Goal: Transaction & Acquisition: Purchase product/service

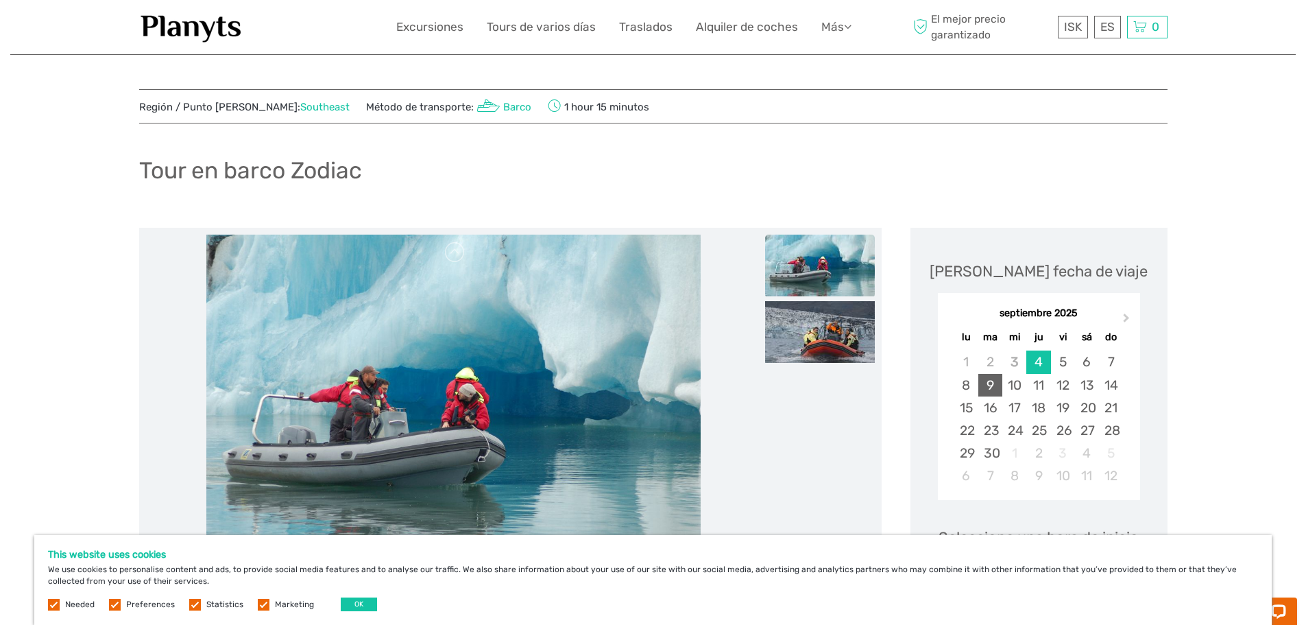
click at [981, 387] on div "9" at bounding box center [991, 385] width 24 height 23
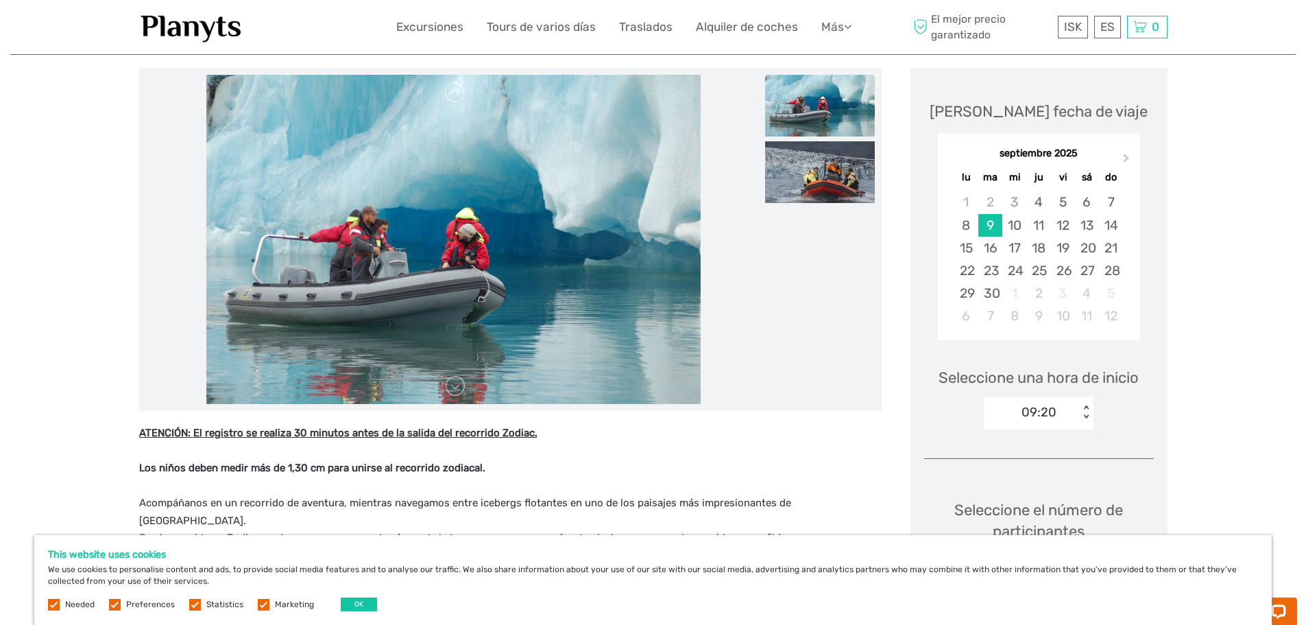
scroll to position [206, 0]
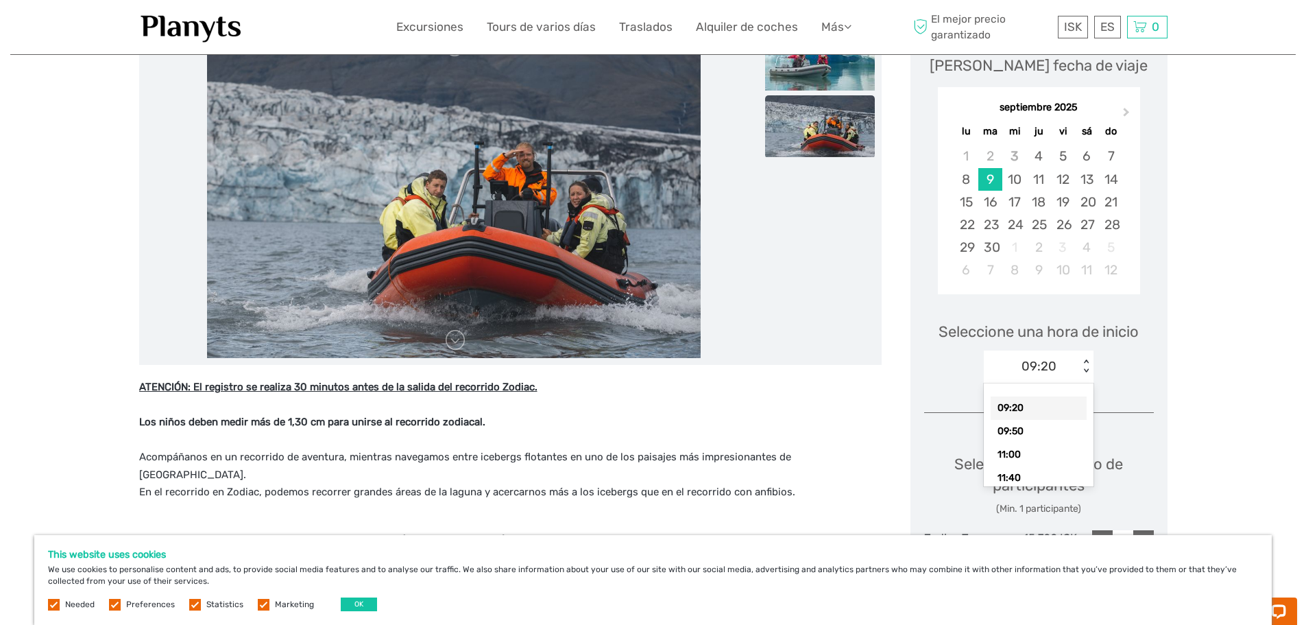
click at [1088, 364] on div "< >" at bounding box center [1087, 366] width 12 height 14
click at [1035, 429] on div "09:50" at bounding box center [1039, 431] width 96 height 23
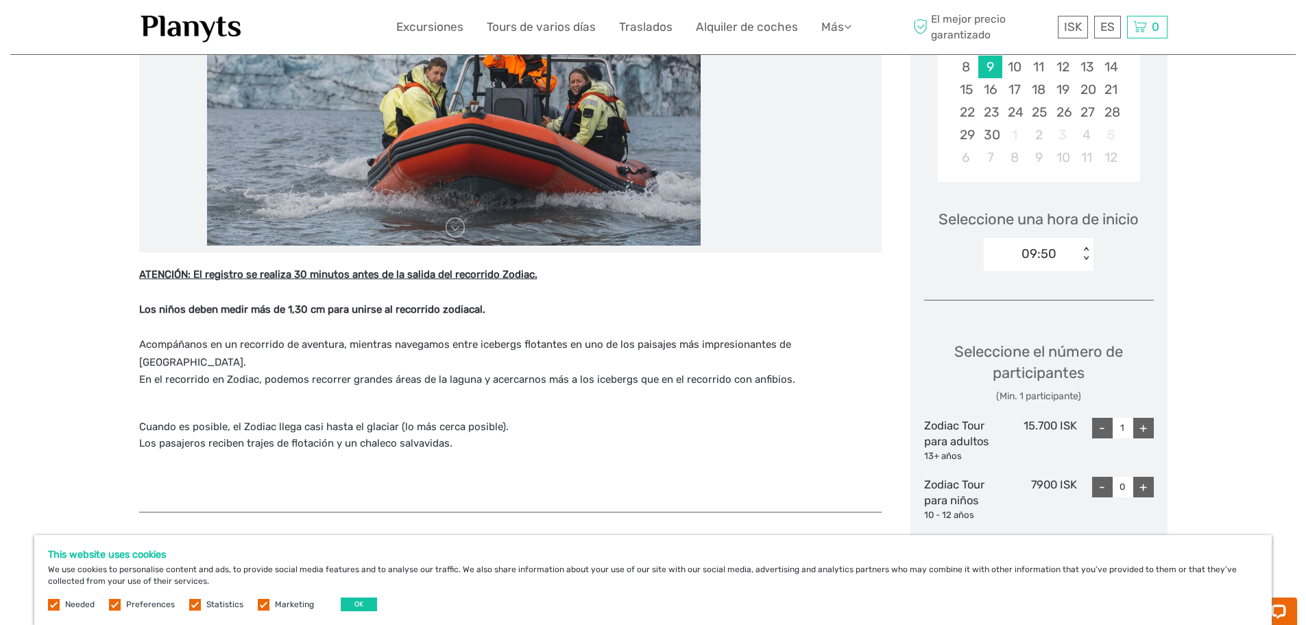
scroll to position [343, 0]
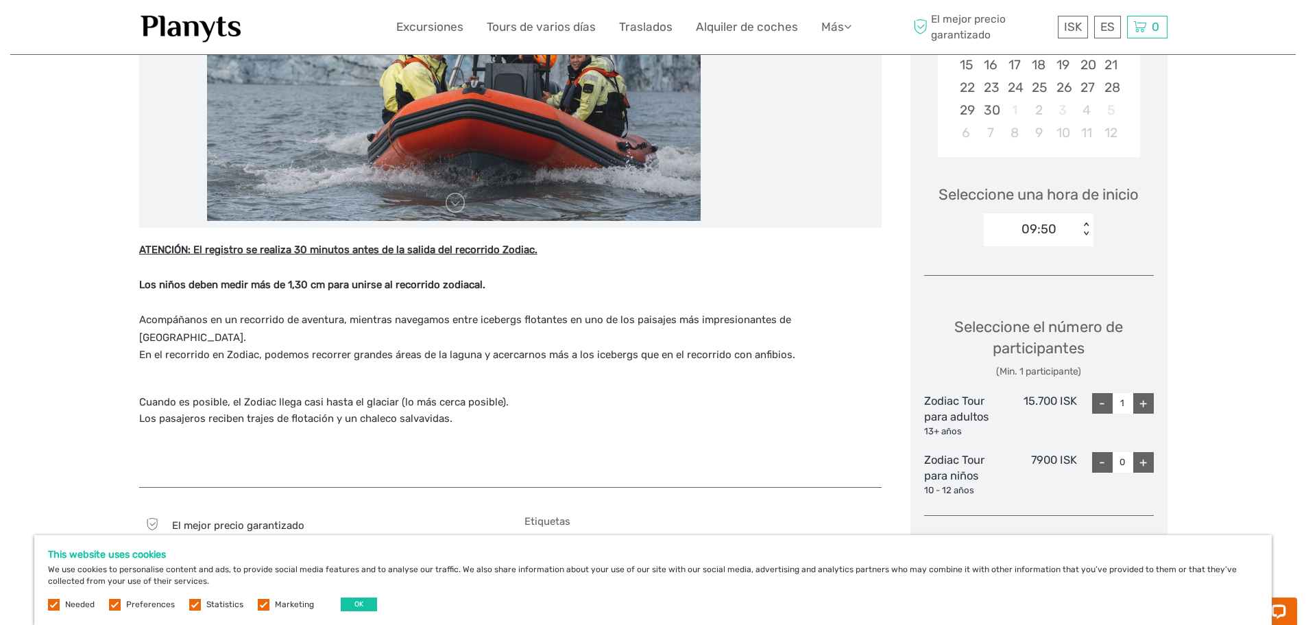
click at [1085, 224] on div "< >" at bounding box center [1087, 229] width 12 height 14
click at [1046, 269] on div "09:20" at bounding box center [1039, 270] width 96 height 23
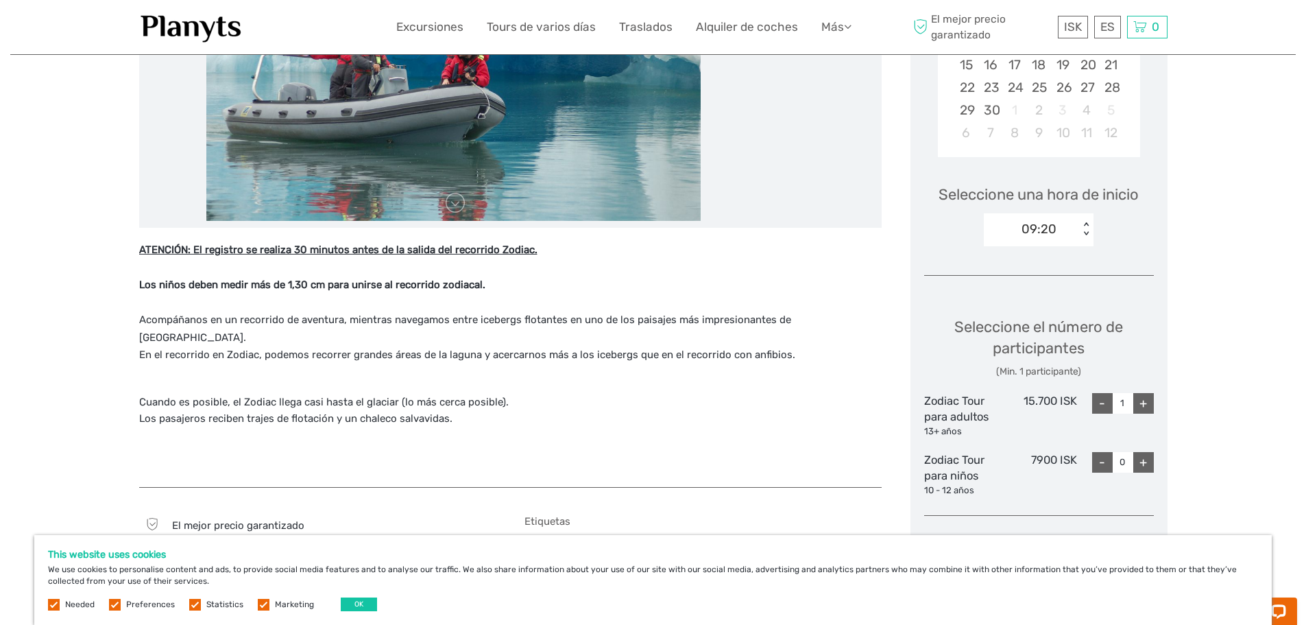
click at [1152, 406] on div "+" at bounding box center [1144, 403] width 21 height 21
type input "2"
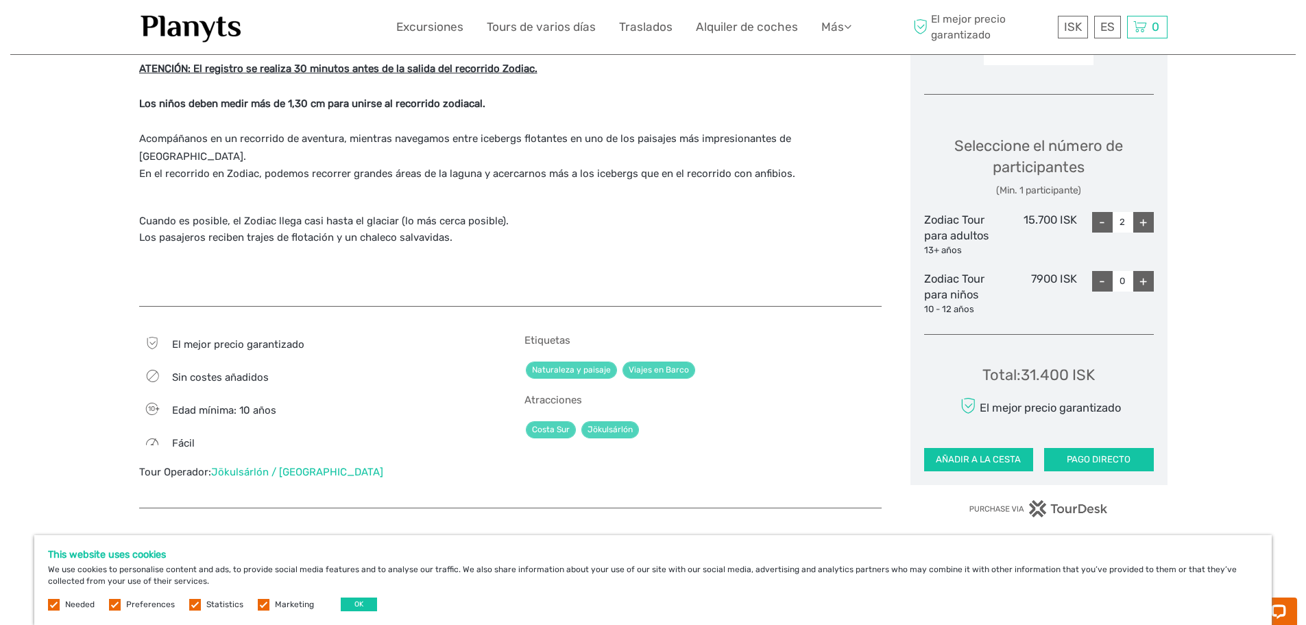
scroll to position [549, 0]
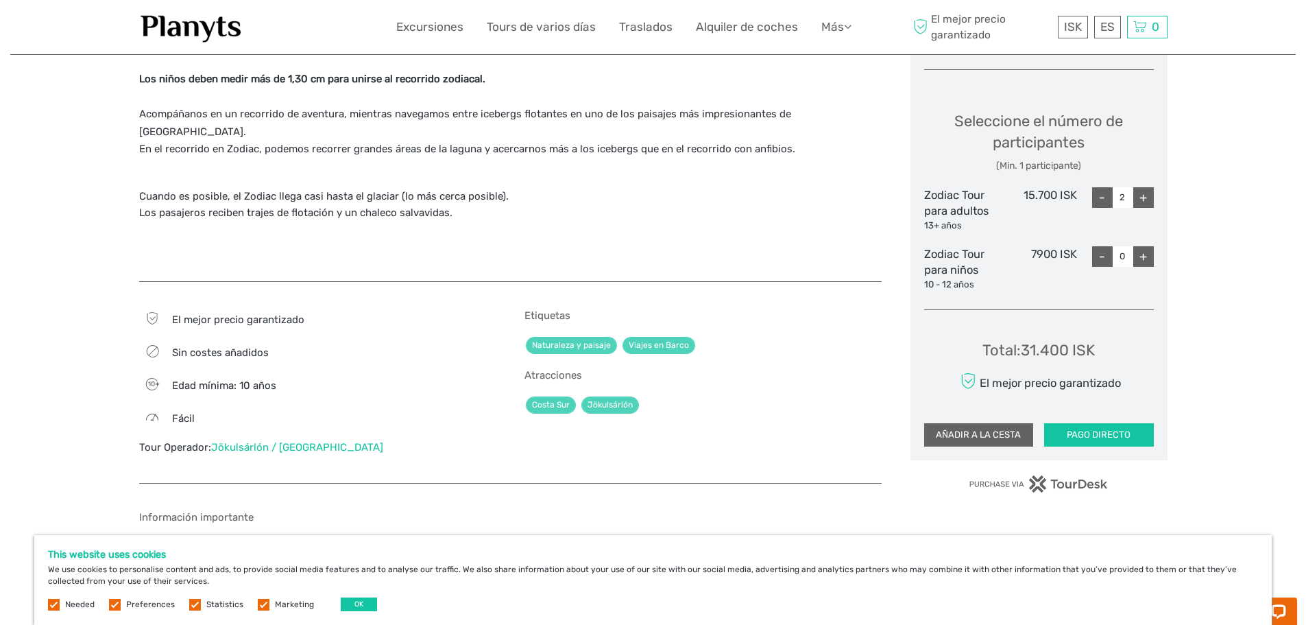
click at [986, 442] on button "AÑADIR A LA CESTA" at bounding box center [979, 434] width 110 height 23
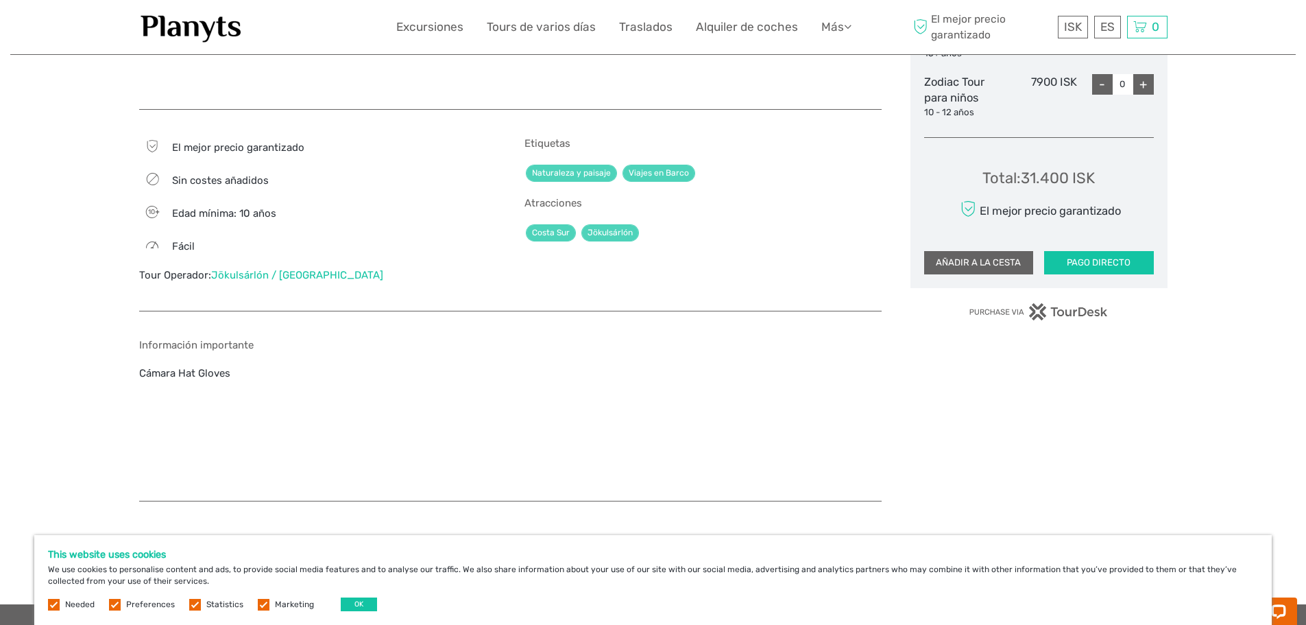
scroll to position [754, 0]
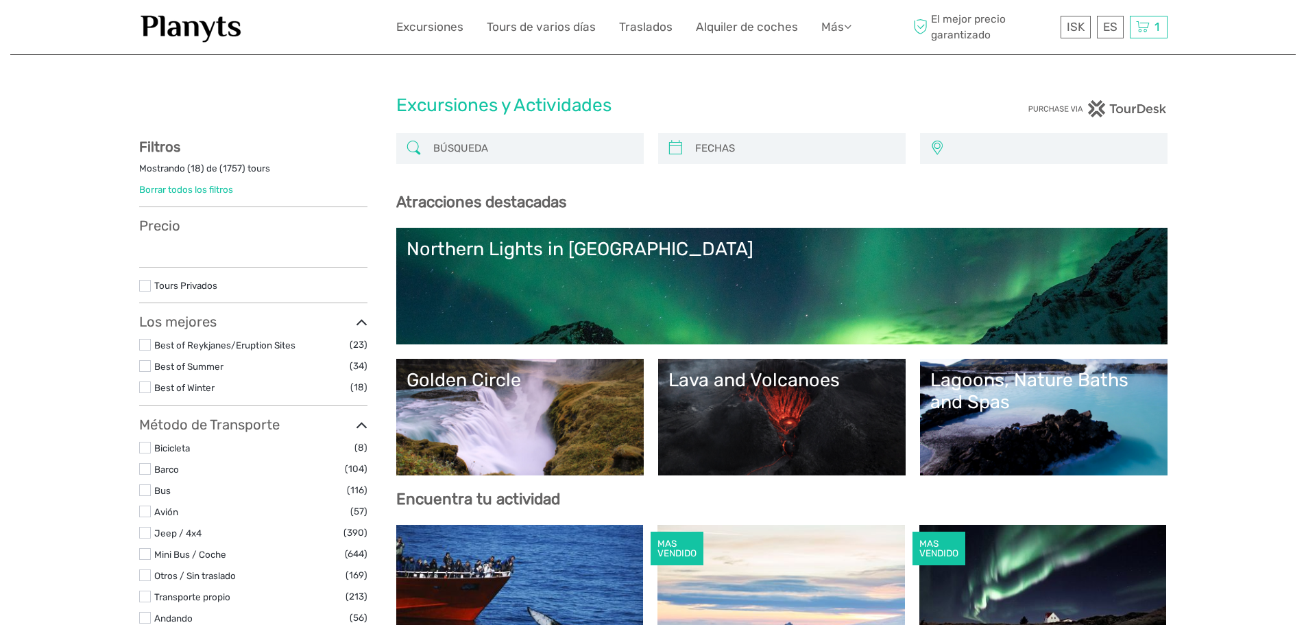
select select
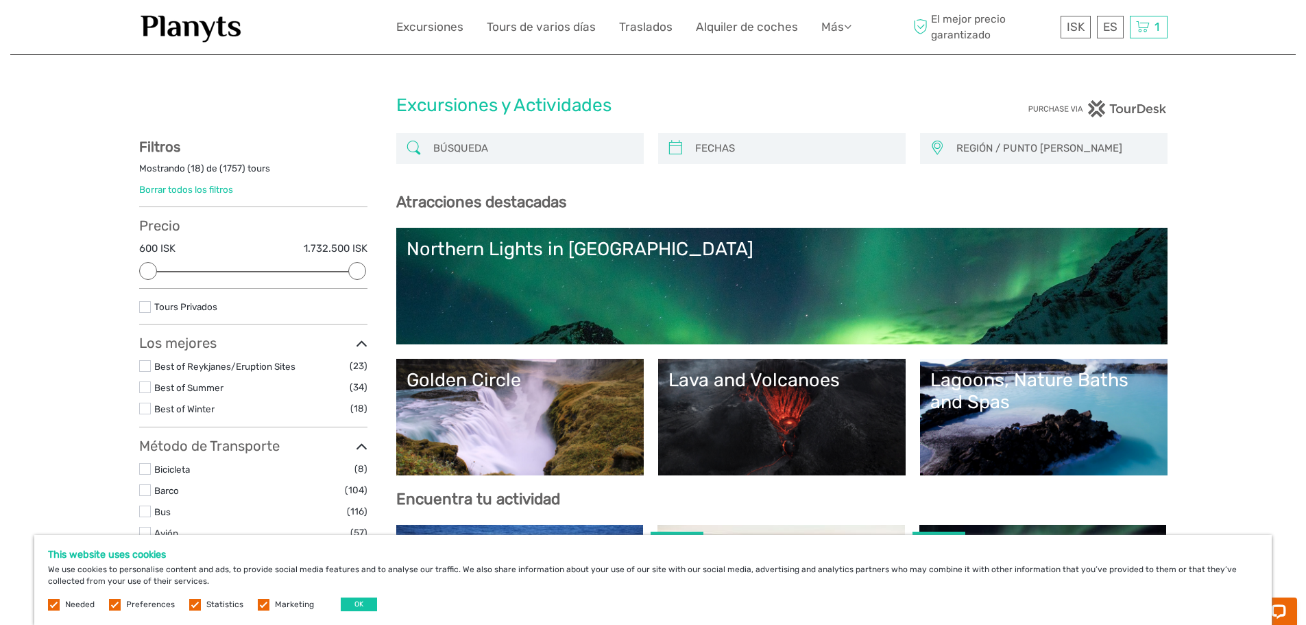
click at [959, 431] on link "Lagoons, Nature Baths and Spas" at bounding box center [1044, 417] width 227 height 96
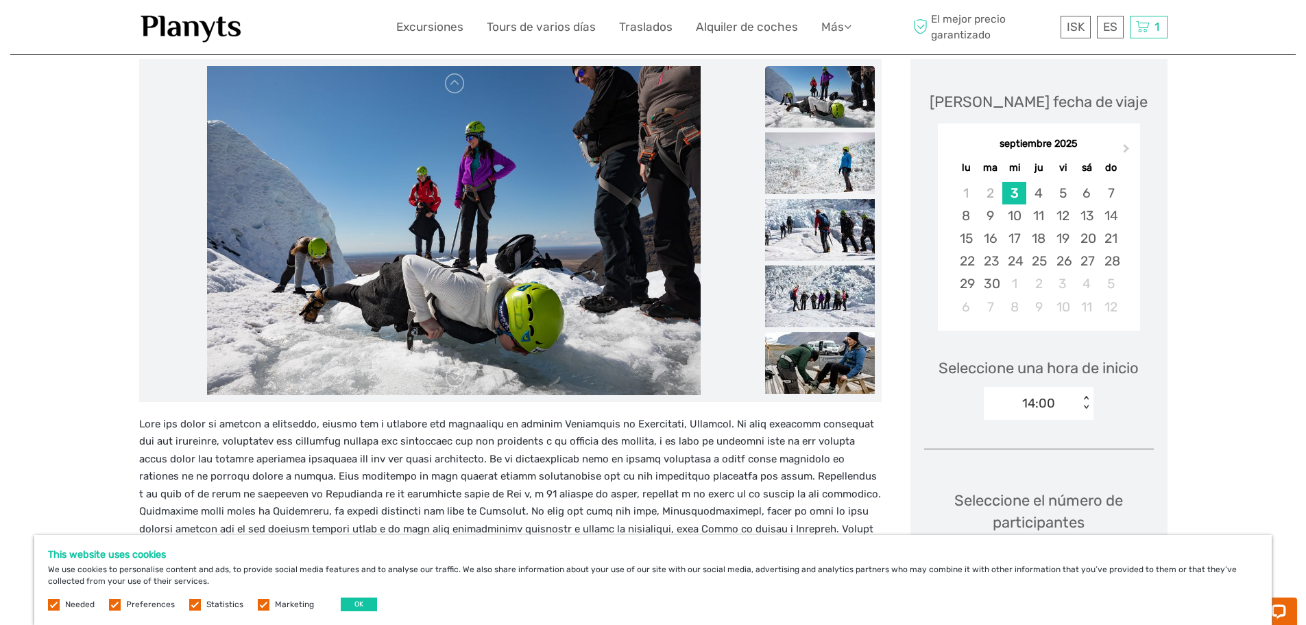
scroll to position [206, 0]
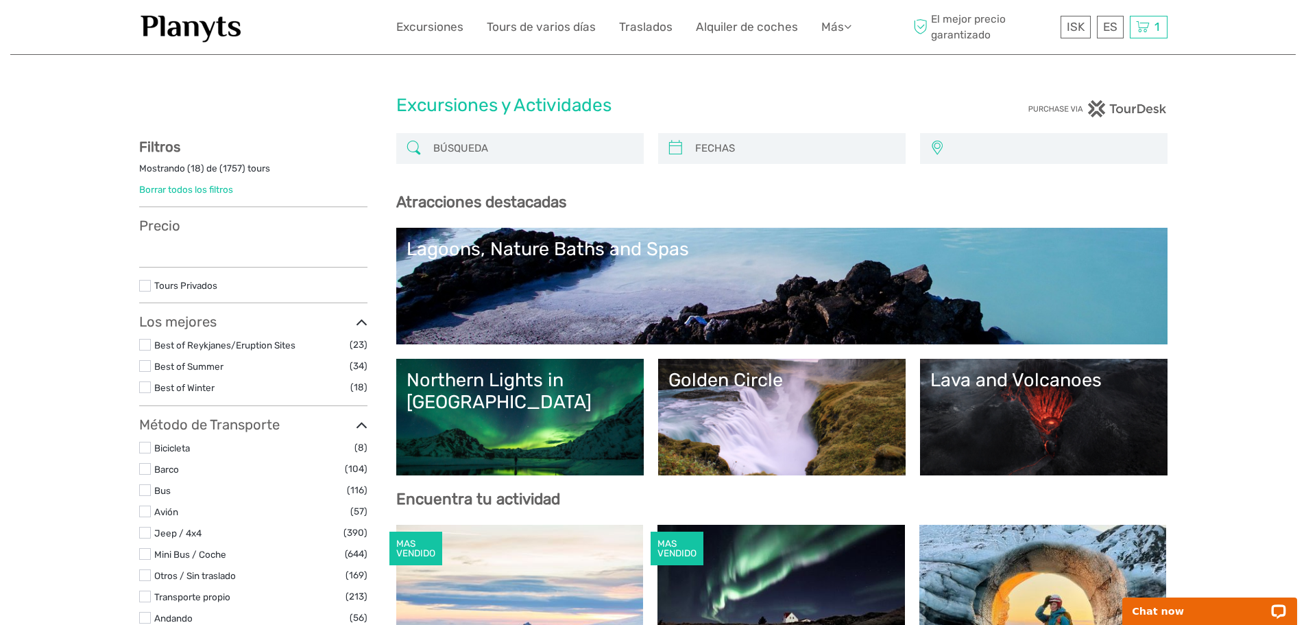
select select
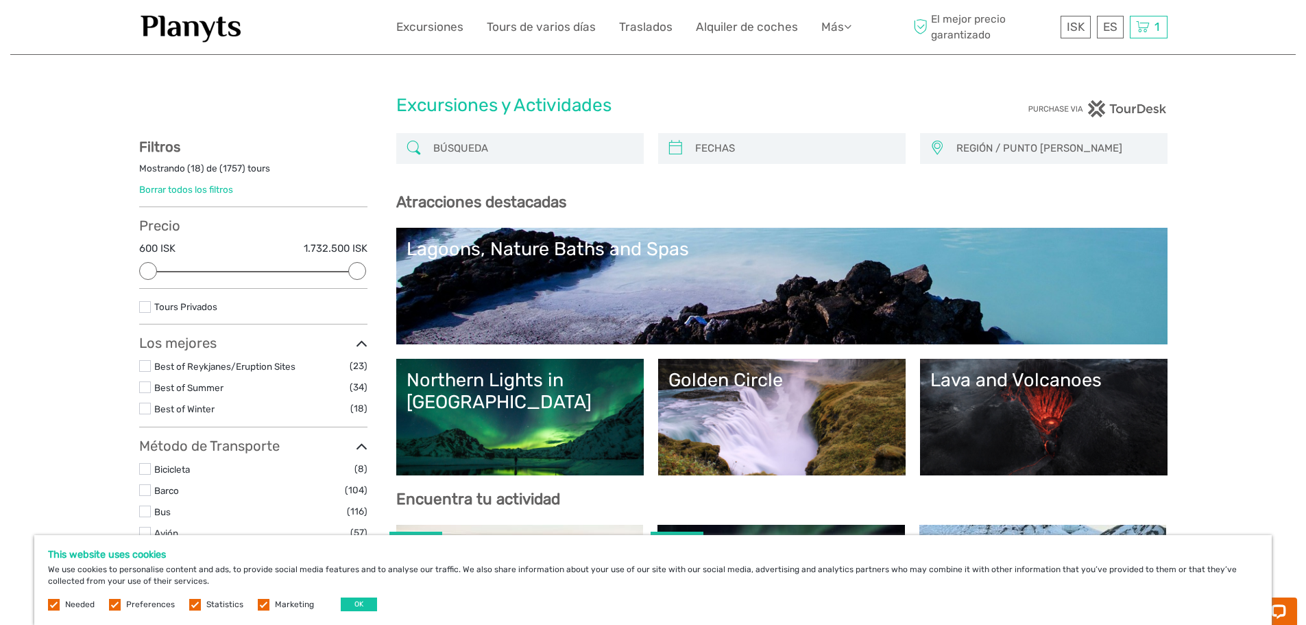
click at [544, 241] on div "Lagoons, Nature Baths and Spas" at bounding box center [782, 249] width 751 height 22
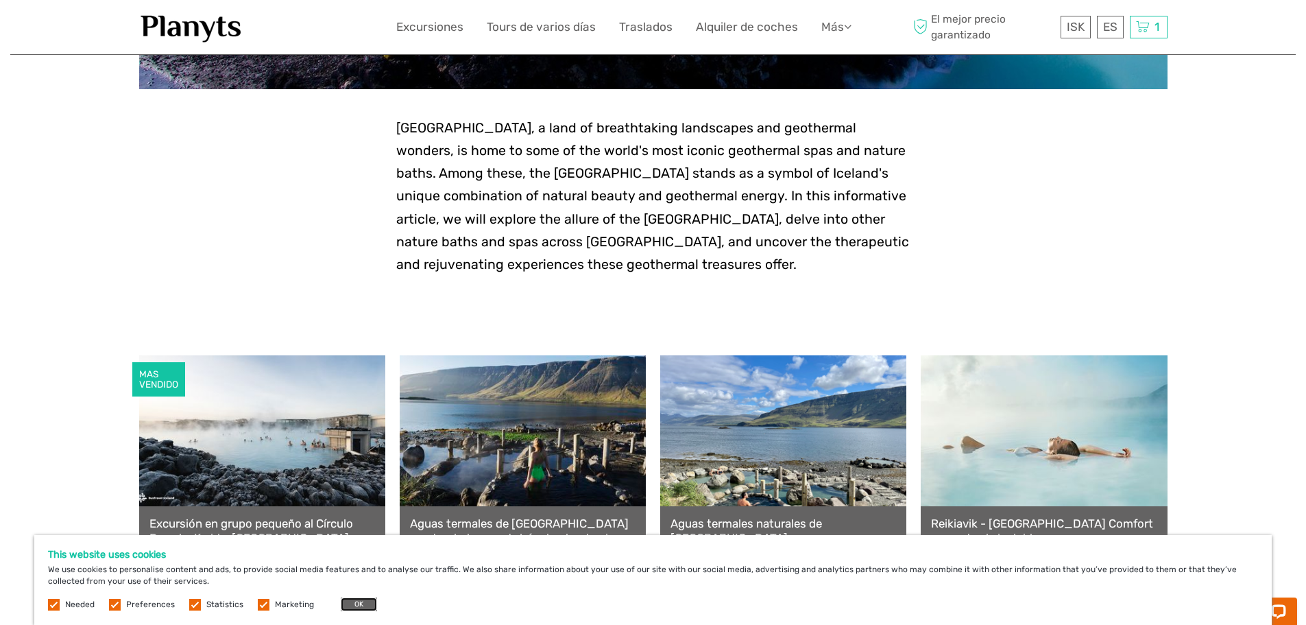
click at [359, 603] on button "OK" at bounding box center [359, 604] width 36 height 14
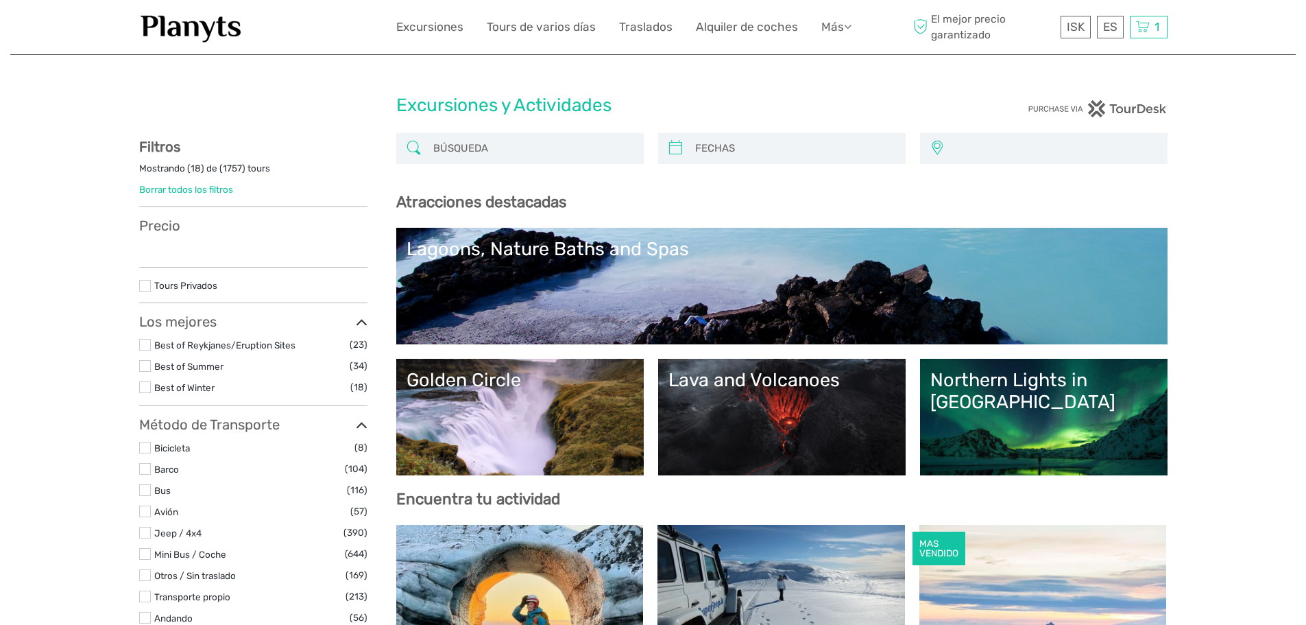
select select
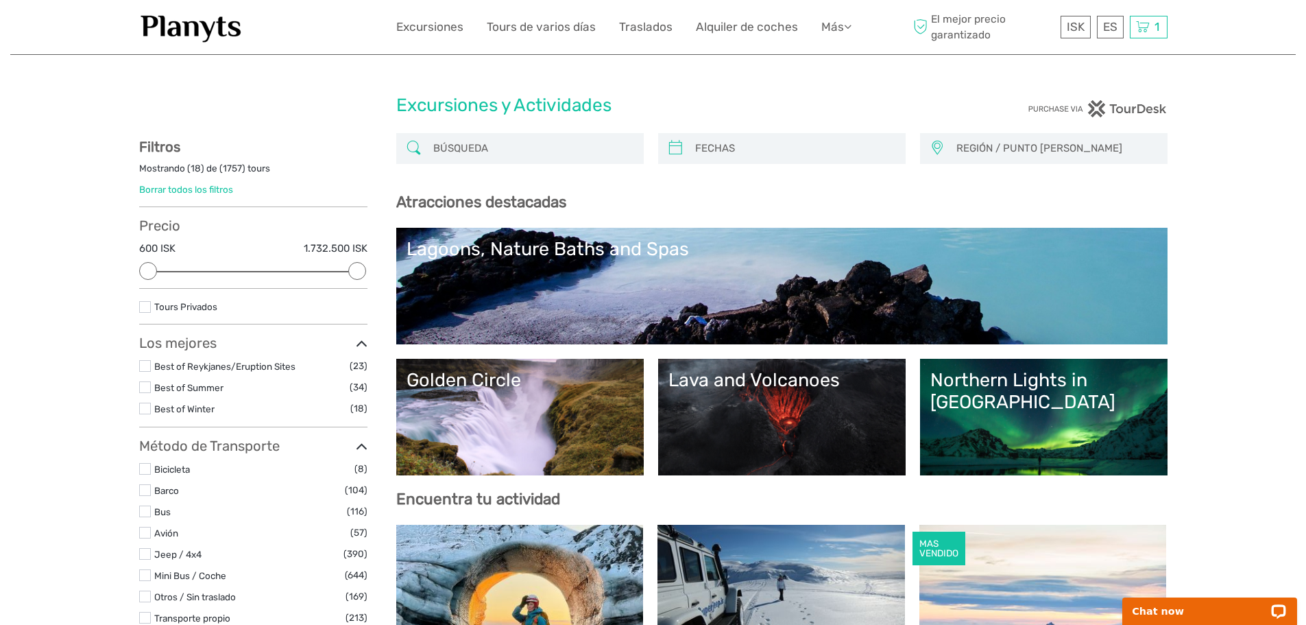
click at [483, 152] on input "search" at bounding box center [532, 148] width 209 height 24
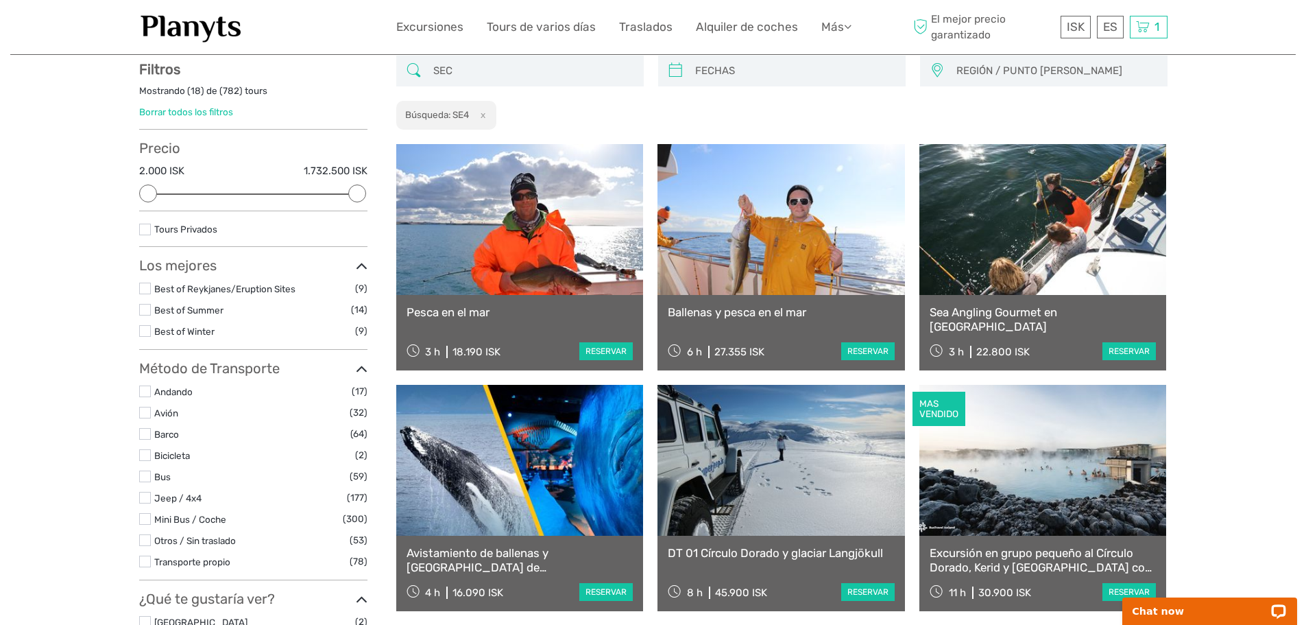
scroll to position [78, 0]
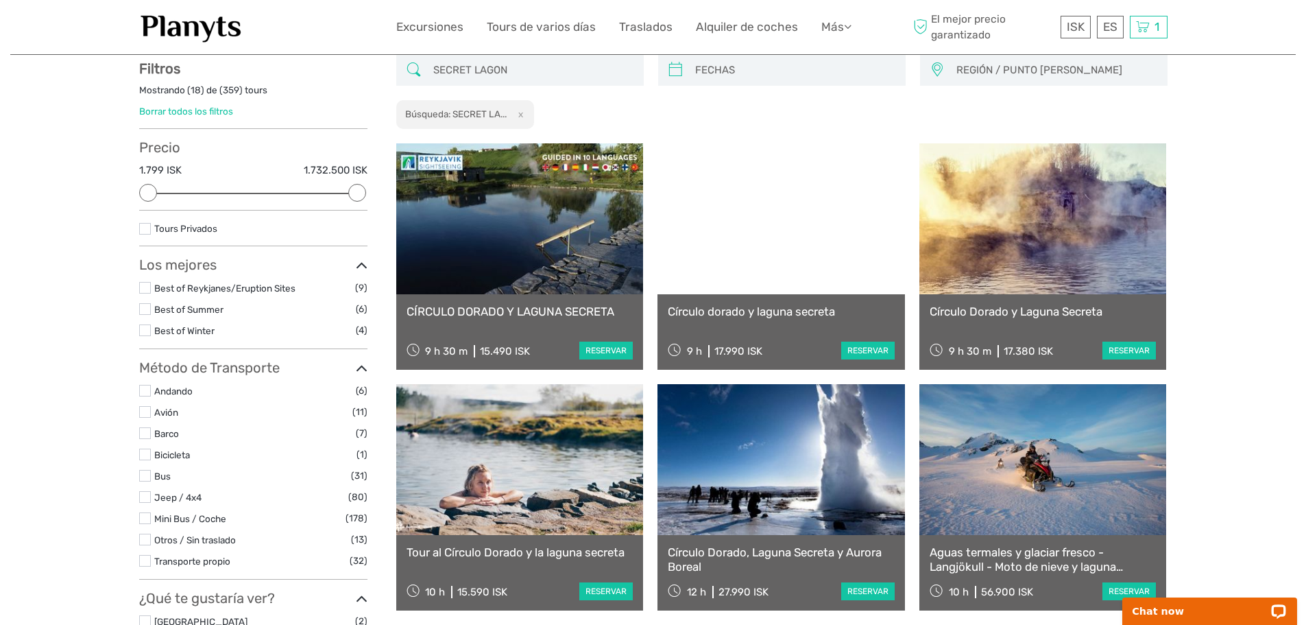
type input "SECRET LAGON"
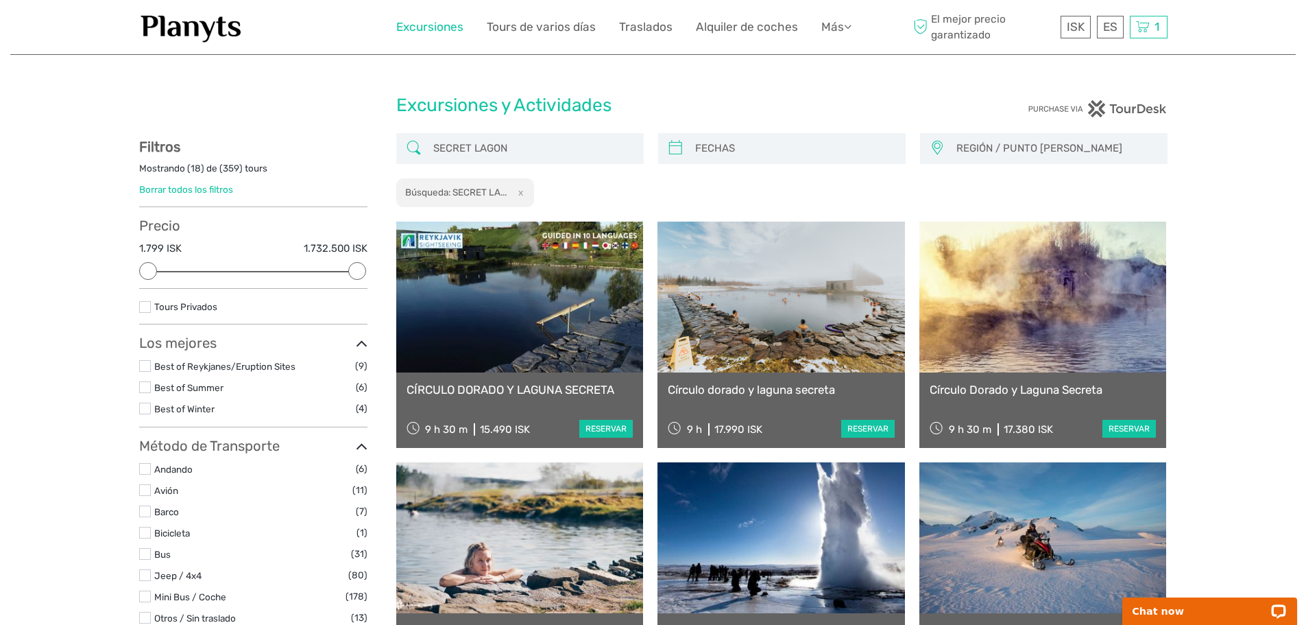
click at [407, 32] on link "Excursiones" at bounding box center [429, 27] width 67 height 20
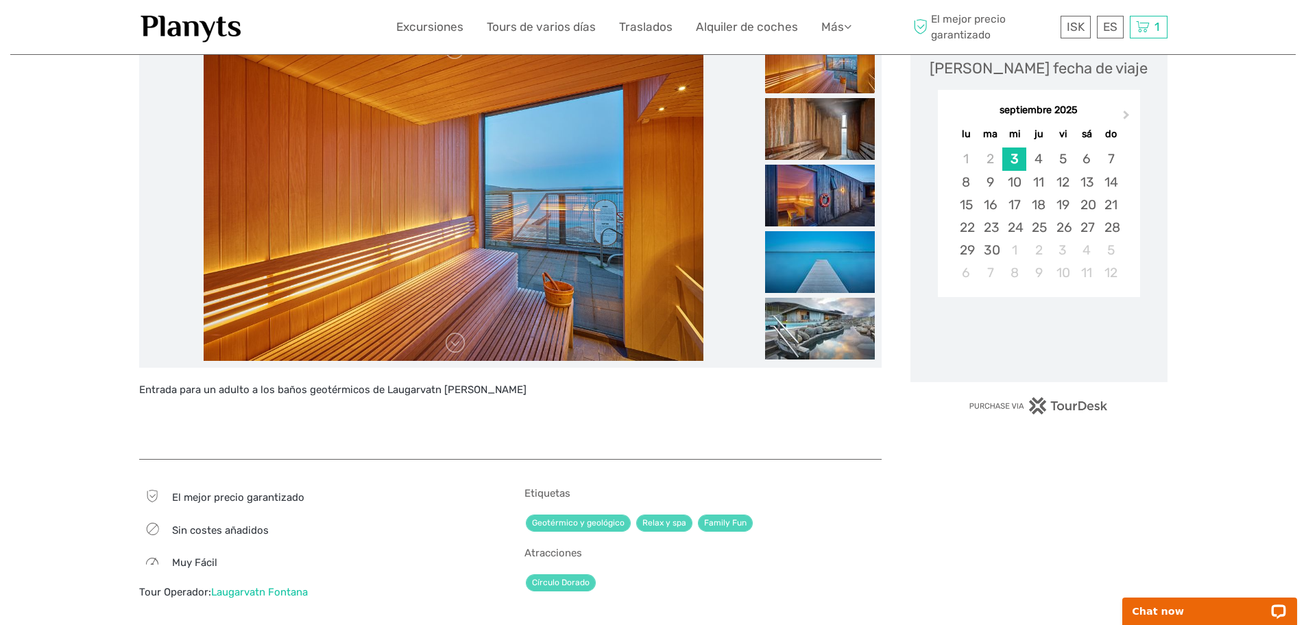
scroll to position [206, 0]
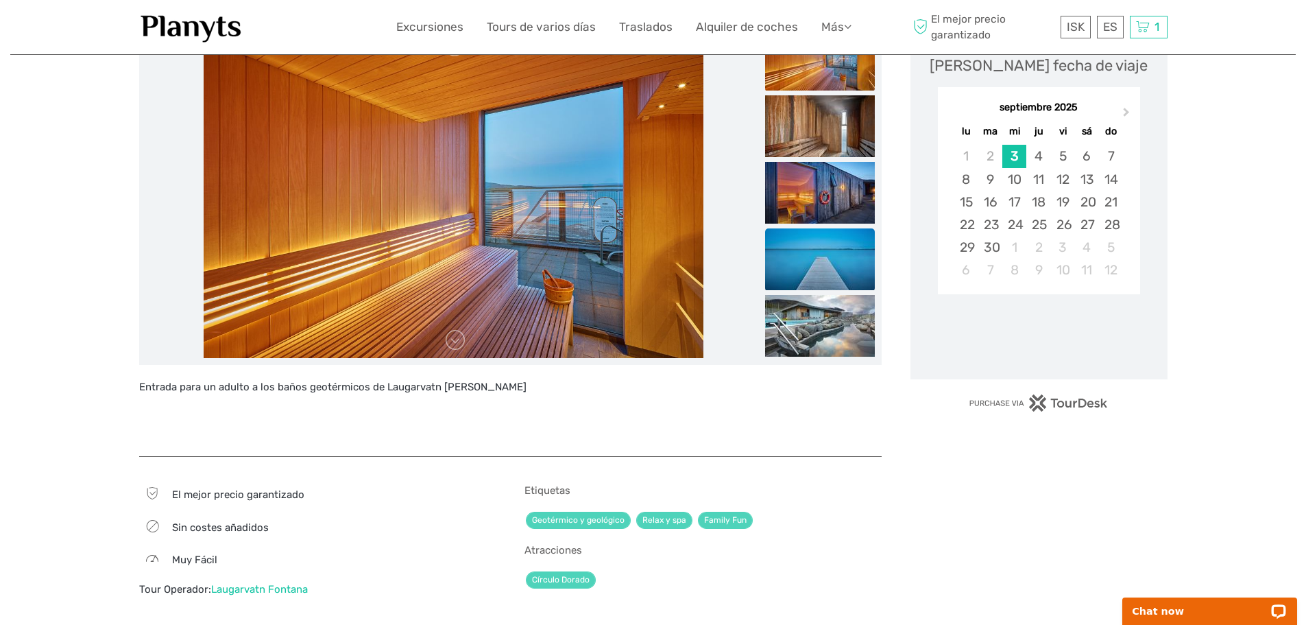
click at [834, 285] on img at bounding box center [820, 259] width 110 height 62
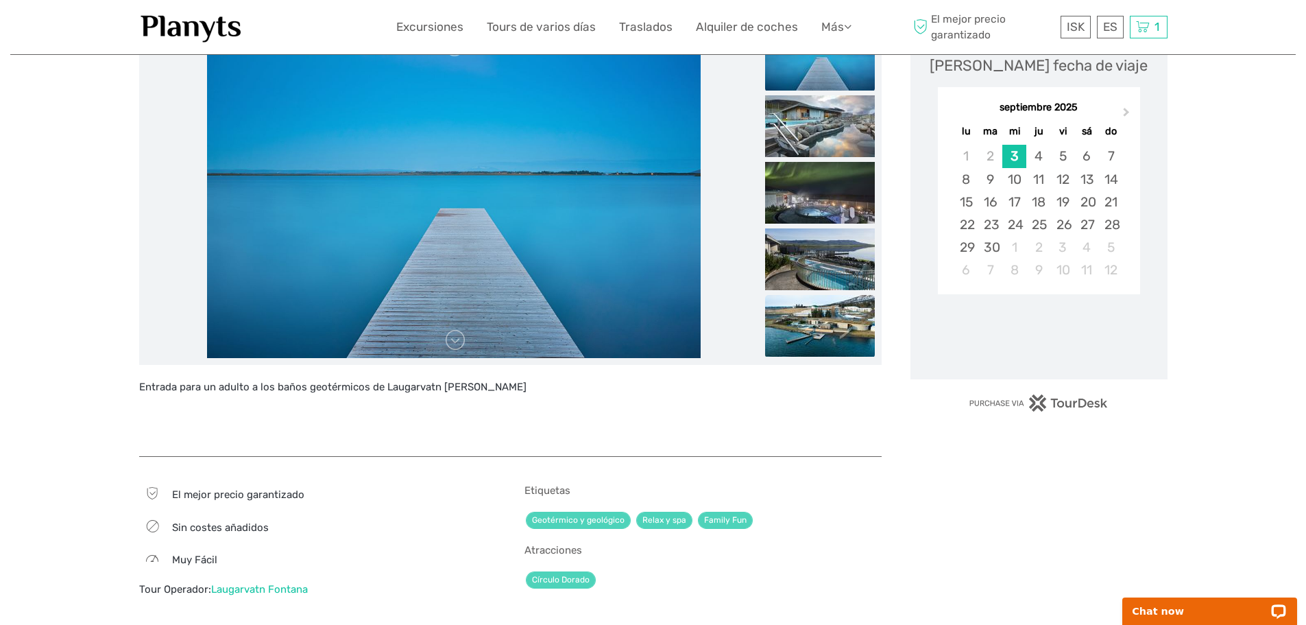
click at [832, 295] on img at bounding box center [820, 326] width 110 height 62
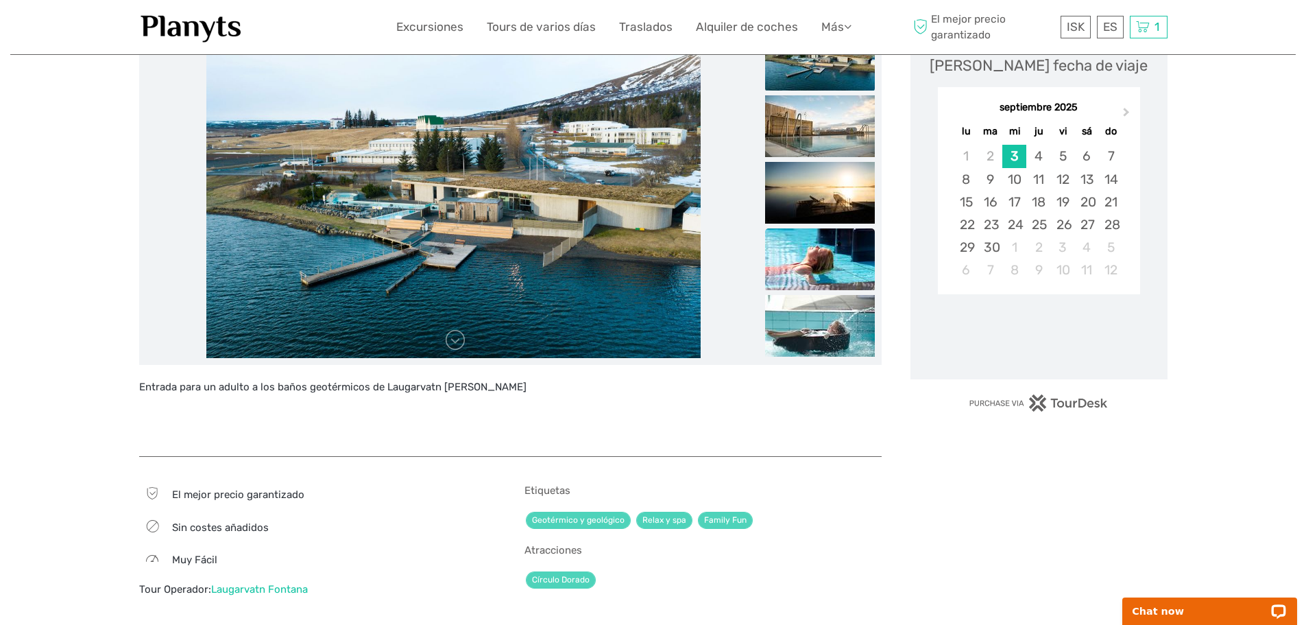
click at [828, 285] on img at bounding box center [820, 259] width 110 height 62
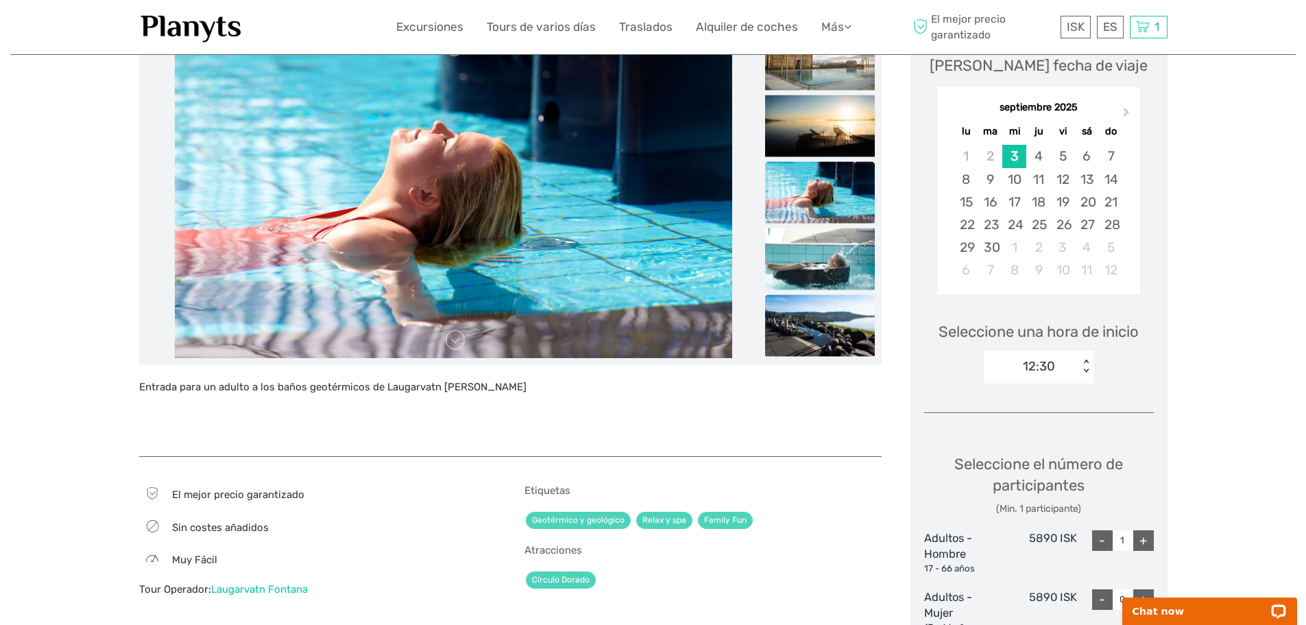
click at [824, 301] on img at bounding box center [820, 326] width 110 height 62
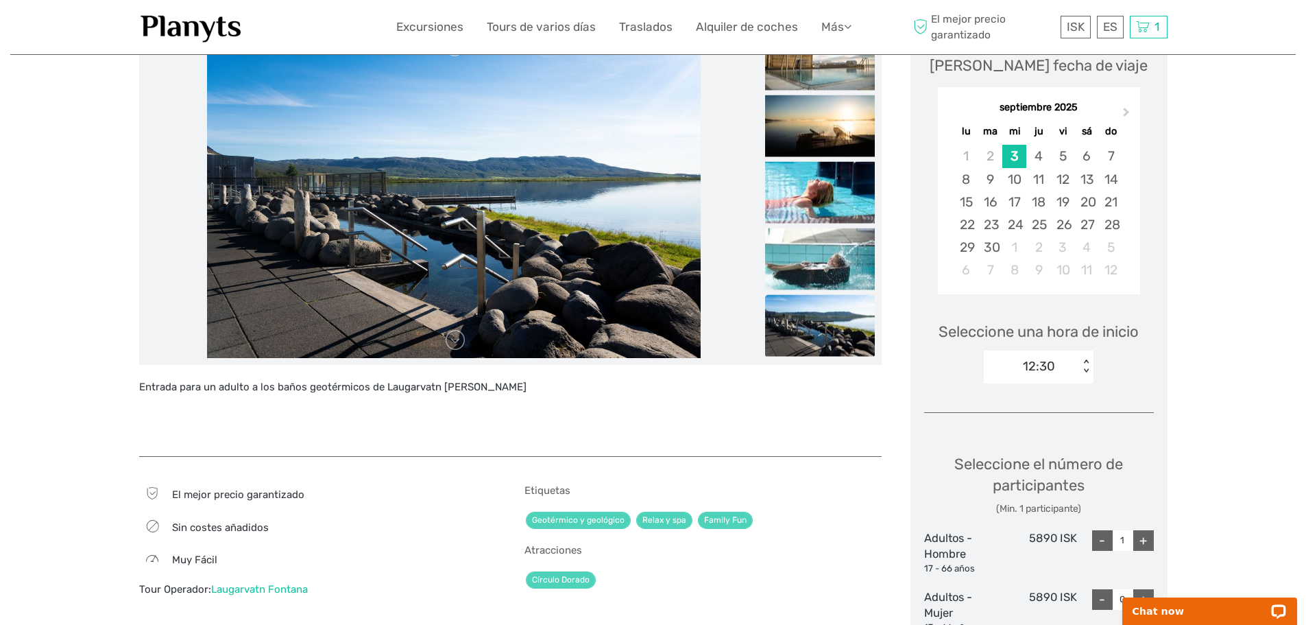
click at [817, 332] on img at bounding box center [820, 326] width 110 height 62
click at [811, 259] on img at bounding box center [820, 259] width 110 height 62
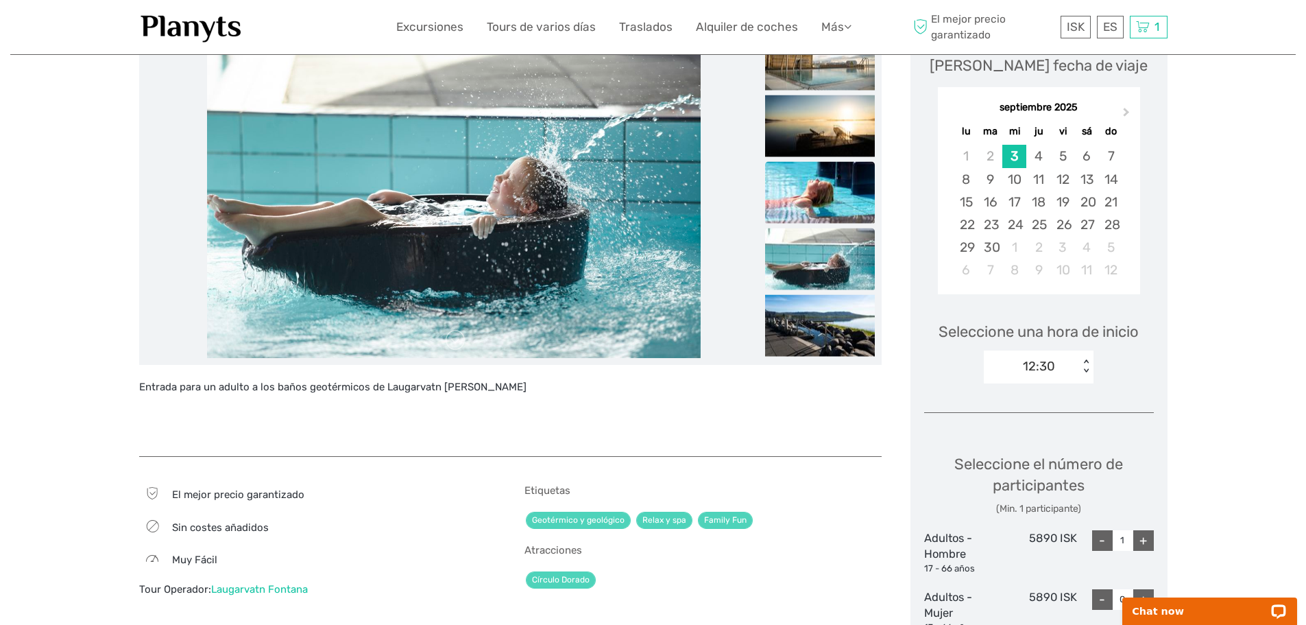
click at [811, 193] on img at bounding box center [820, 193] width 110 height 62
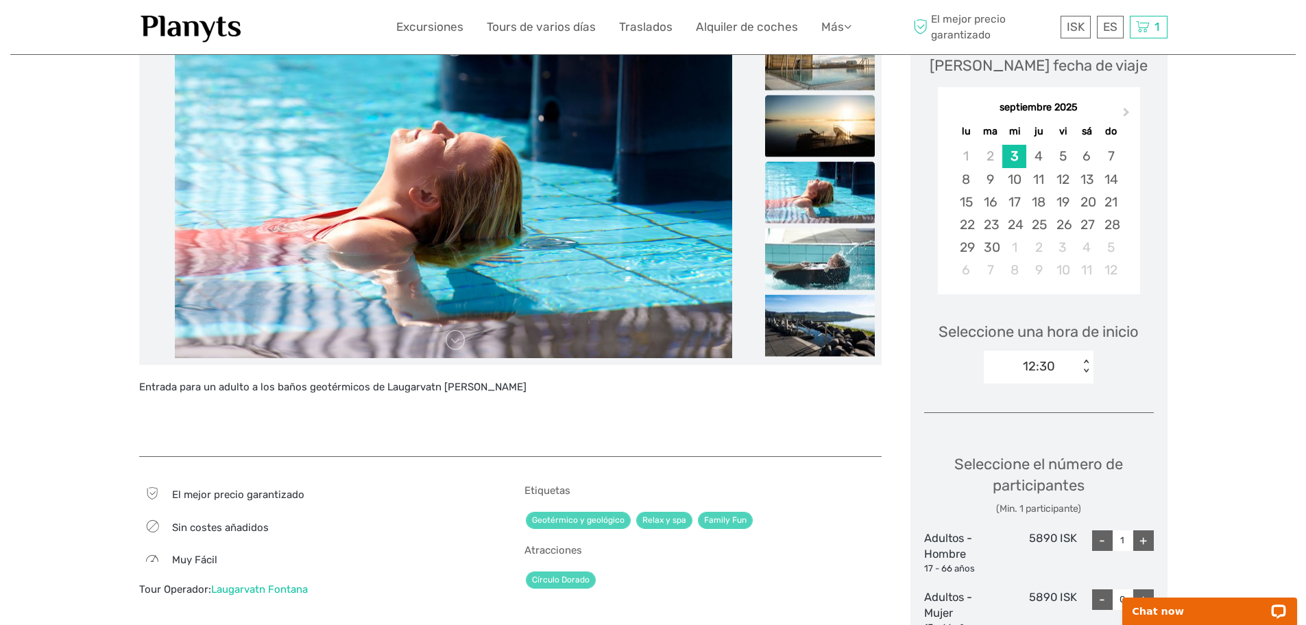
click at [809, 101] on img at bounding box center [820, 126] width 110 height 62
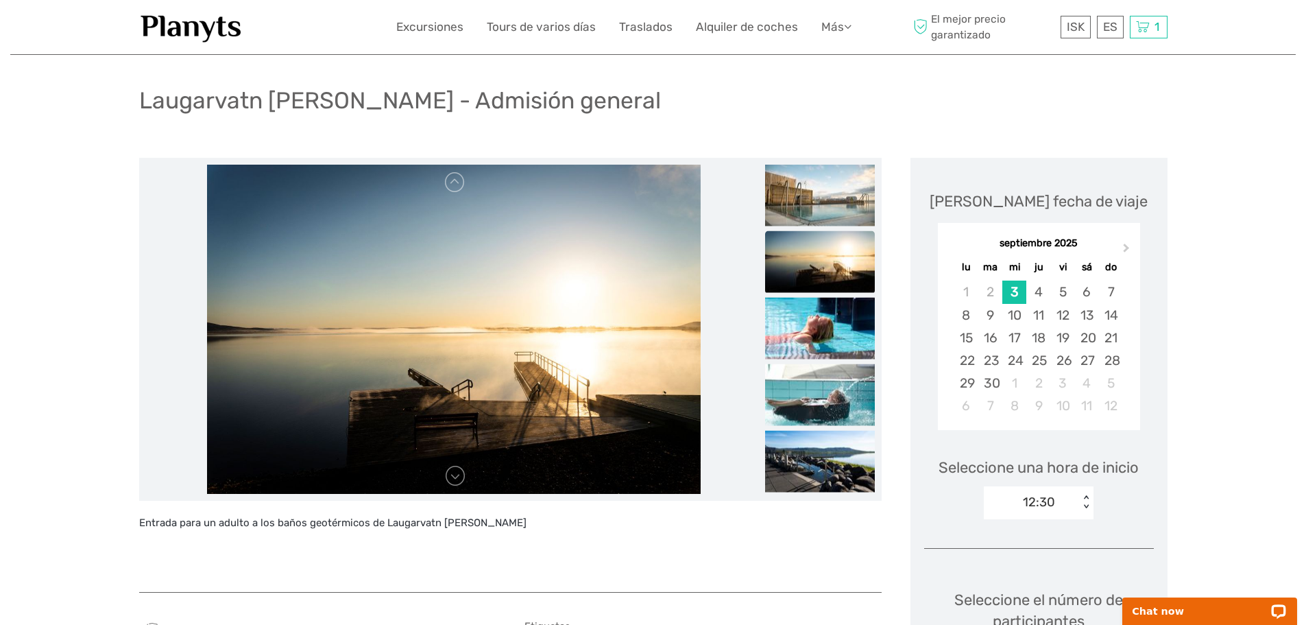
scroll to position [69, 0]
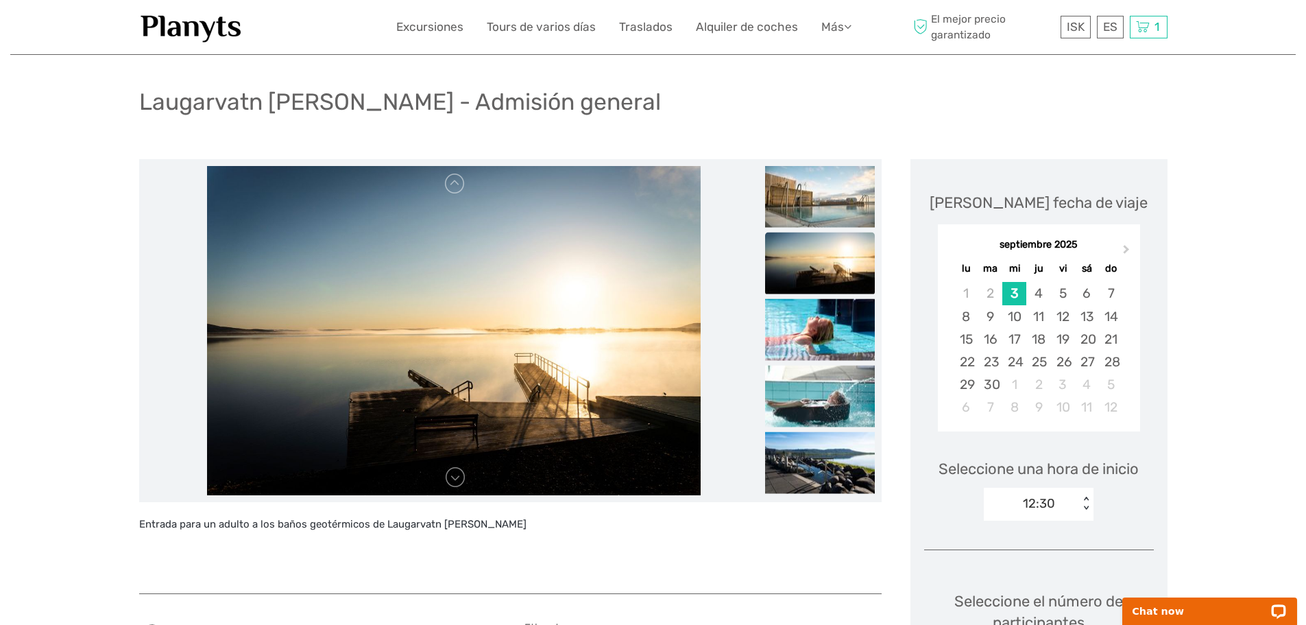
click at [824, 201] on img at bounding box center [820, 197] width 110 height 62
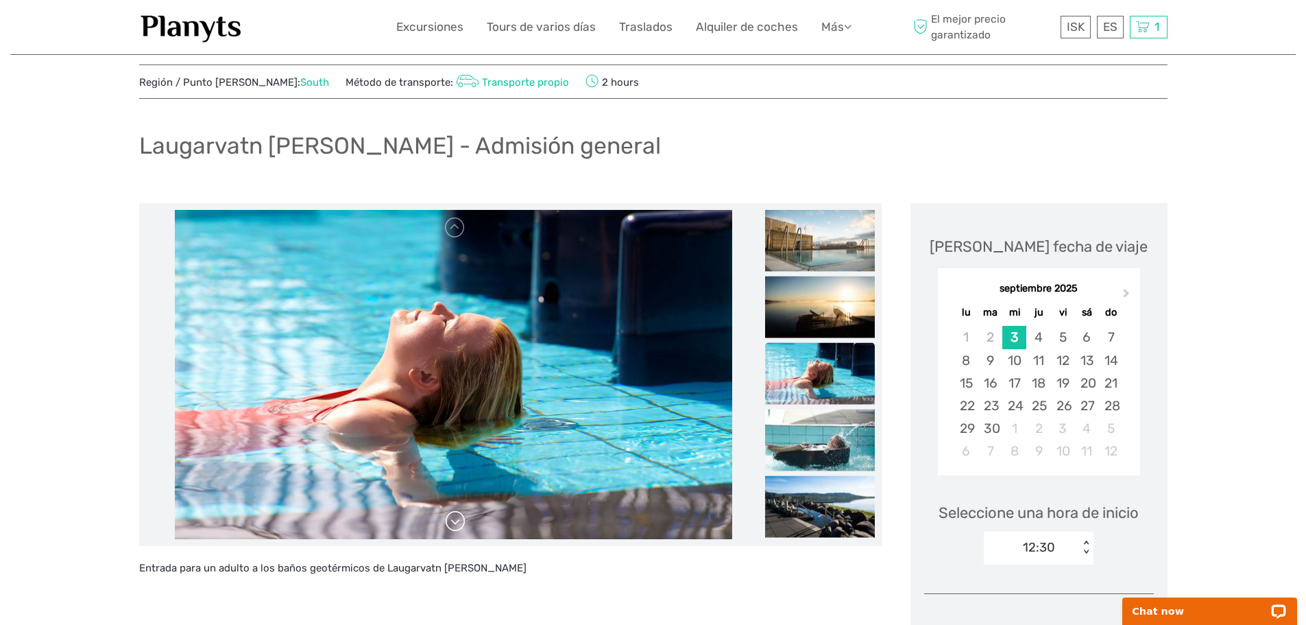
scroll to position [0, 0]
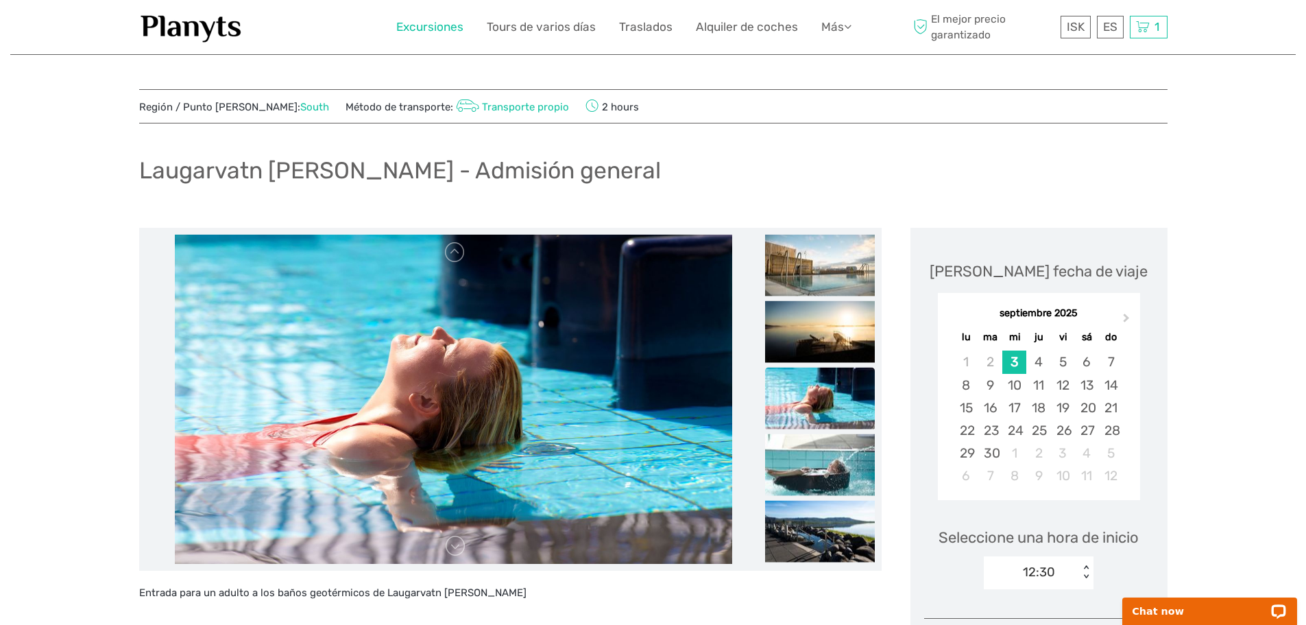
click at [415, 26] on link "Excursiones" at bounding box center [429, 27] width 67 height 20
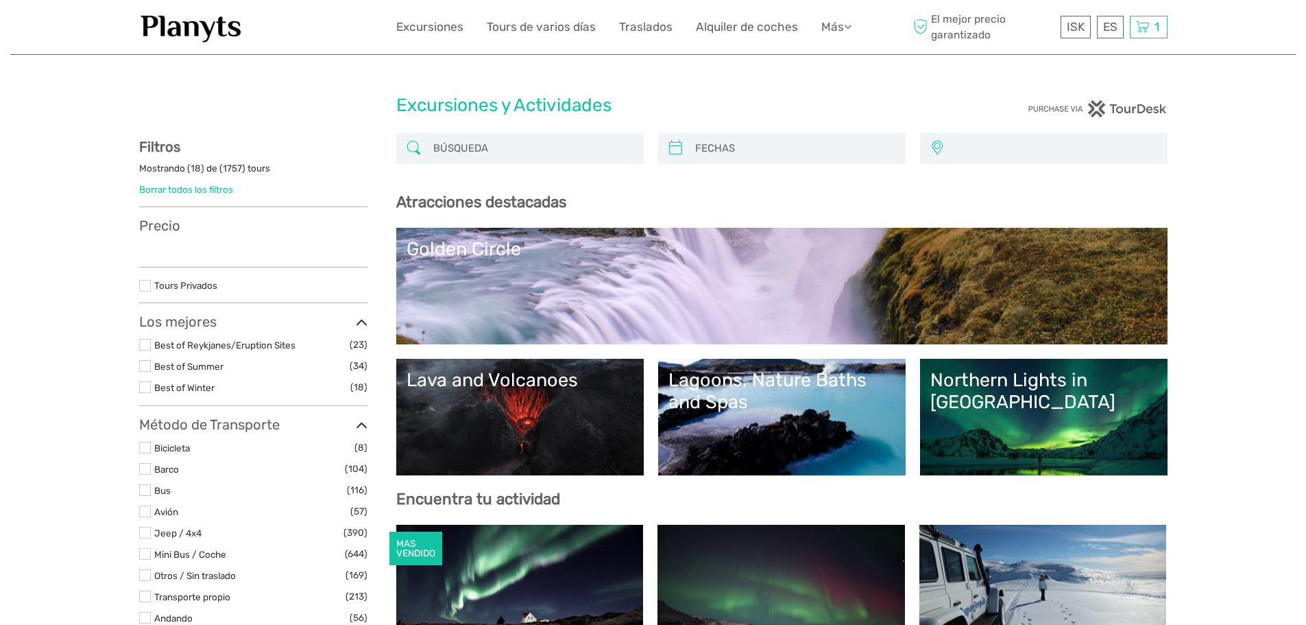
select select
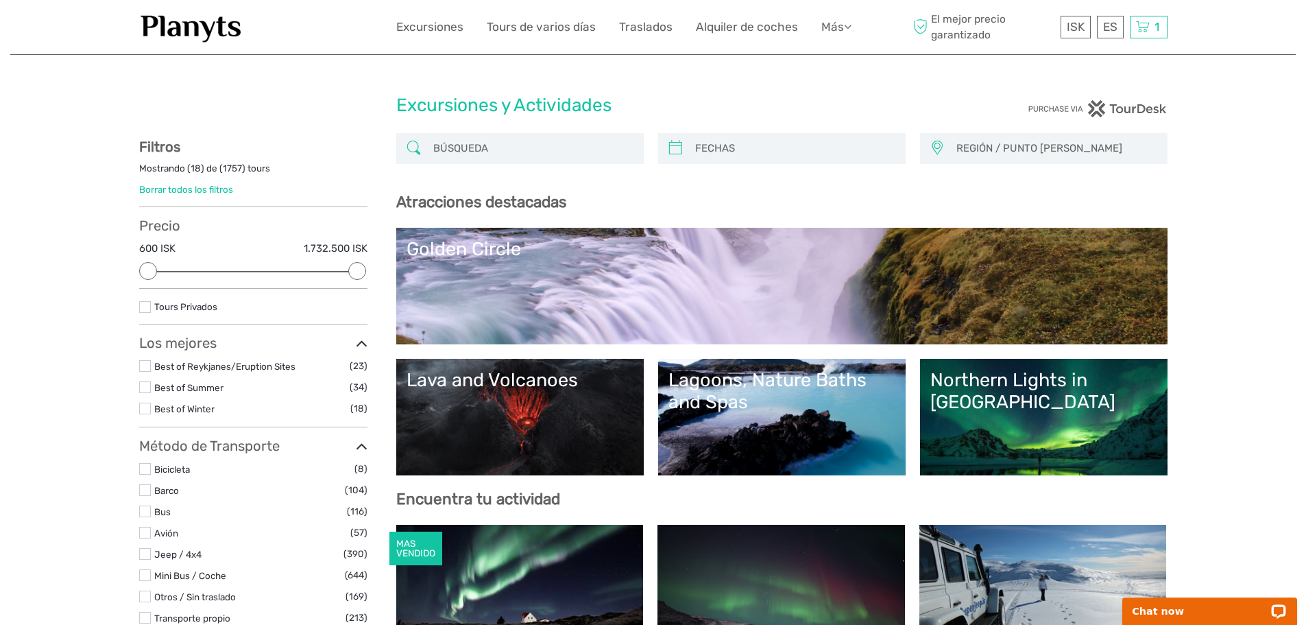
click at [642, 291] on link "Golden Circle" at bounding box center [782, 286] width 751 height 96
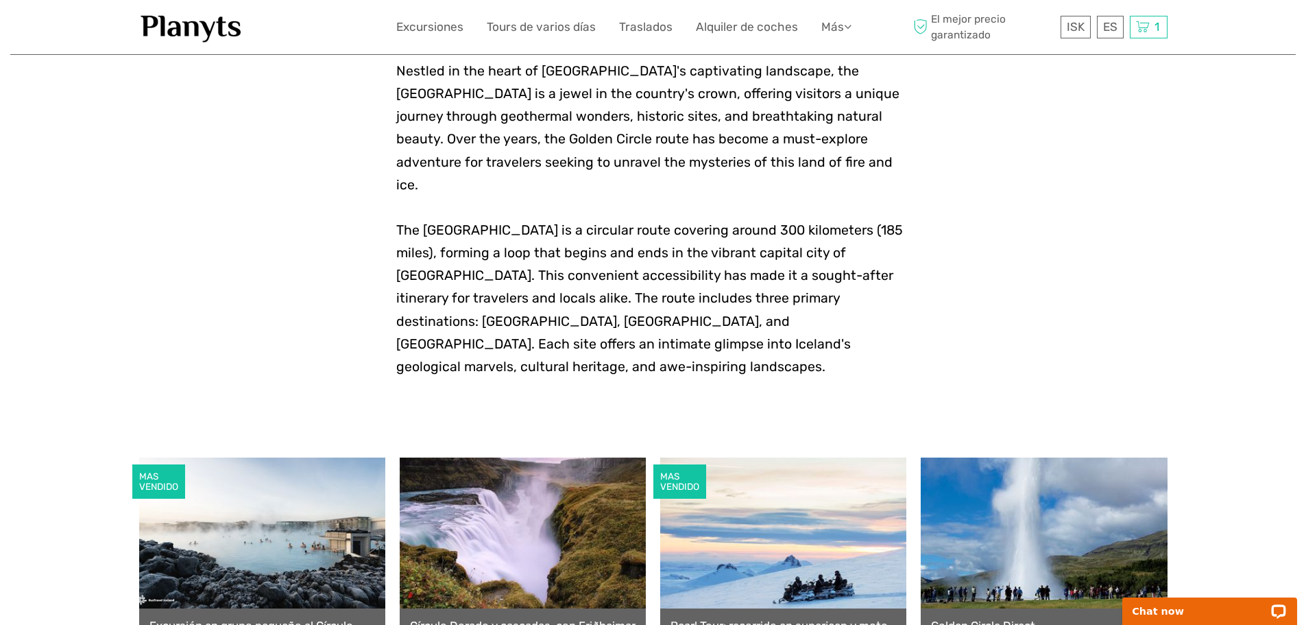
scroll to position [480, 0]
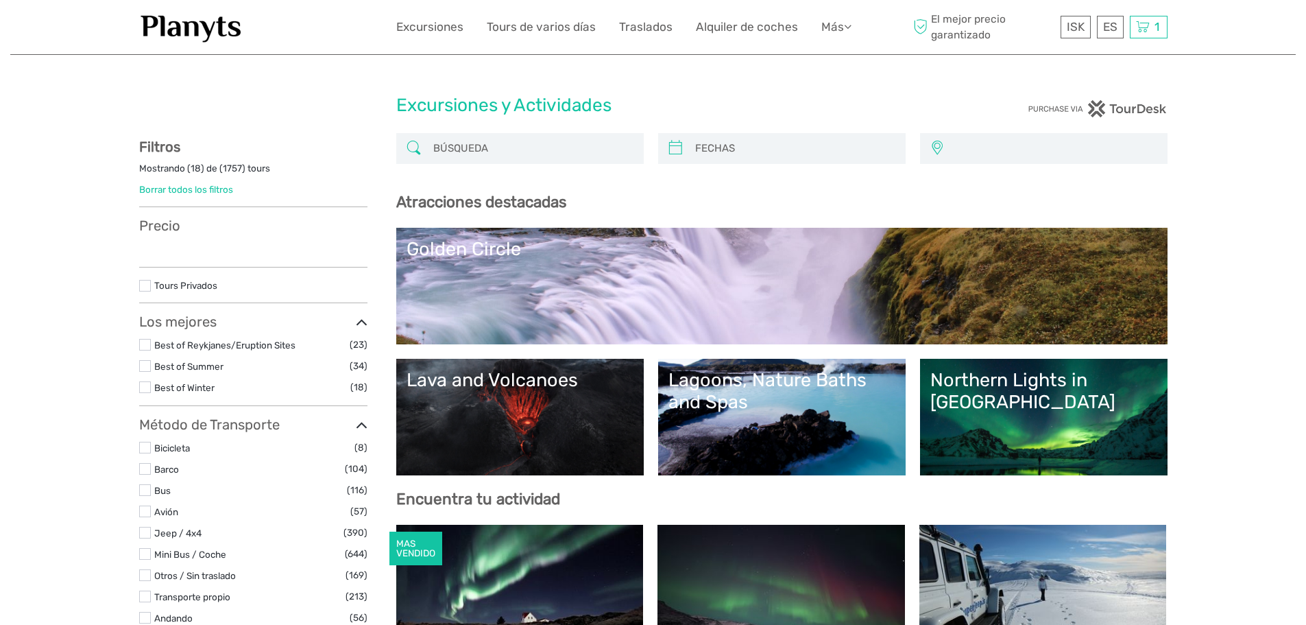
select select
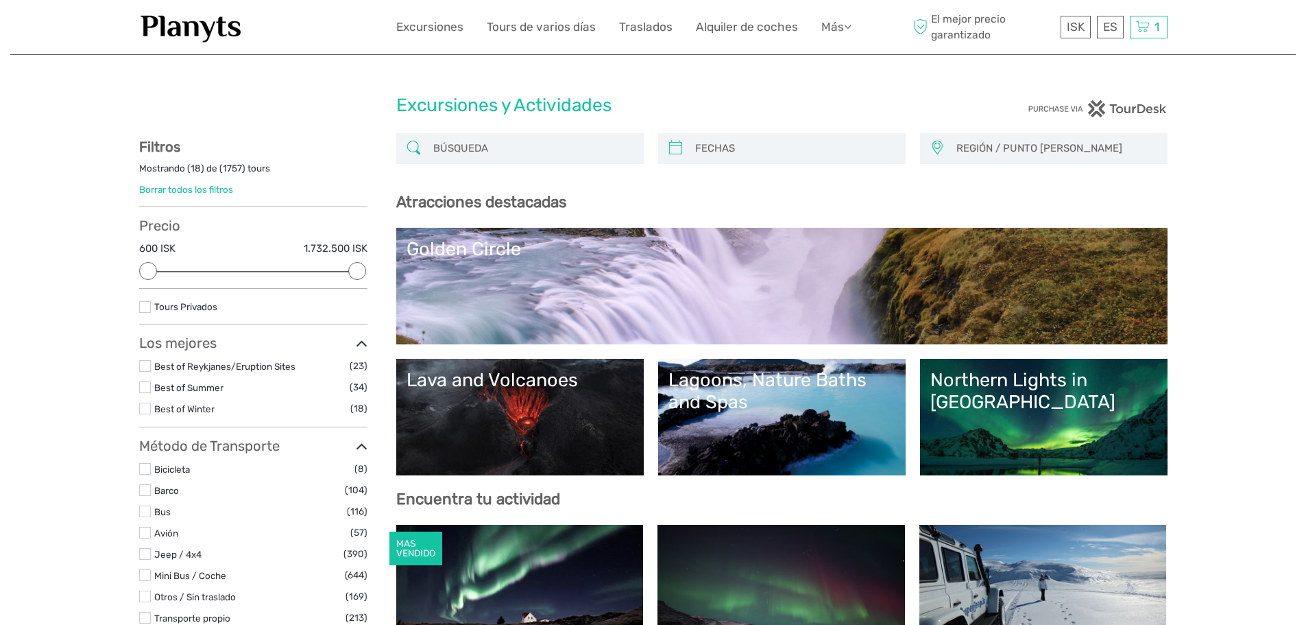
click at [510, 392] on link "Lava and Volcanoes" at bounding box center [520, 417] width 227 height 96
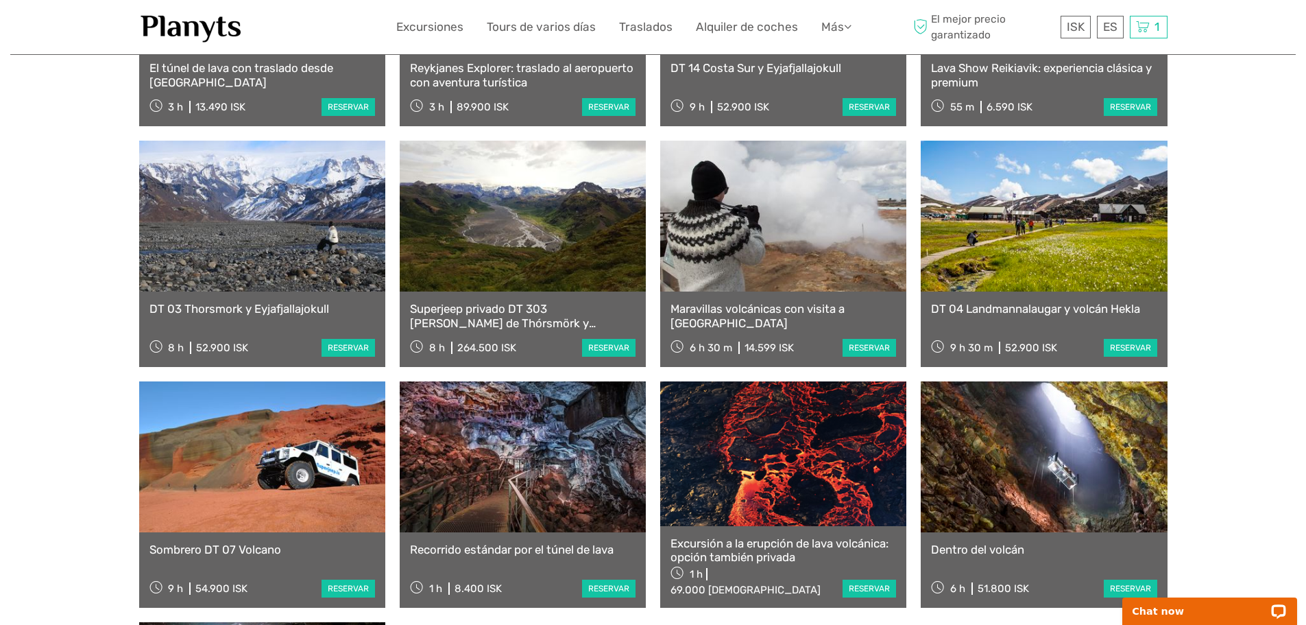
scroll to position [754, 0]
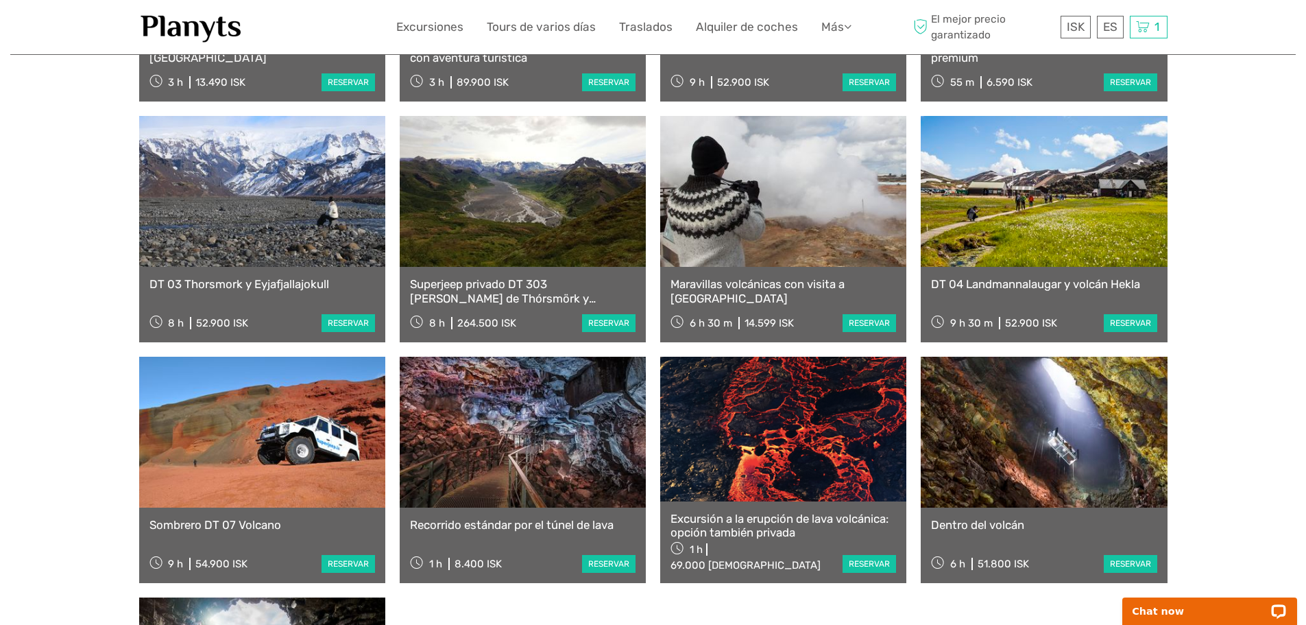
click at [531, 444] on link at bounding box center [523, 432] width 246 height 151
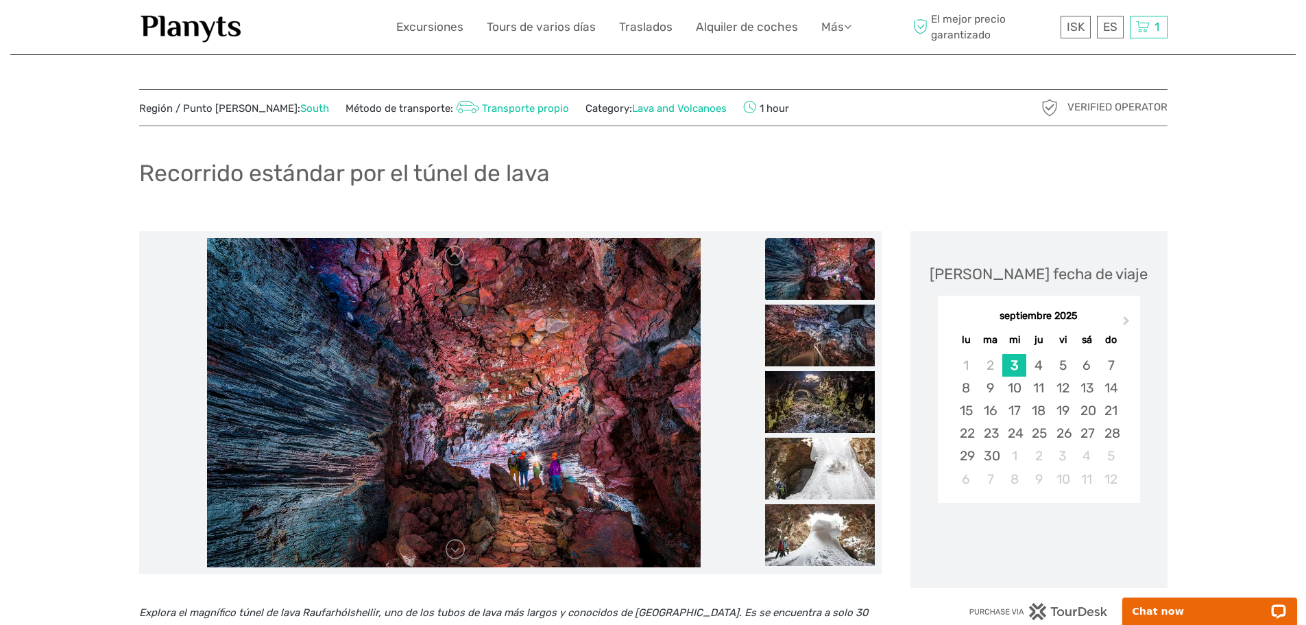
click at [845, 283] on img at bounding box center [820, 269] width 110 height 62
click at [839, 324] on img at bounding box center [820, 335] width 110 height 62
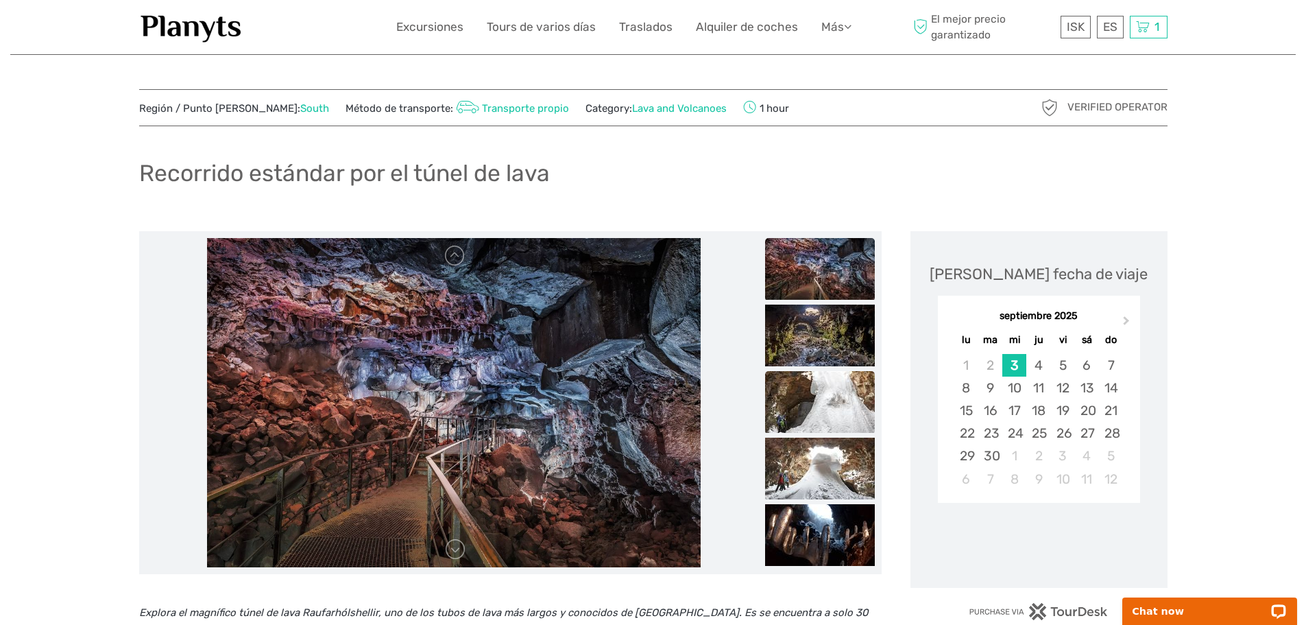
click at [820, 389] on img at bounding box center [820, 402] width 110 height 62
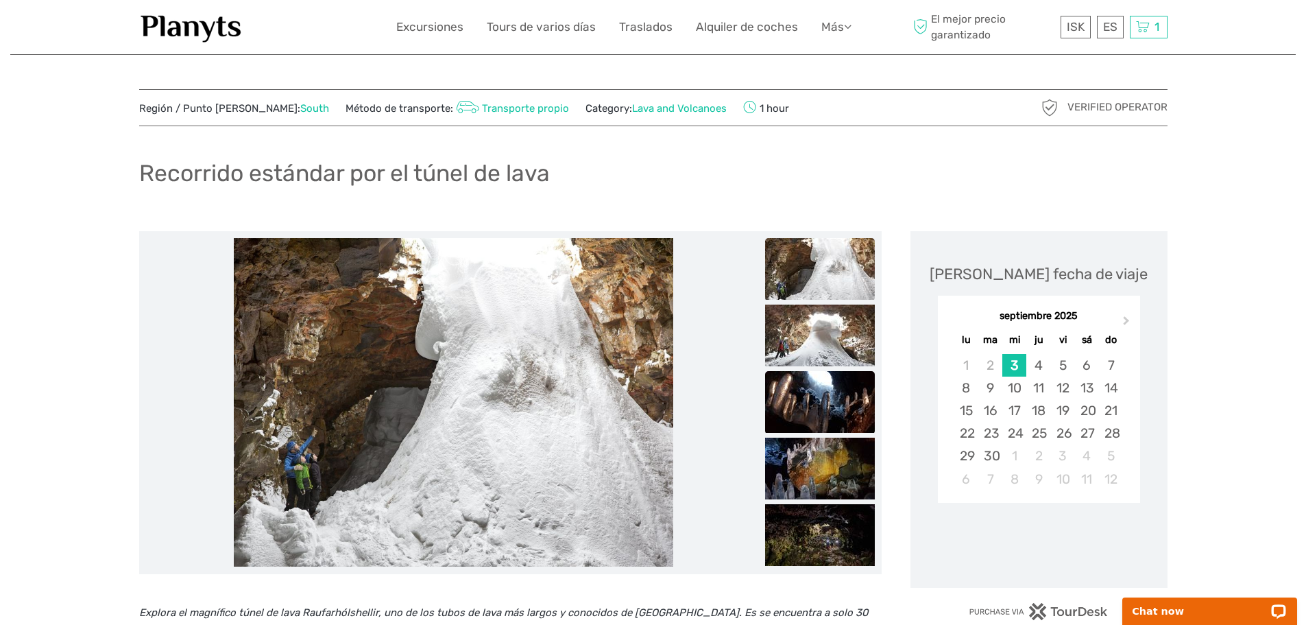
click at [822, 420] on img at bounding box center [820, 402] width 110 height 62
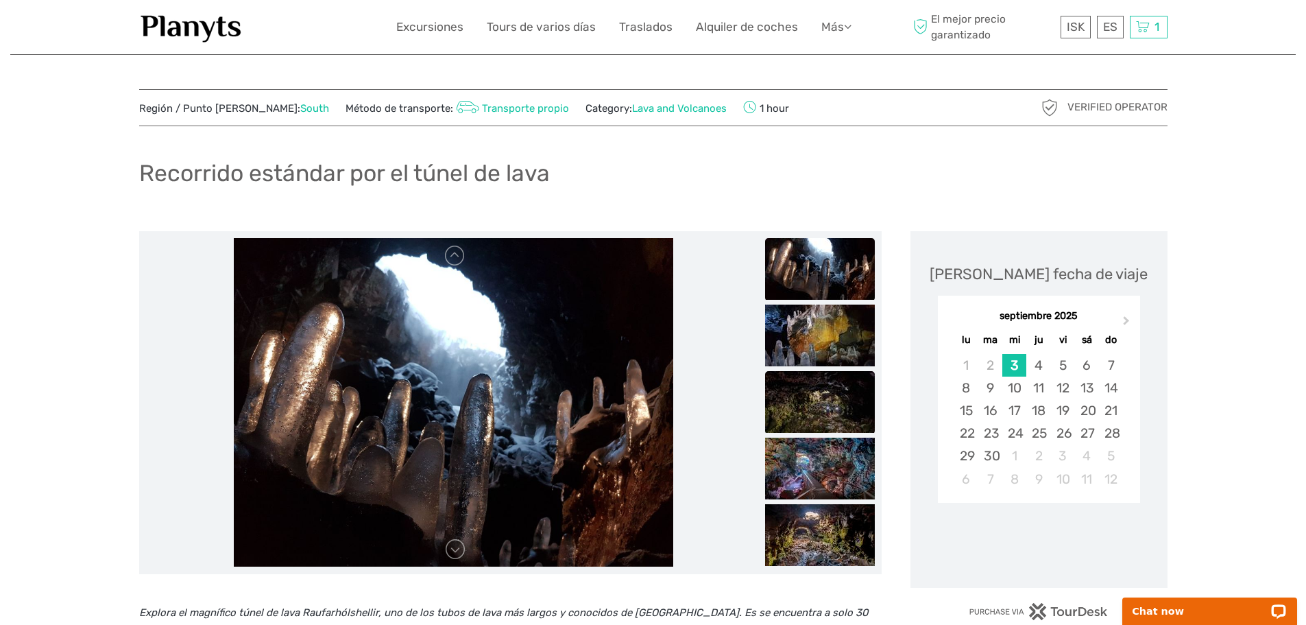
click at [822, 424] on img at bounding box center [820, 402] width 110 height 62
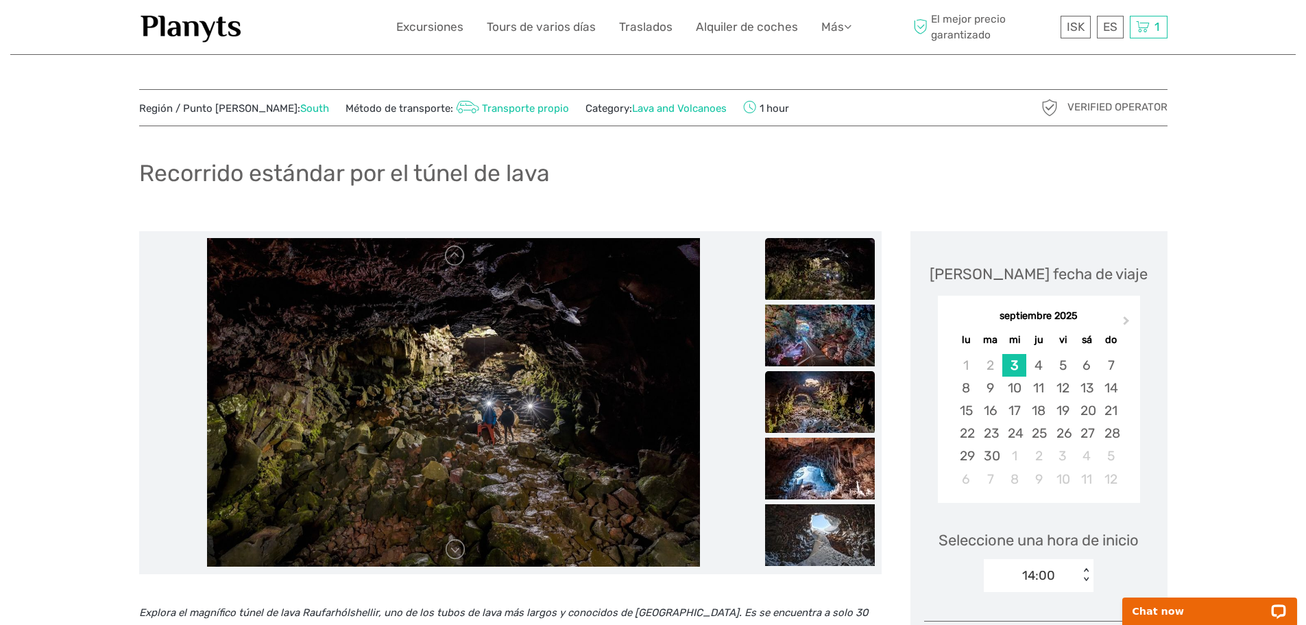
click at [824, 419] on img at bounding box center [820, 402] width 110 height 62
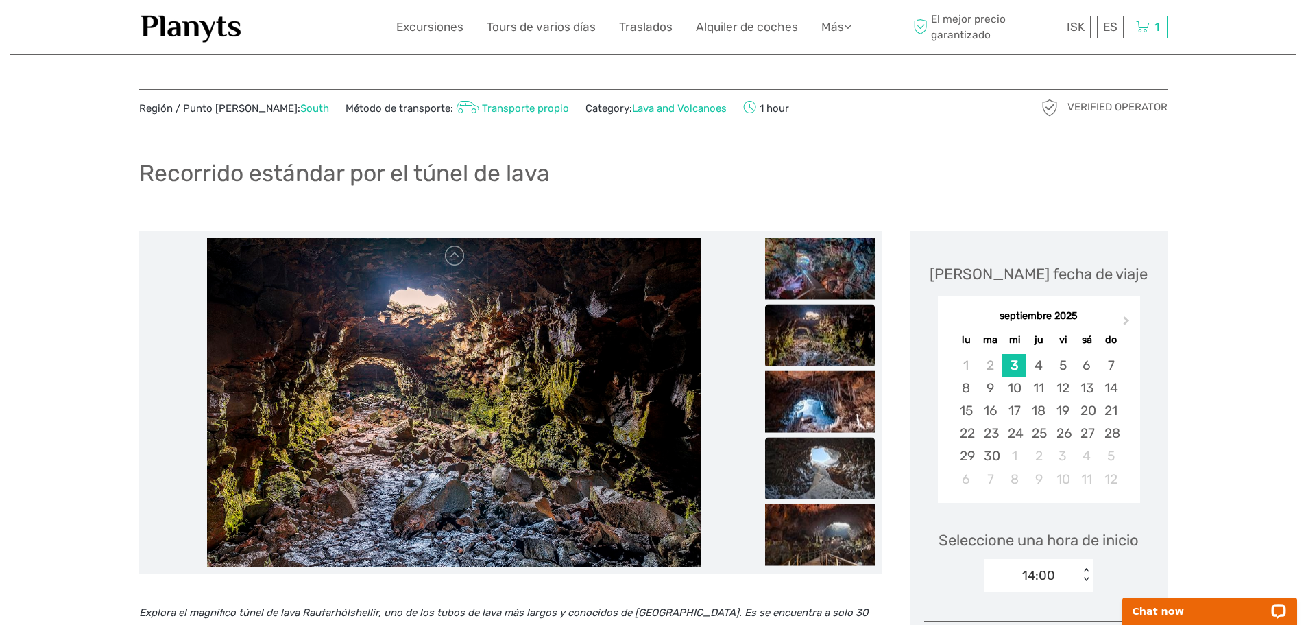
click at [822, 442] on img at bounding box center [820, 468] width 110 height 62
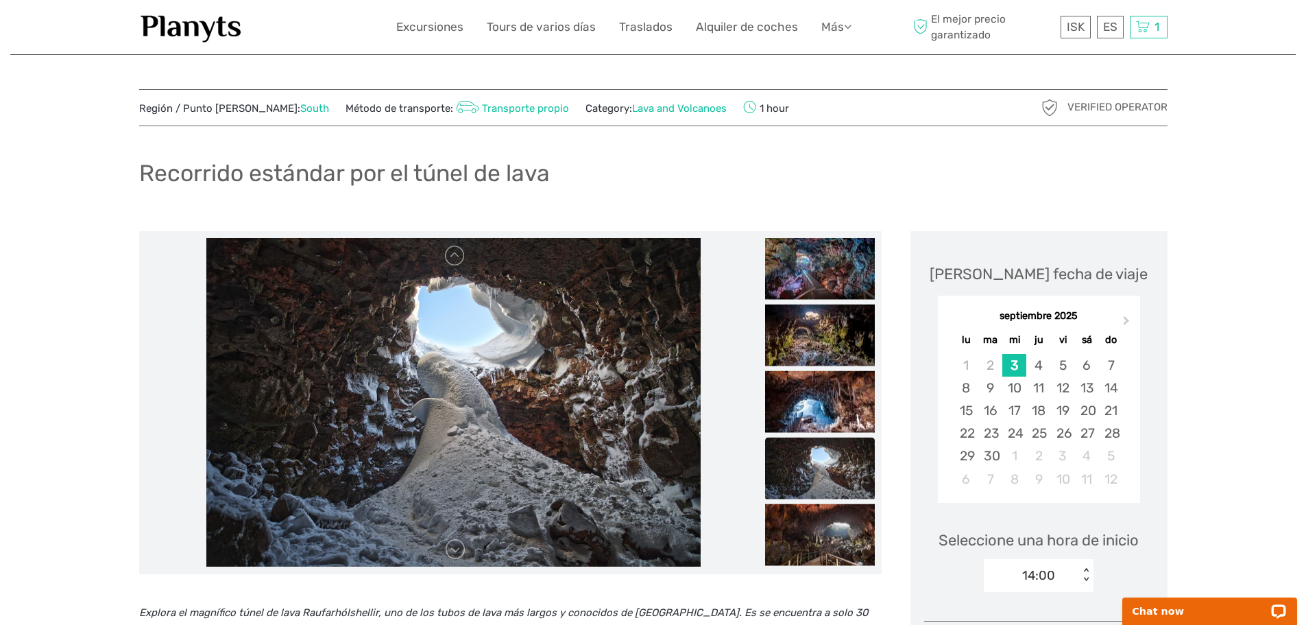
click at [816, 482] on img at bounding box center [820, 468] width 110 height 62
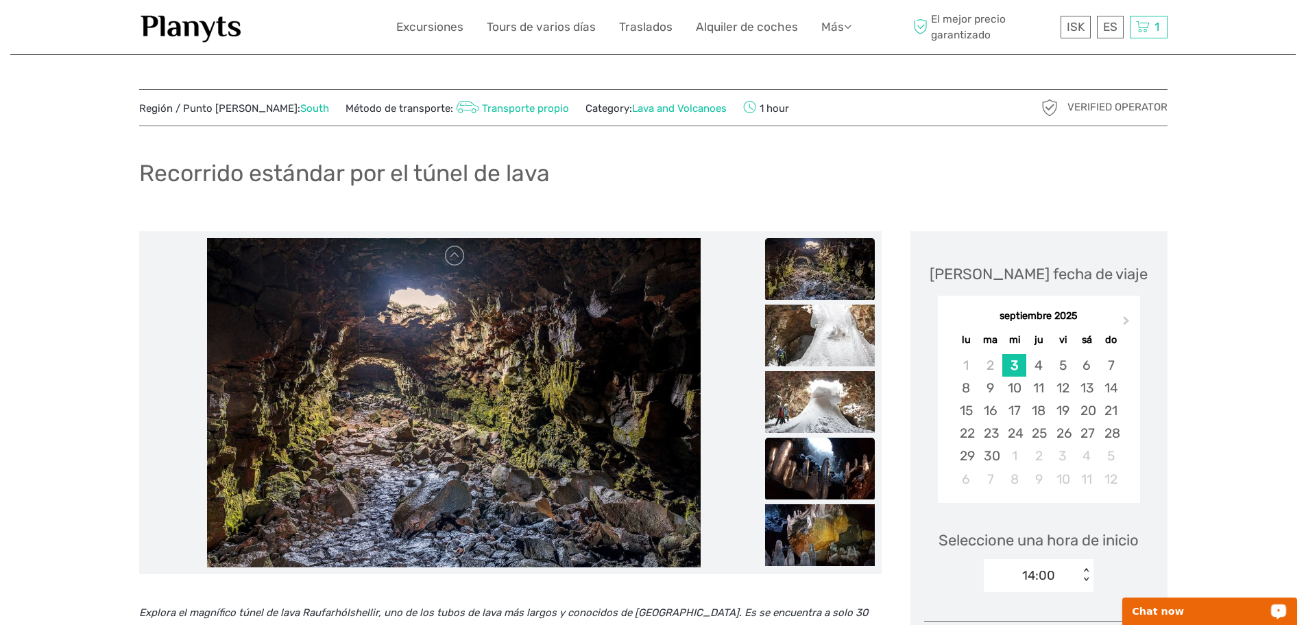
click at [809, 480] on img at bounding box center [820, 469] width 110 height 62
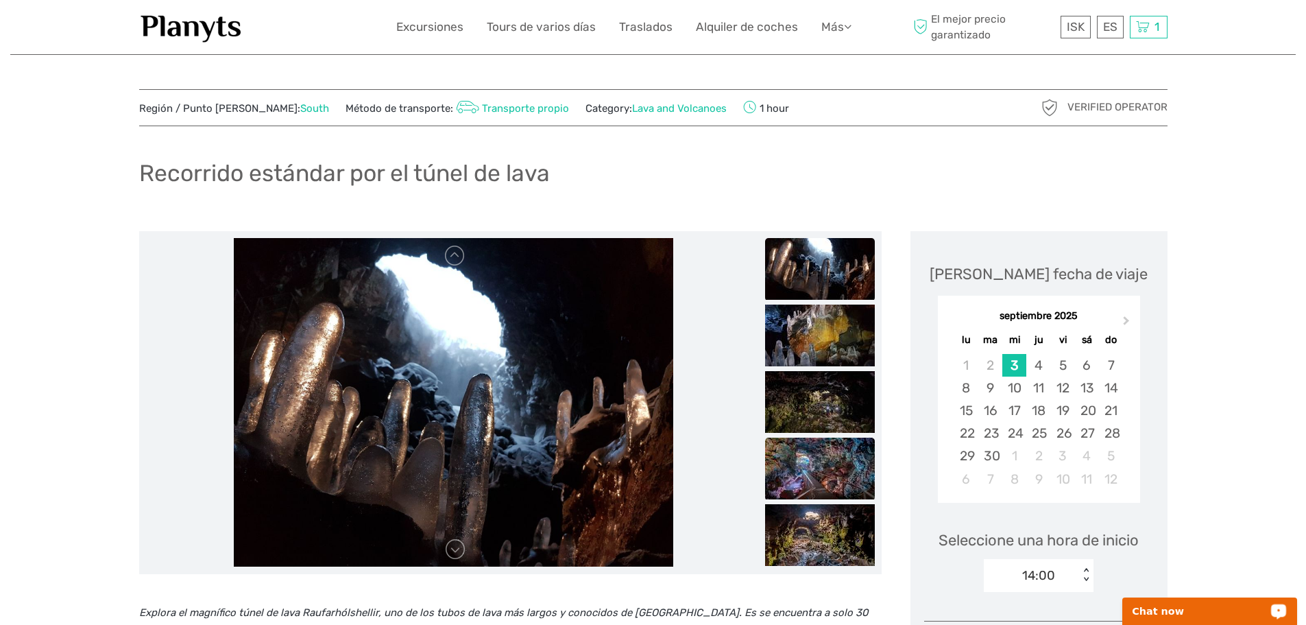
click at [811, 452] on img at bounding box center [820, 469] width 110 height 62
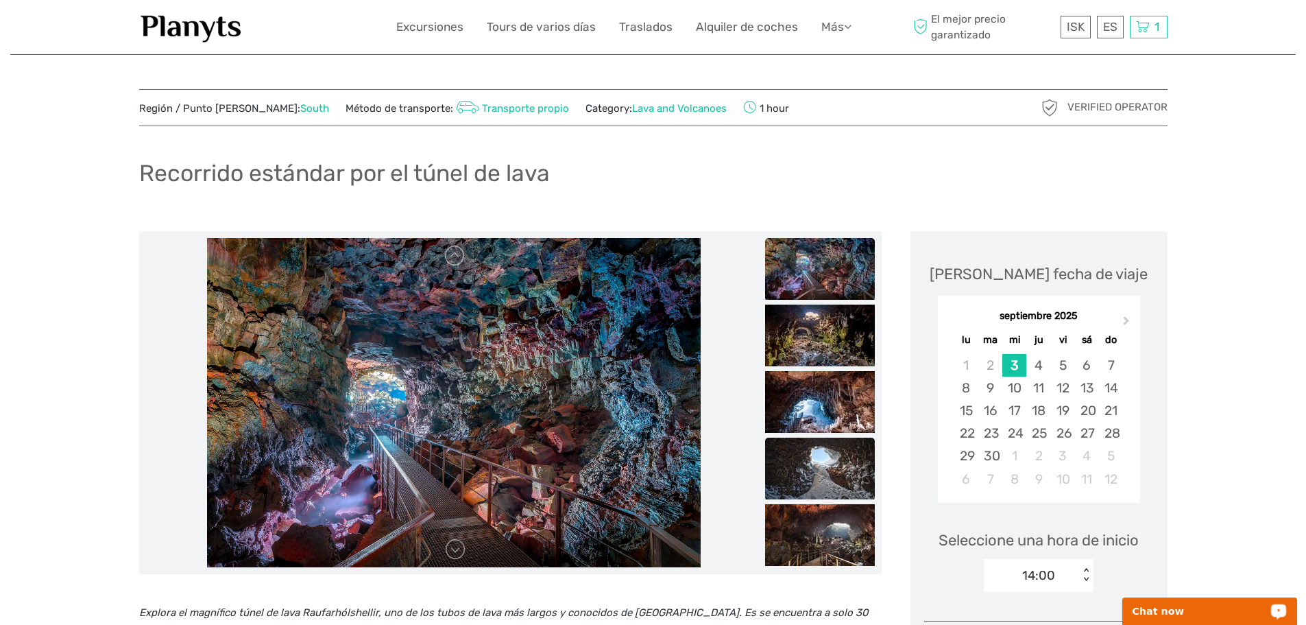
click at [816, 477] on img at bounding box center [820, 469] width 110 height 62
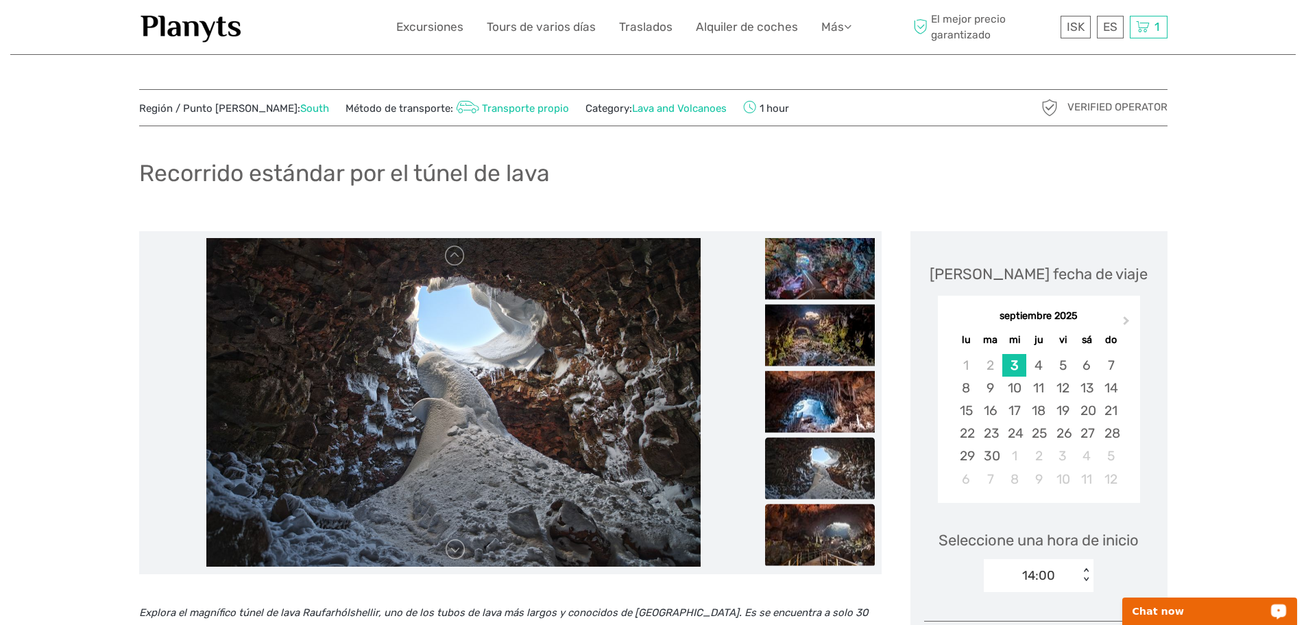
click at [819, 519] on img at bounding box center [820, 534] width 110 height 62
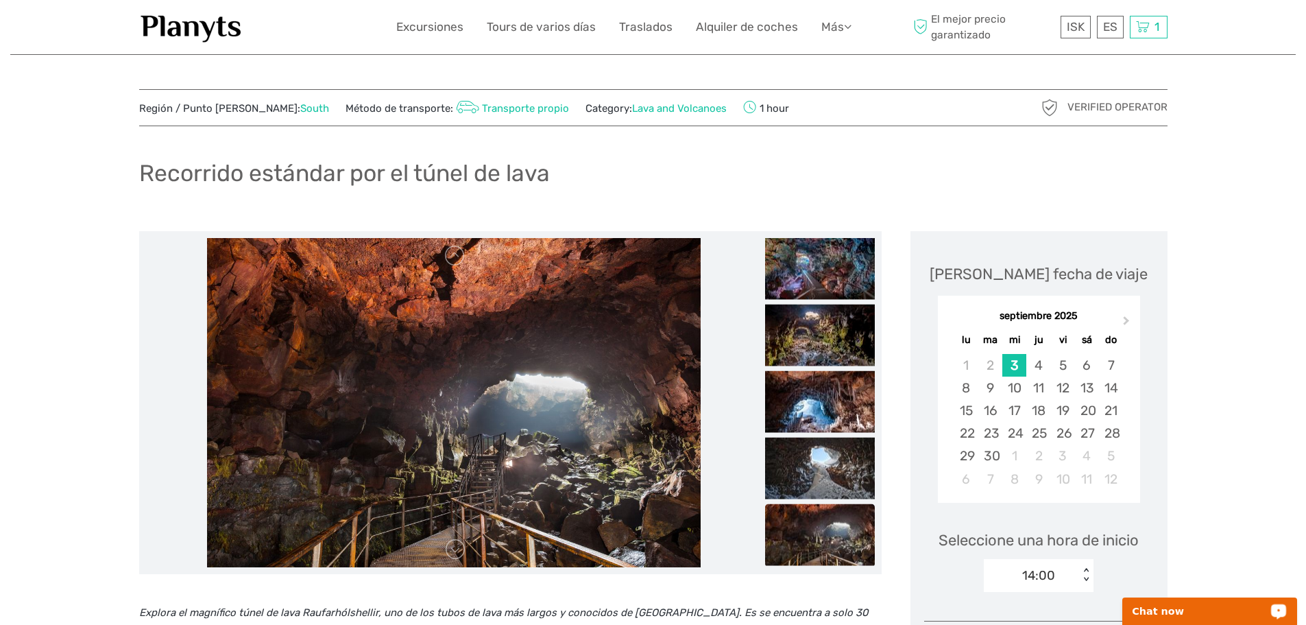
click at [813, 555] on img at bounding box center [820, 534] width 110 height 62
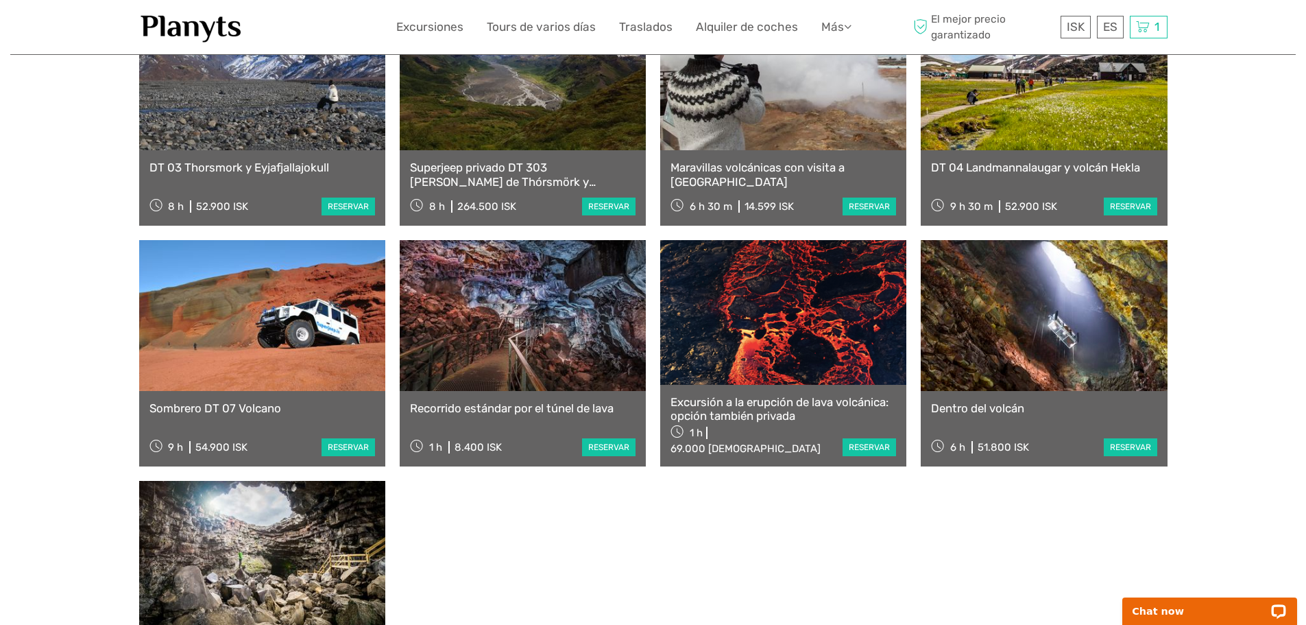
scroll to position [891, 0]
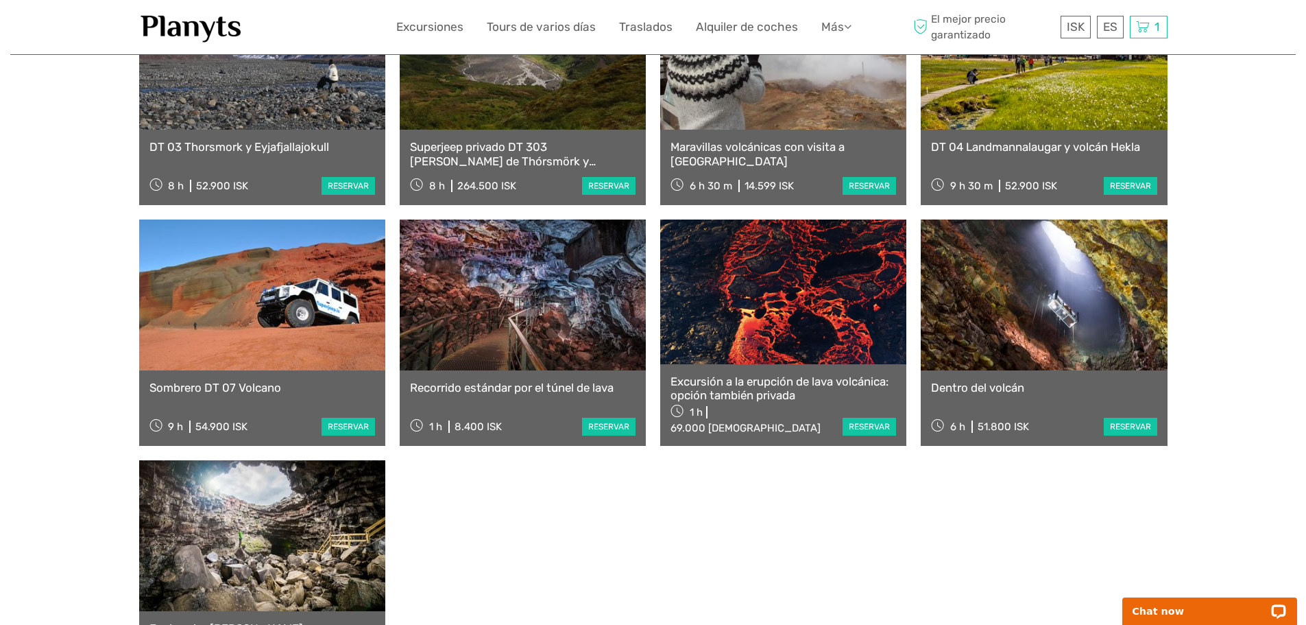
click at [778, 287] on link at bounding box center [783, 291] width 246 height 144
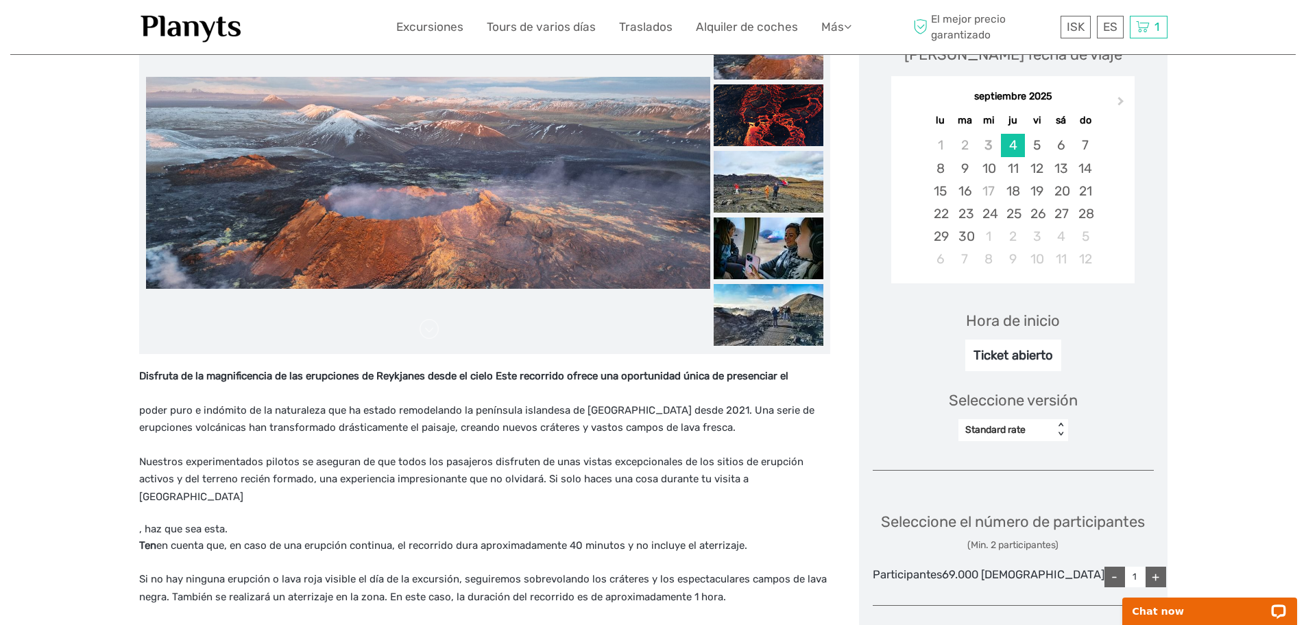
scroll to position [274, 0]
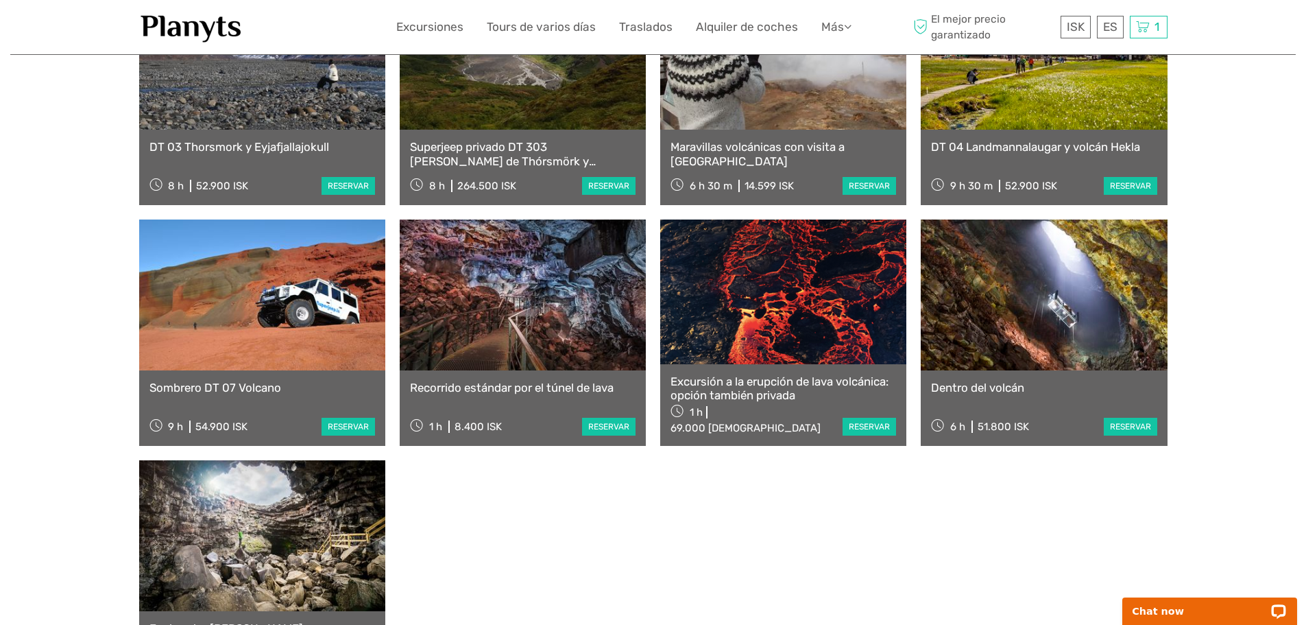
click at [1034, 313] on link at bounding box center [1044, 294] width 246 height 151
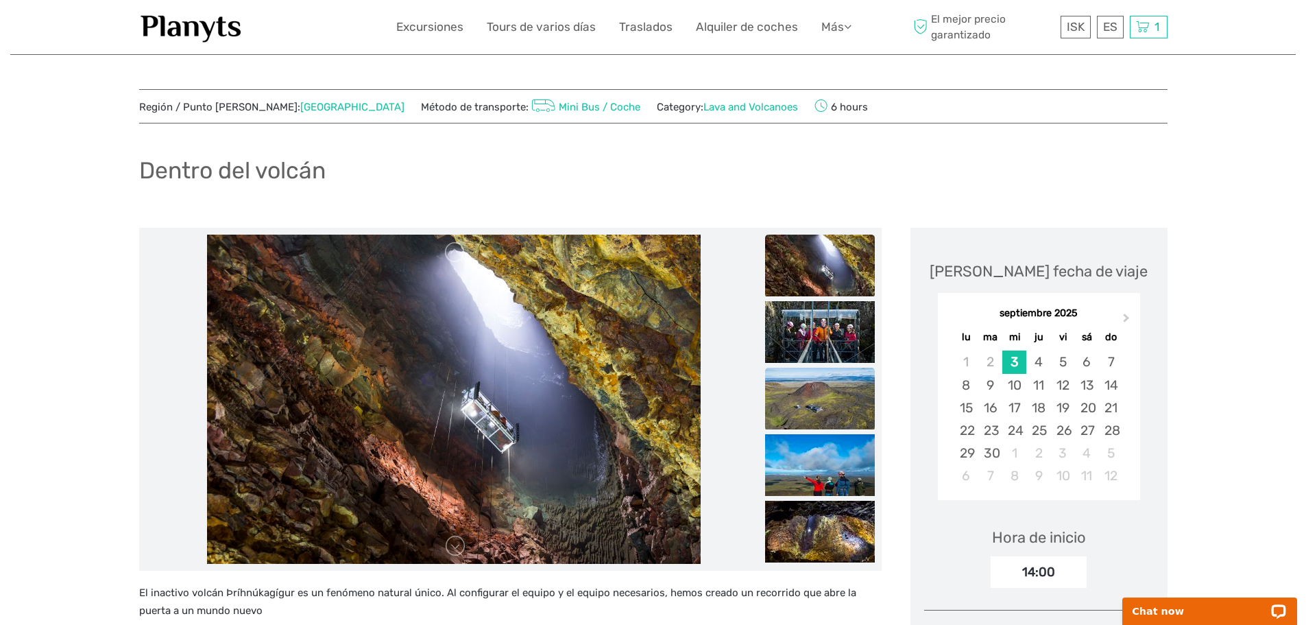
click at [800, 388] on img at bounding box center [820, 399] width 110 height 62
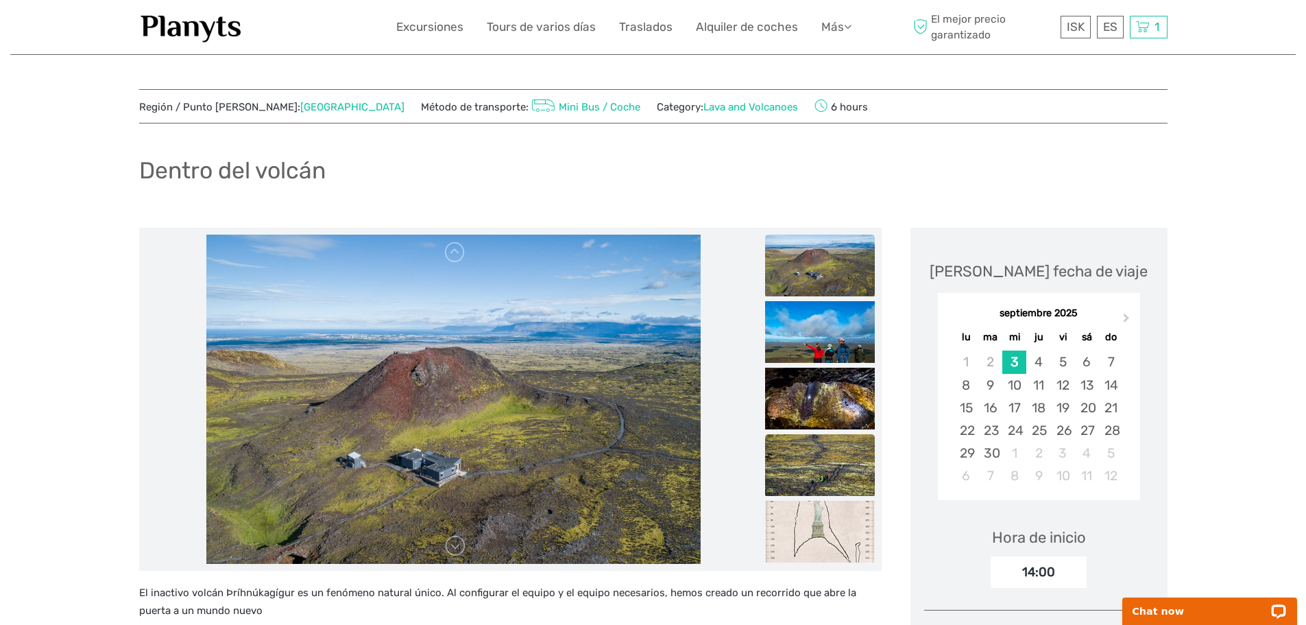
click at [795, 438] on img at bounding box center [820, 465] width 110 height 62
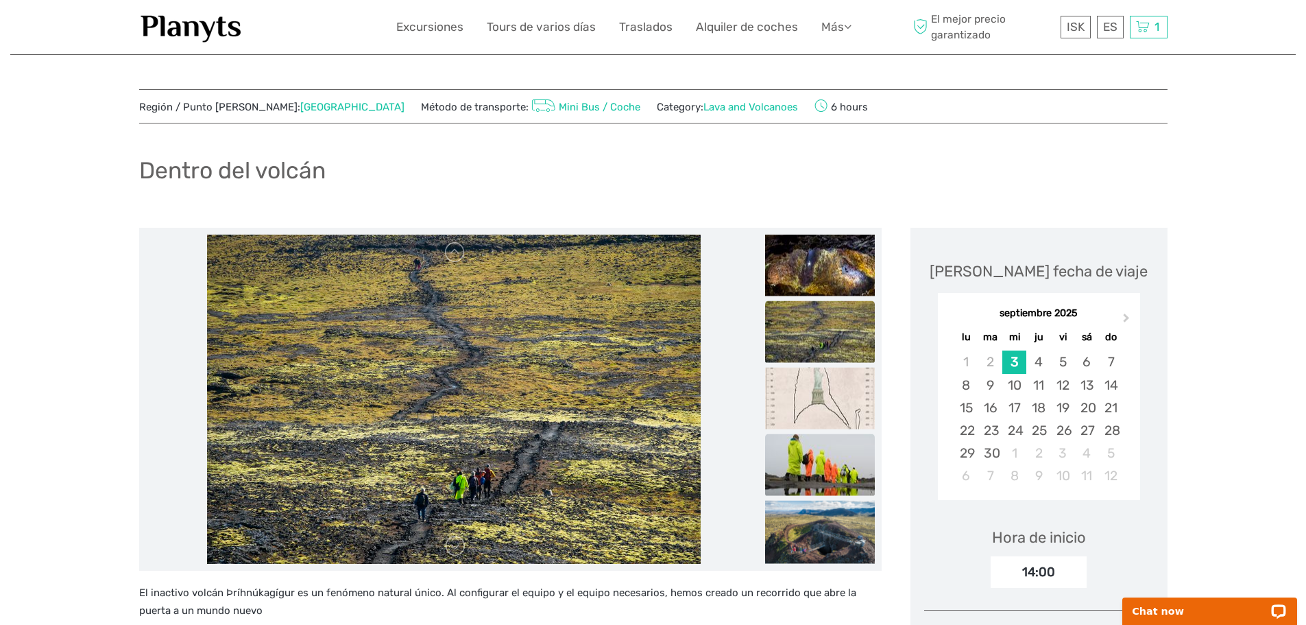
click at [793, 470] on img at bounding box center [820, 465] width 110 height 62
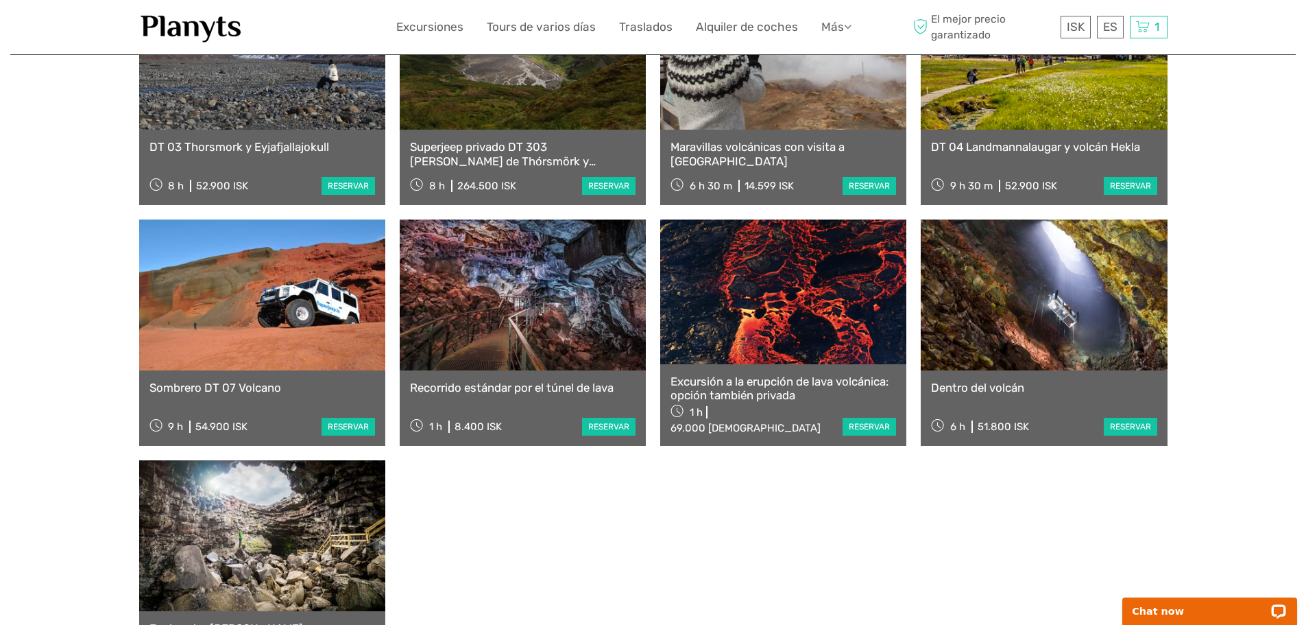
click at [547, 299] on link at bounding box center [523, 294] width 246 height 151
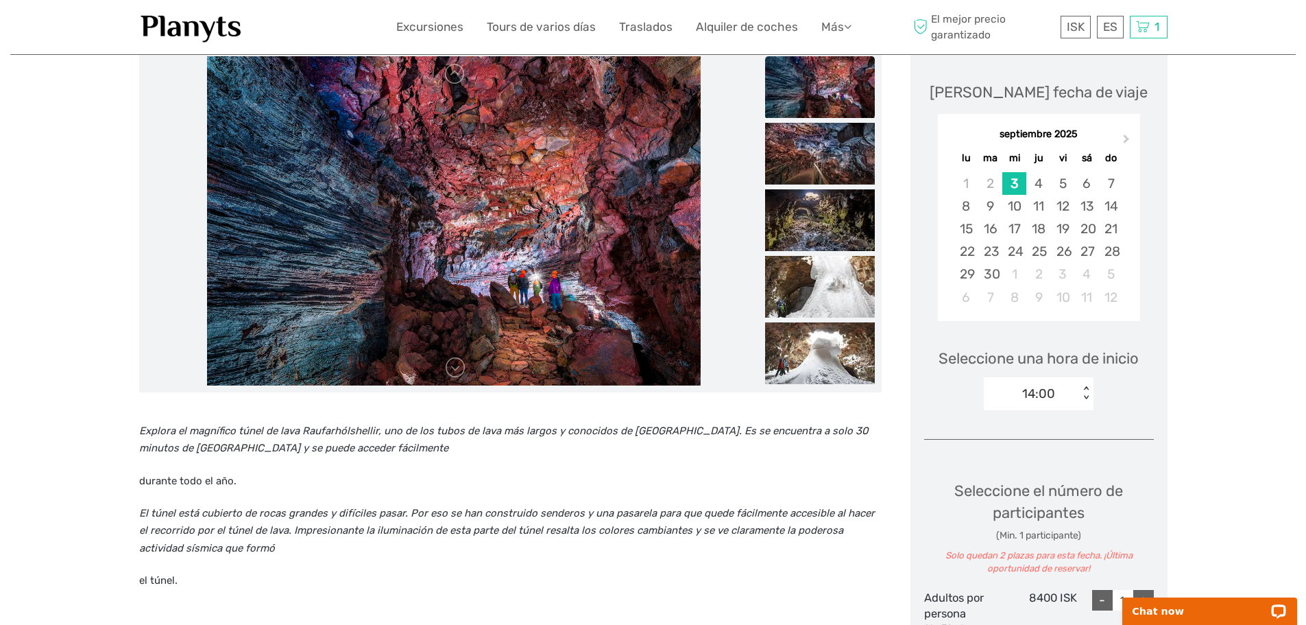
scroll to position [206, 0]
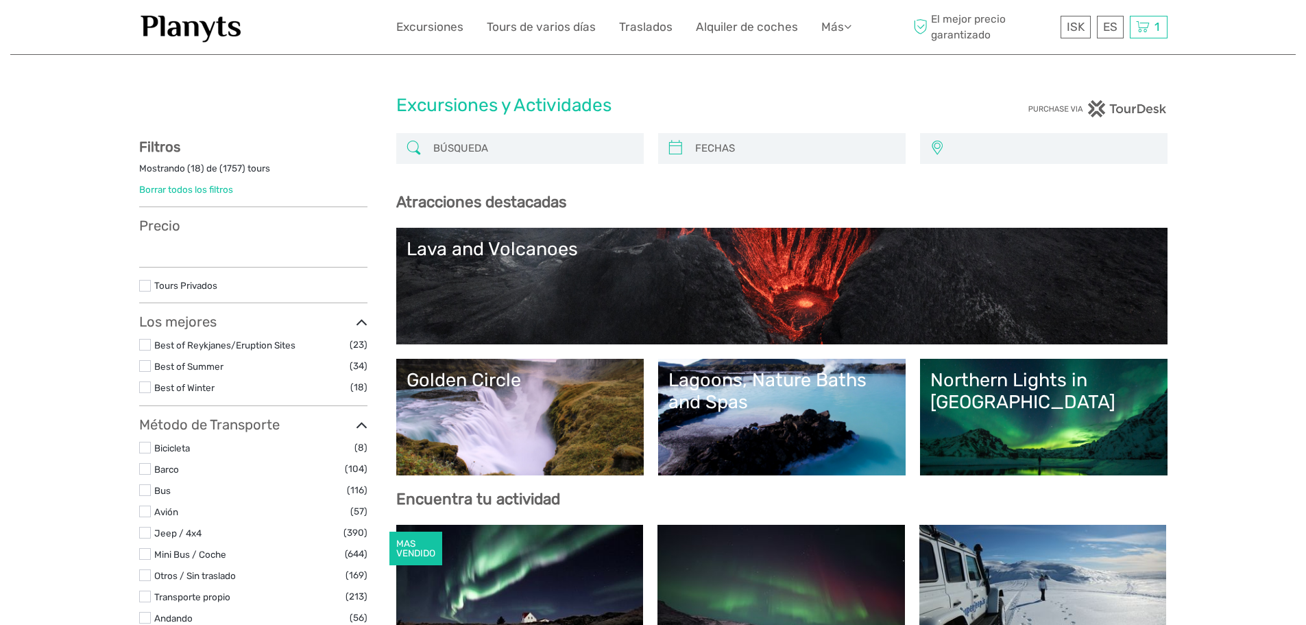
select select
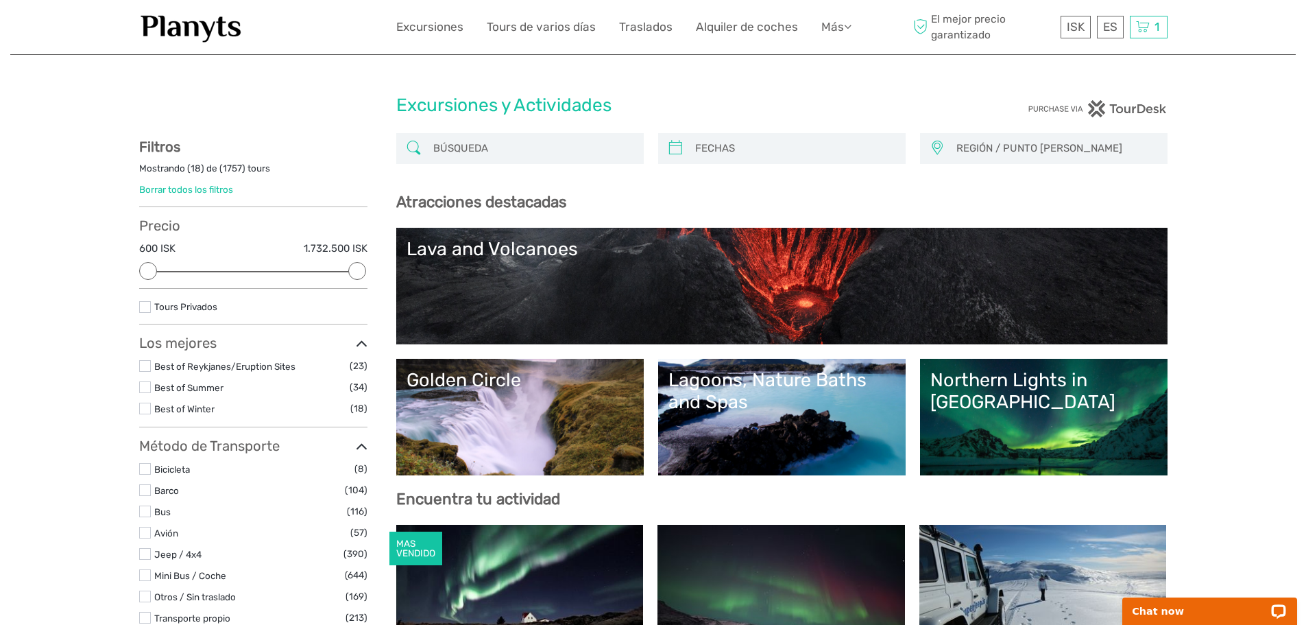
click at [699, 389] on div "Lagoons, Nature Baths and Spas" at bounding box center [782, 391] width 227 height 45
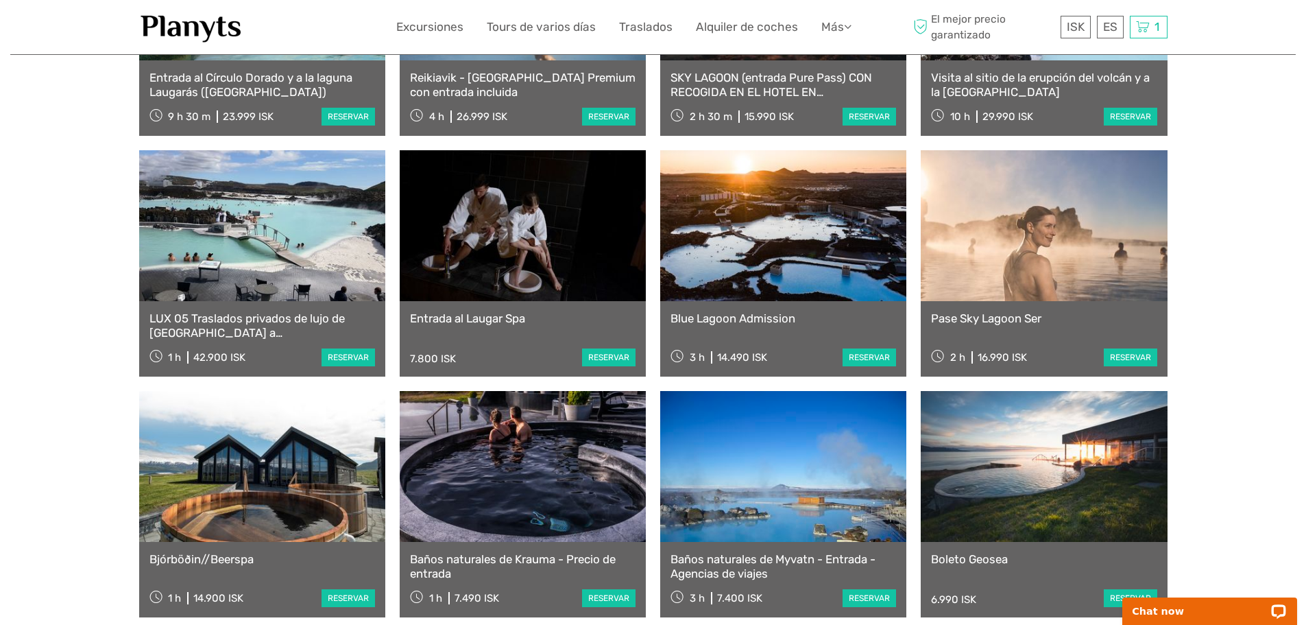
scroll to position [1029, 0]
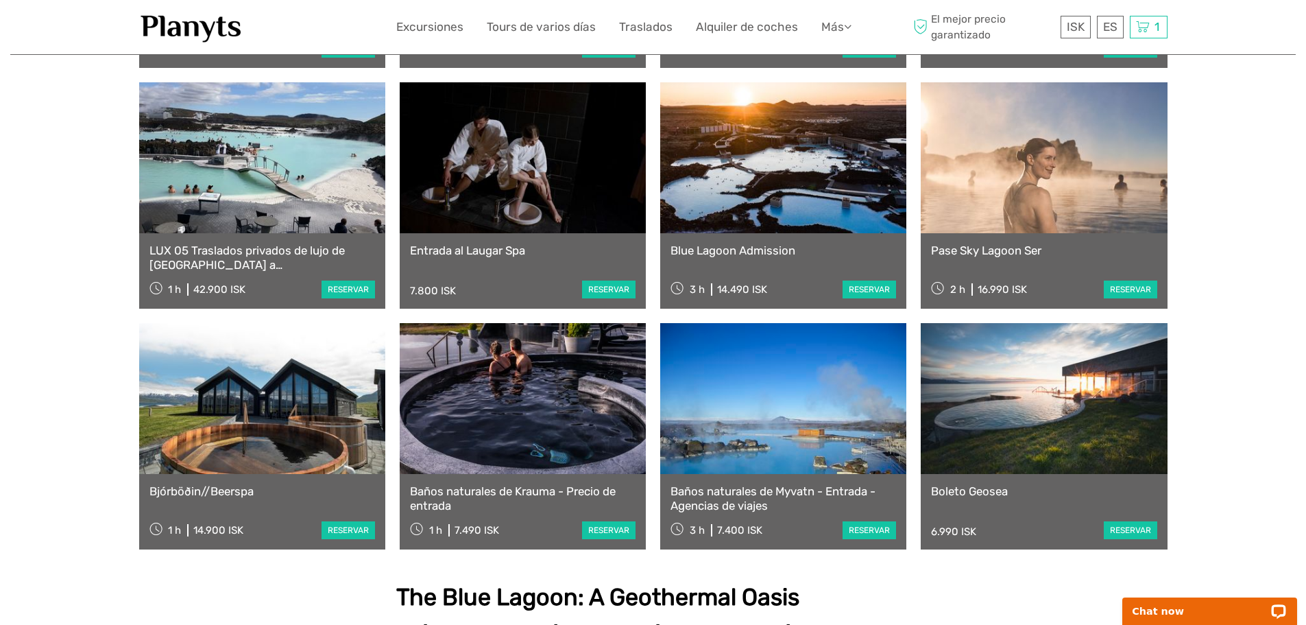
click at [785, 213] on link at bounding box center [783, 157] width 246 height 151
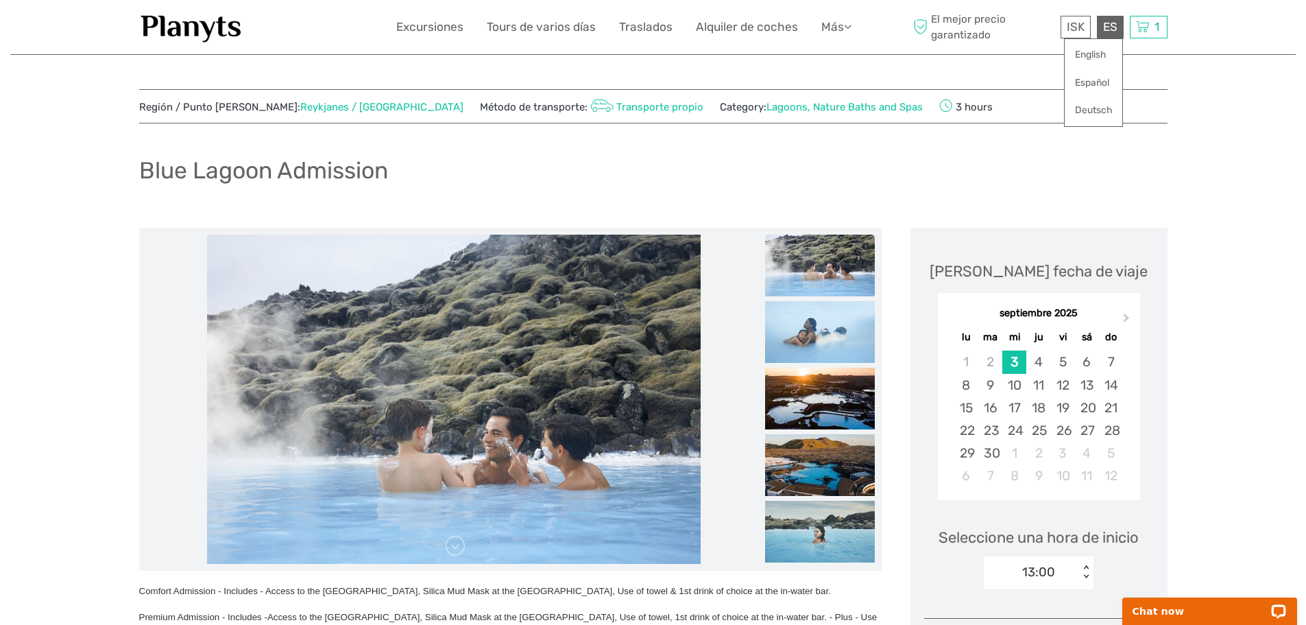
click at [1116, 22] on div "ES English Español Deutsch" at bounding box center [1110, 27] width 27 height 23
click at [1086, 86] on link "Español" at bounding box center [1094, 83] width 58 height 25
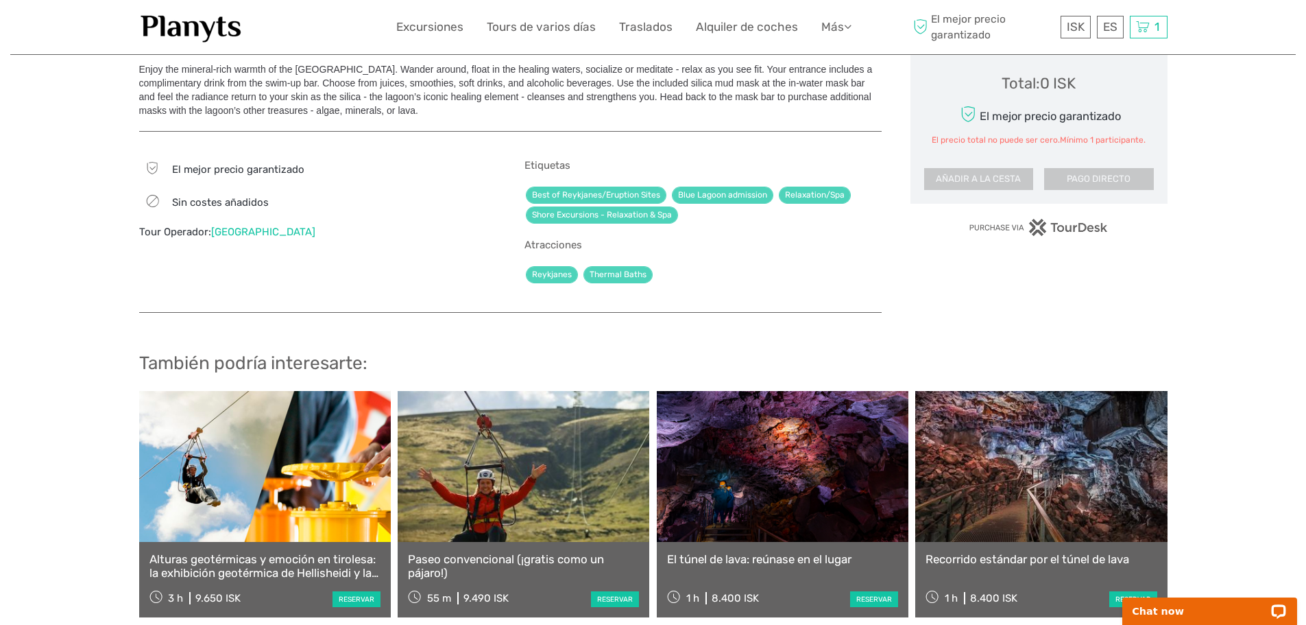
scroll to position [669, 0]
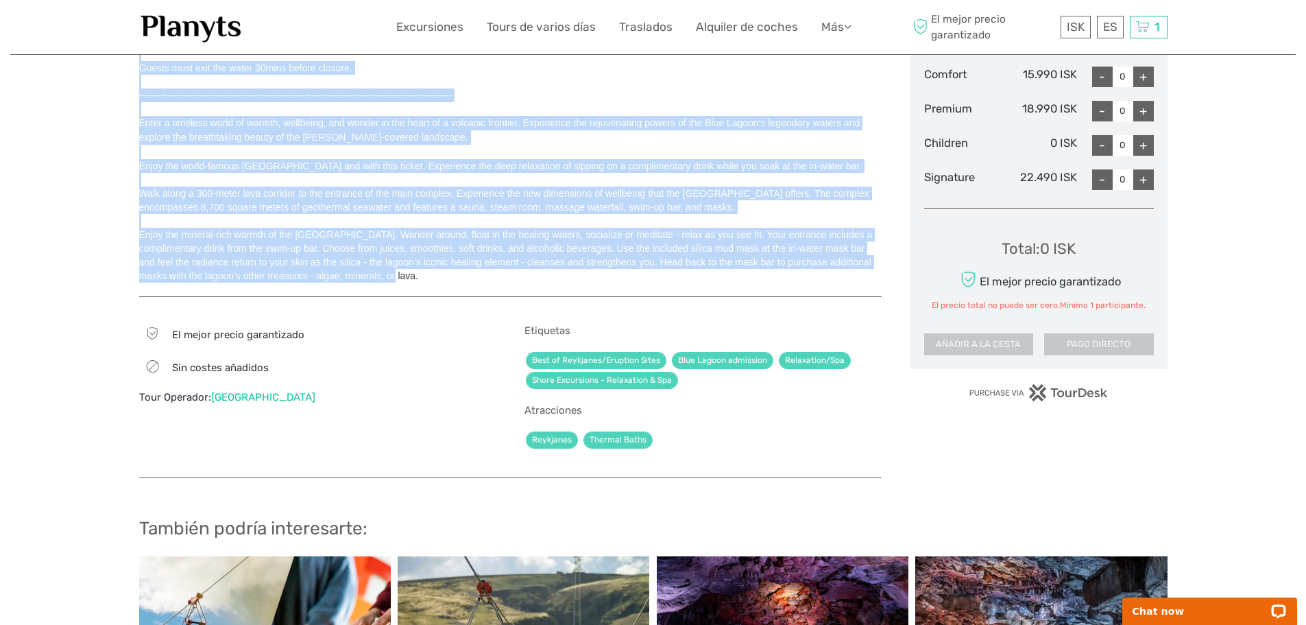
drag, startPoint x: 132, startPoint y: 450, endPoint x: 549, endPoint y: 261, distance: 457.9
click at [549, 261] on div "Región / Punto de partida: Reykjanes / Keflavík Método de transporte: Transport…" at bounding box center [653, 105] width 1286 height 1548
copy div "Comfort Admission - Includes - Access to the Blue Lagoon, Silica Mud Mask at th…"
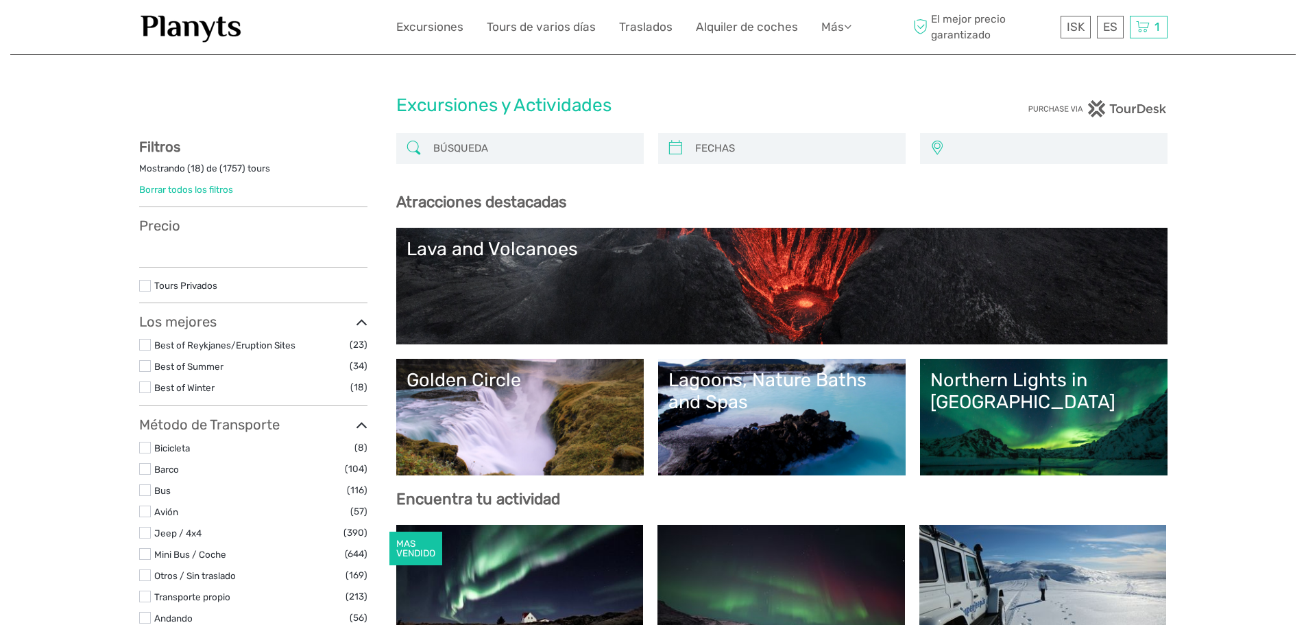
select select
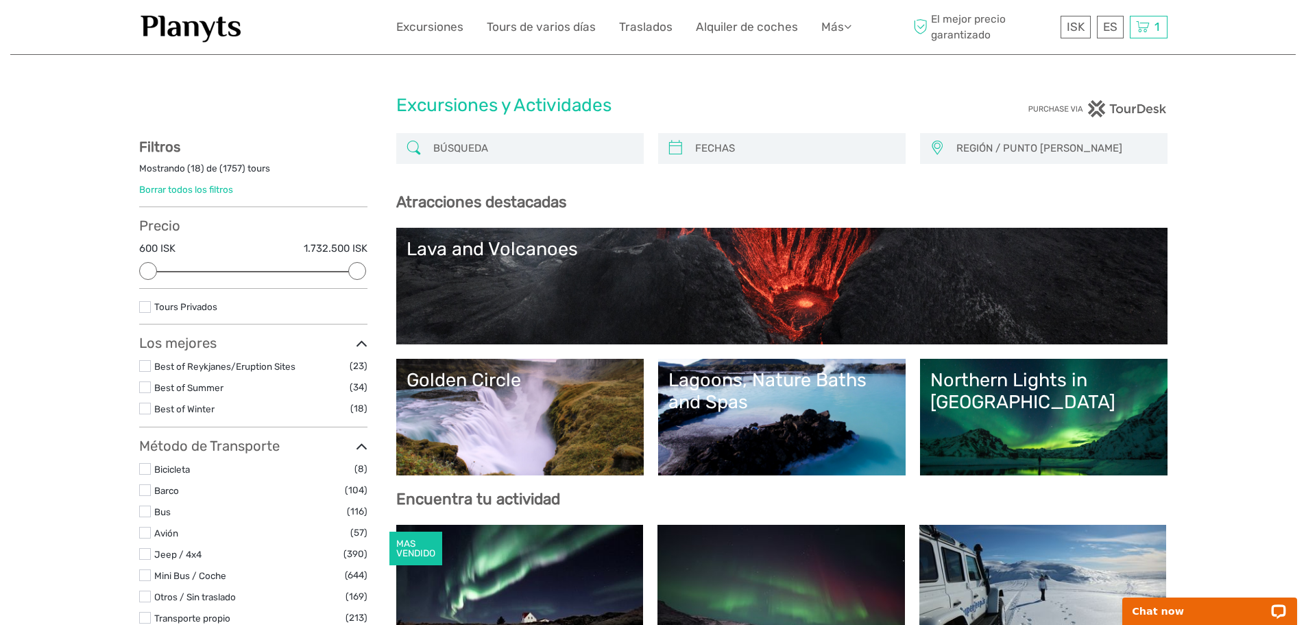
click at [830, 256] on div "Lava and Volcanoes" at bounding box center [782, 249] width 751 height 22
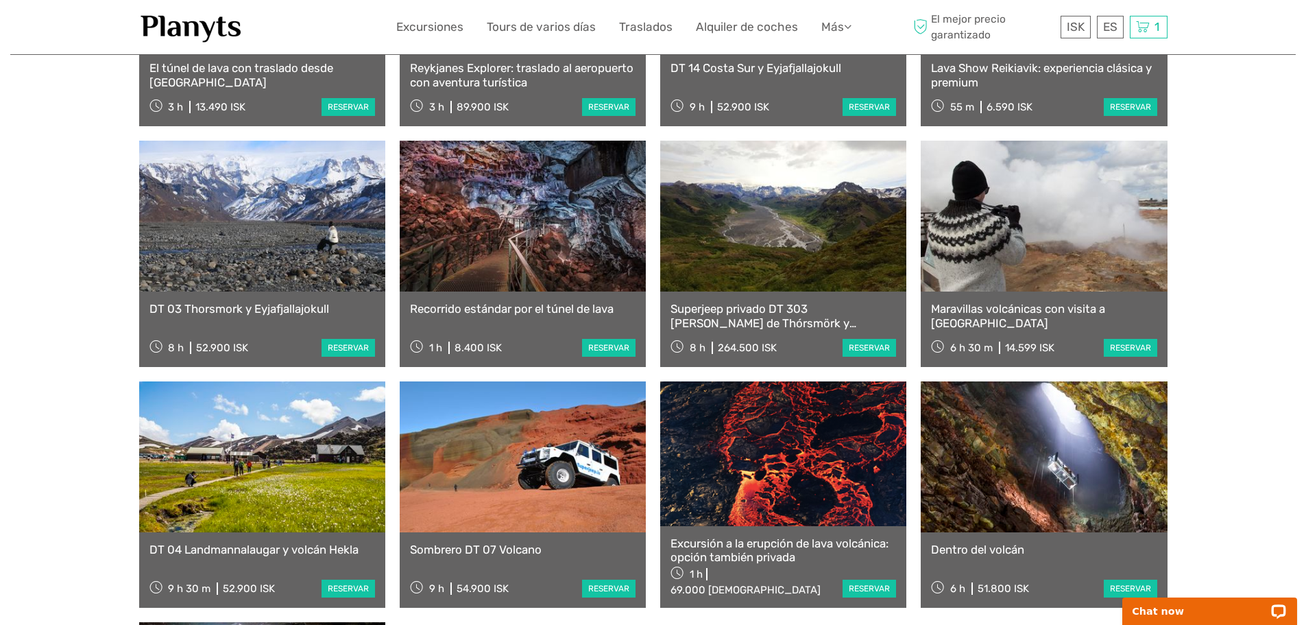
scroll to position [754, 0]
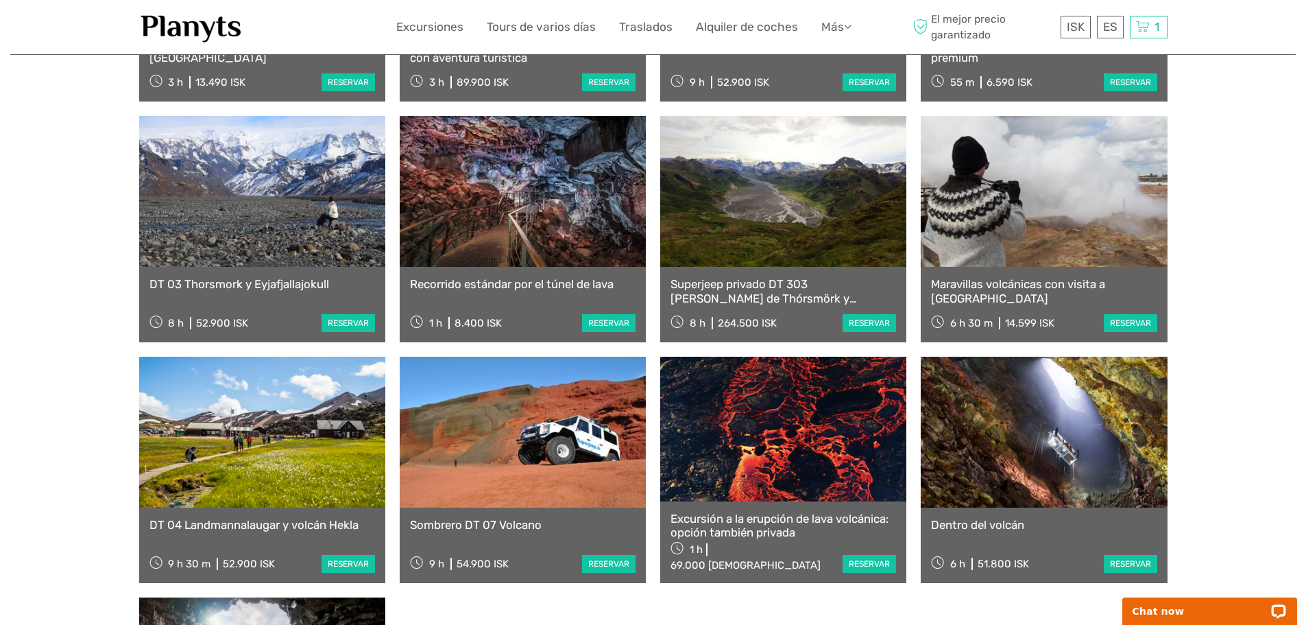
click at [765, 512] on link "Excursión a la erupción de lava volcánica: opción también privada" at bounding box center [784, 526] width 226 height 28
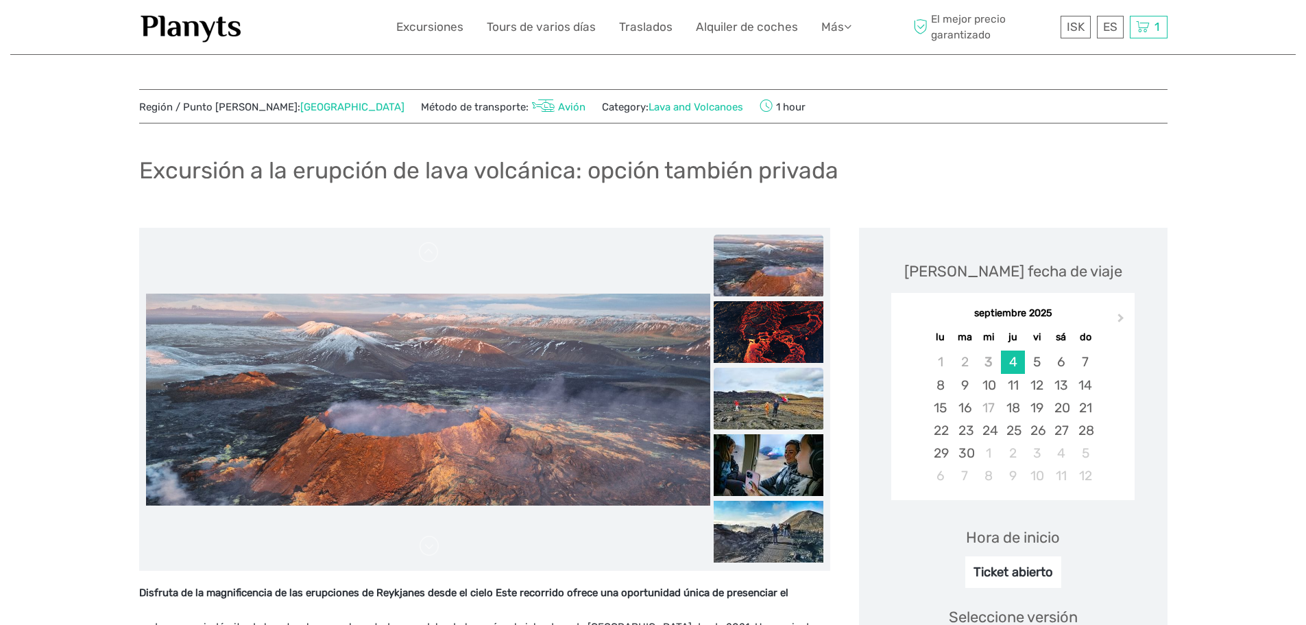
click at [824, 374] on img at bounding box center [769, 399] width 110 height 62
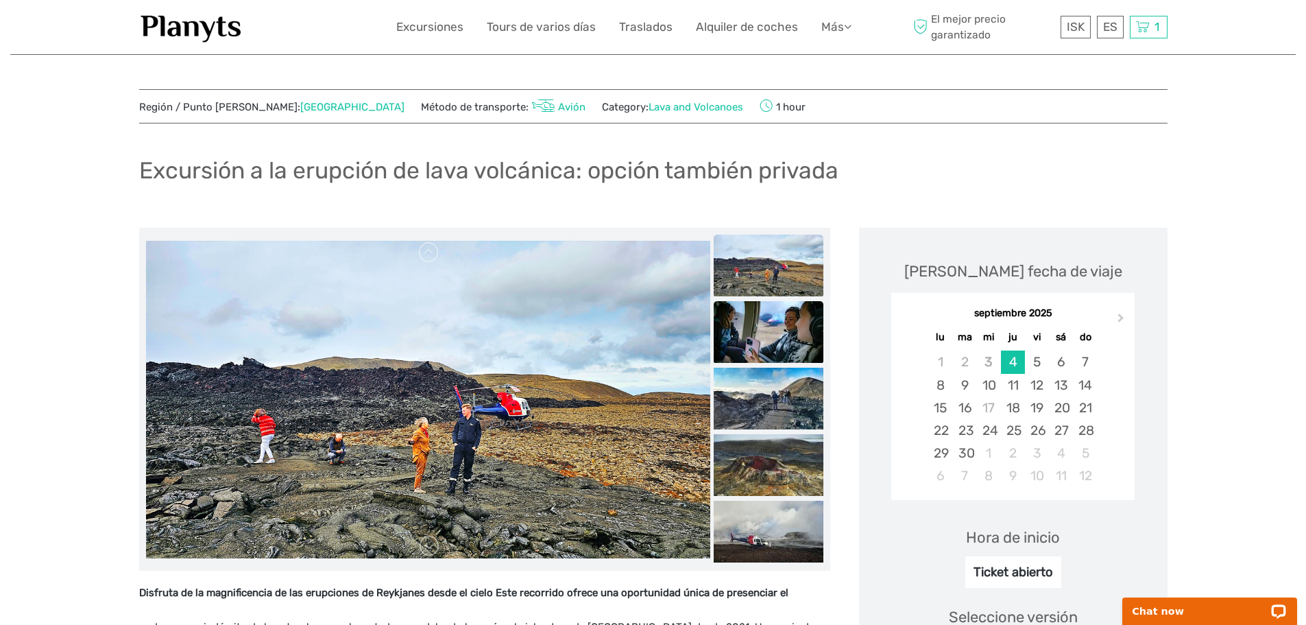
click at [823, 346] on img at bounding box center [769, 332] width 110 height 62
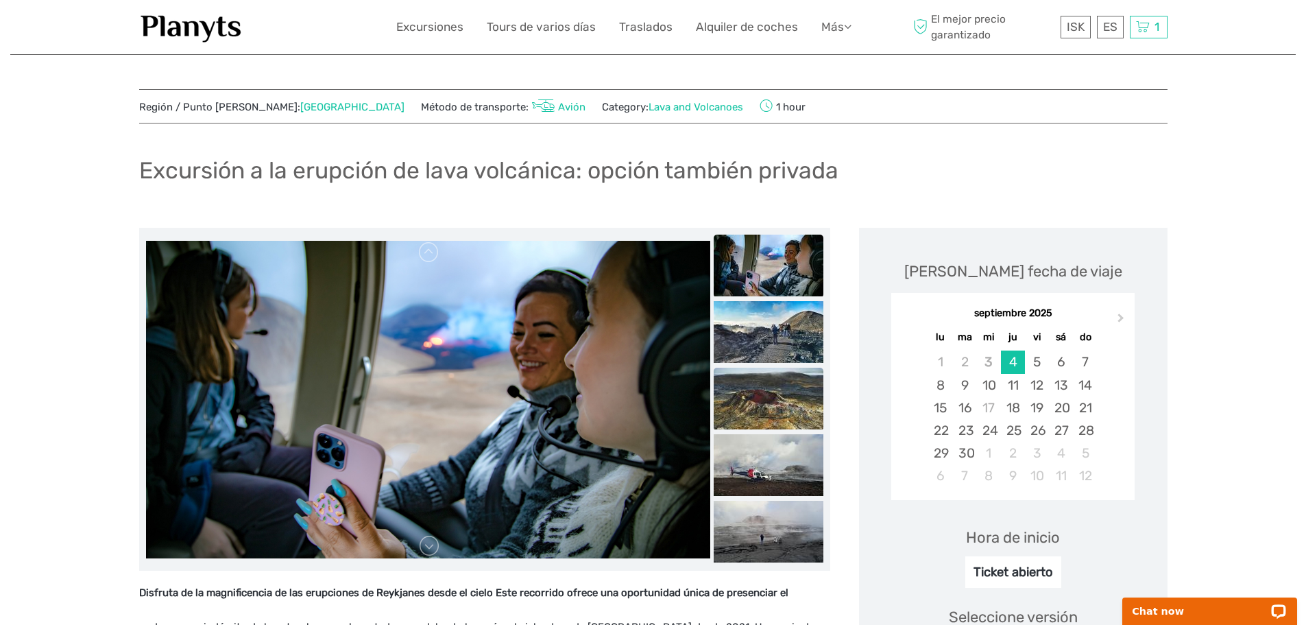
click at [817, 374] on img at bounding box center [769, 399] width 110 height 62
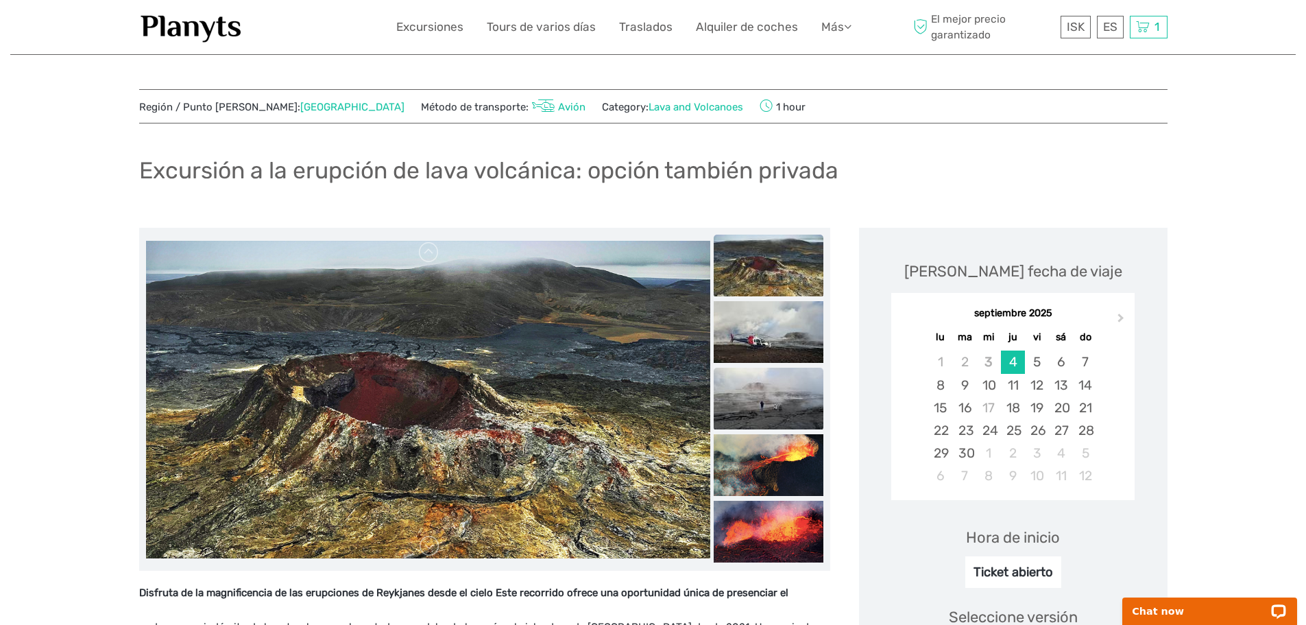
click at [820, 412] on img at bounding box center [769, 399] width 110 height 62
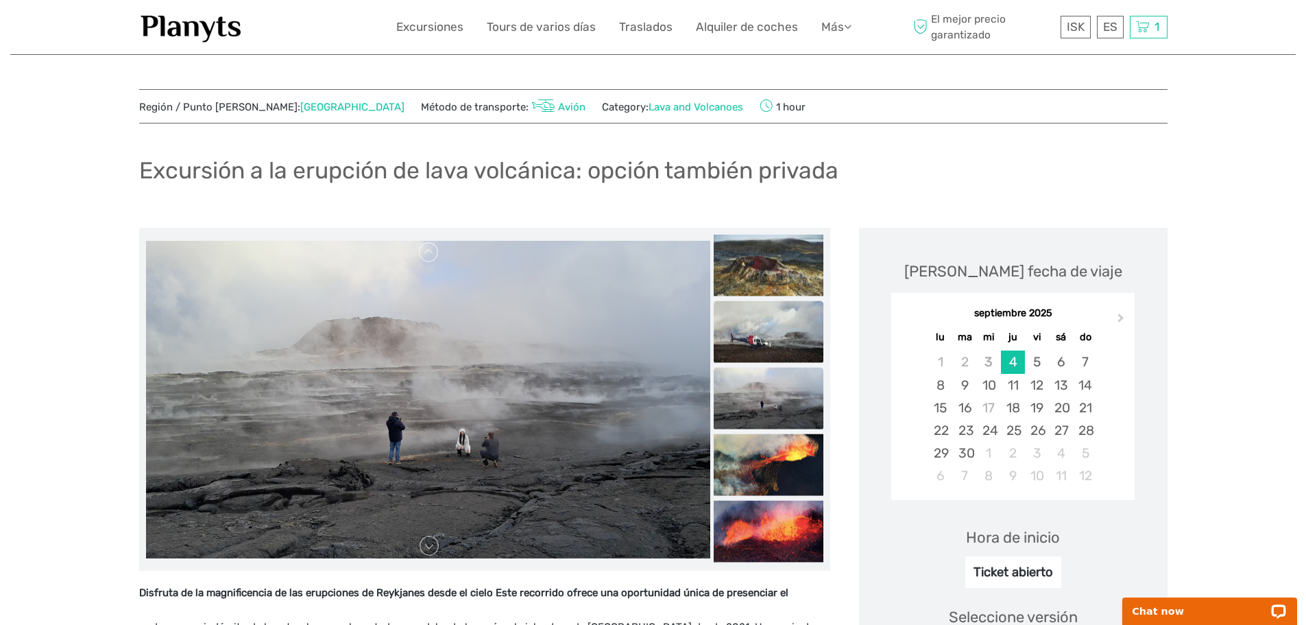
click at [822, 323] on img at bounding box center [769, 332] width 110 height 62
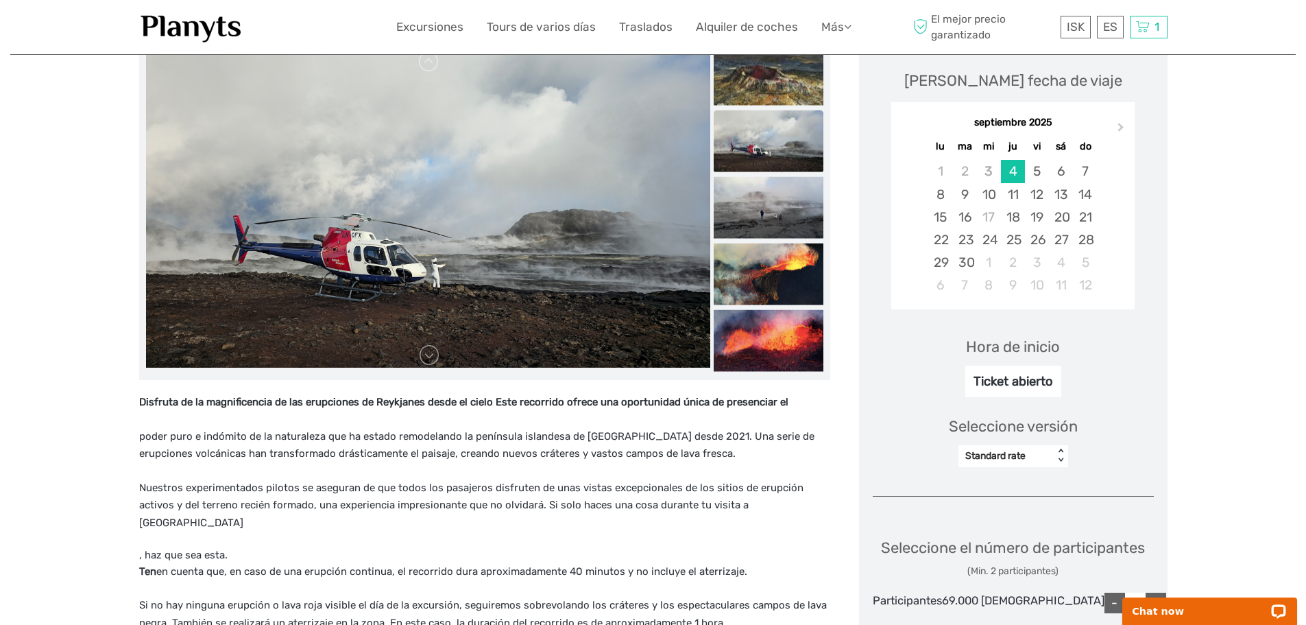
scroll to position [206, 0]
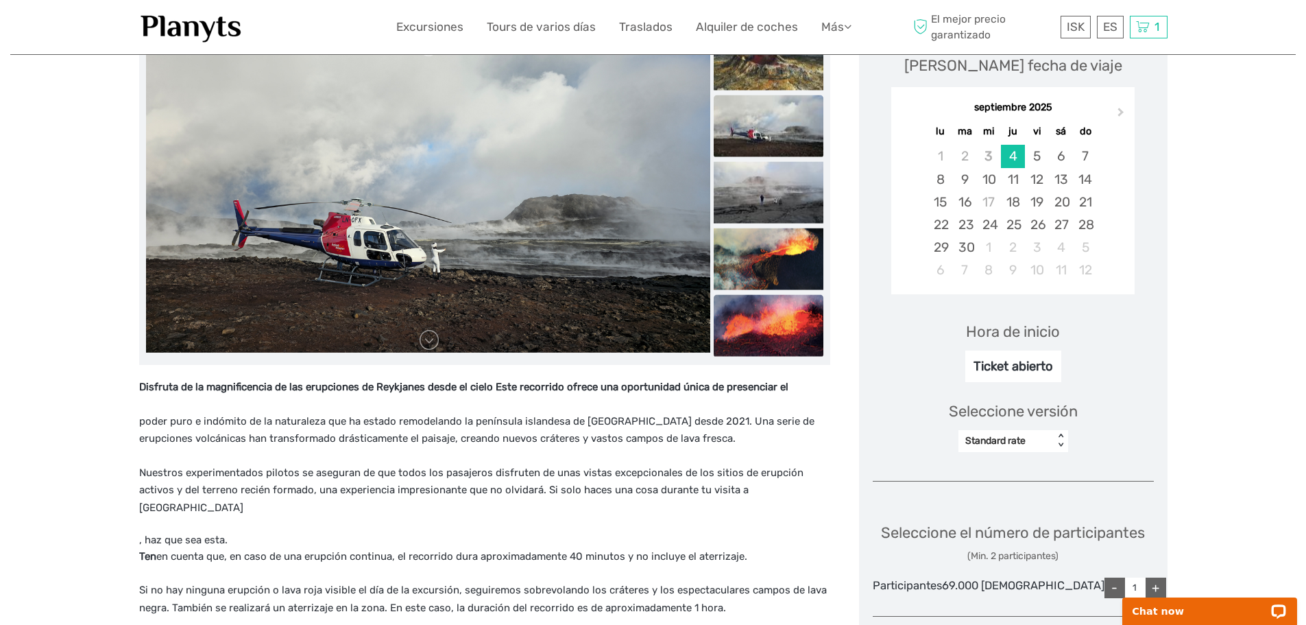
click at [824, 314] on img at bounding box center [769, 326] width 110 height 62
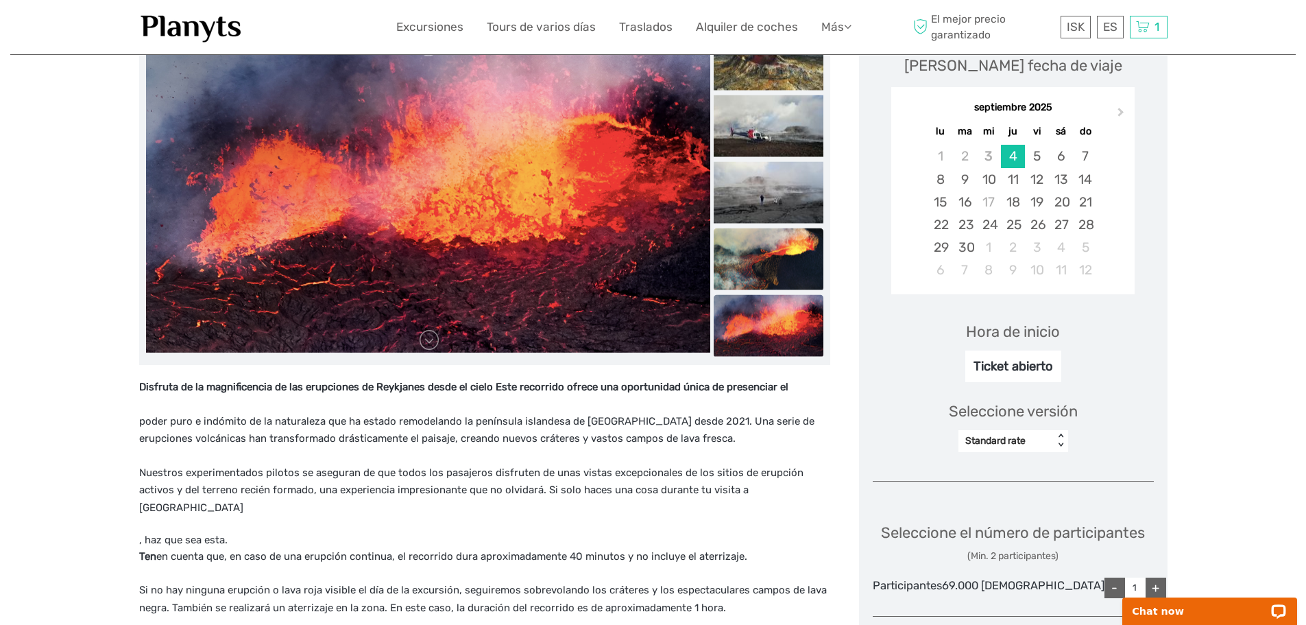
click at [817, 270] on img at bounding box center [769, 259] width 110 height 62
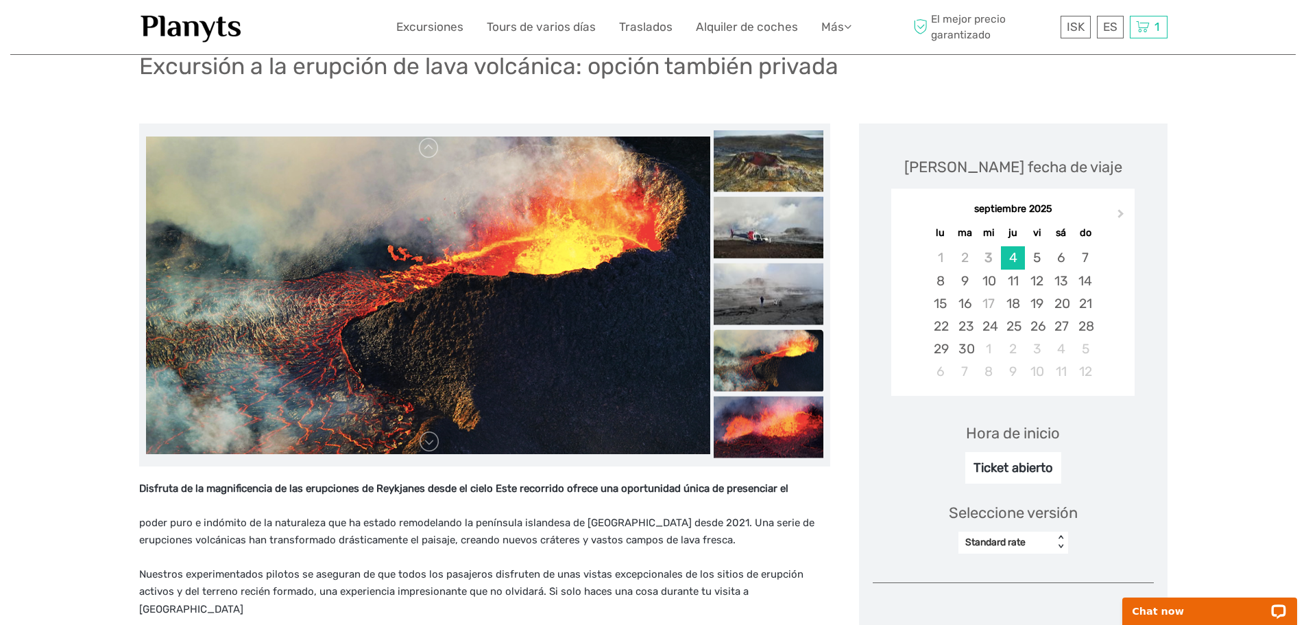
scroll to position [0, 0]
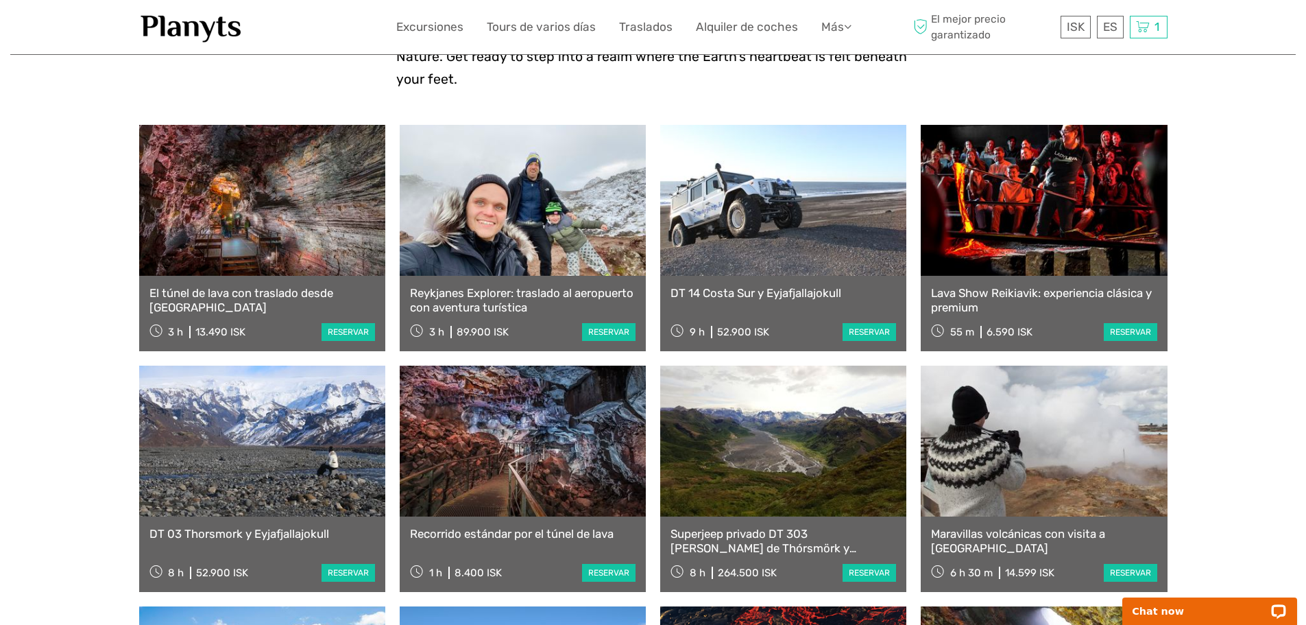
scroll to position [480, 0]
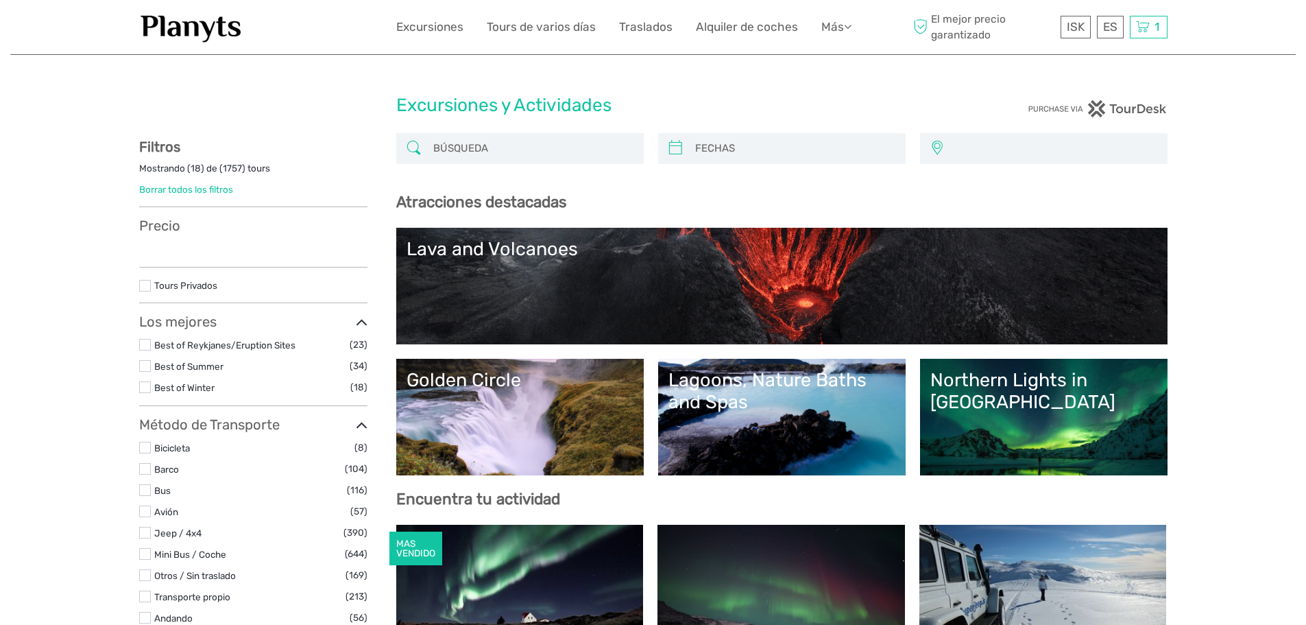
select select
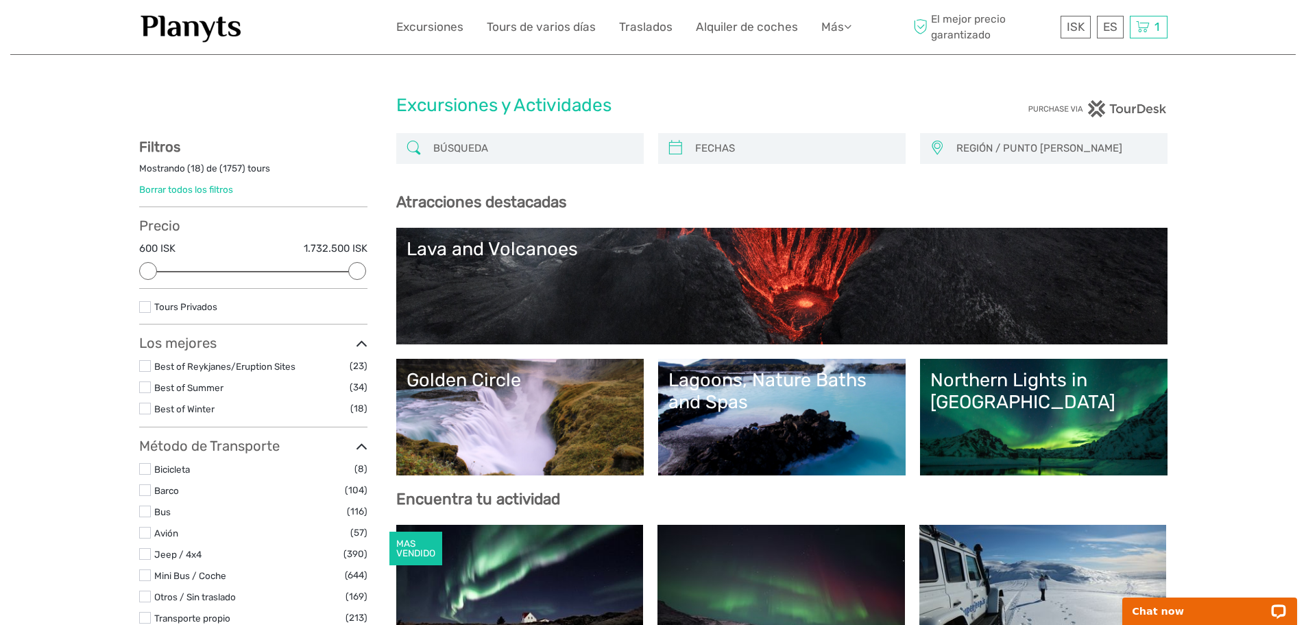
click at [765, 434] on link "Lagoons, Nature Baths and Spas" at bounding box center [782, 417] width 227 height 96
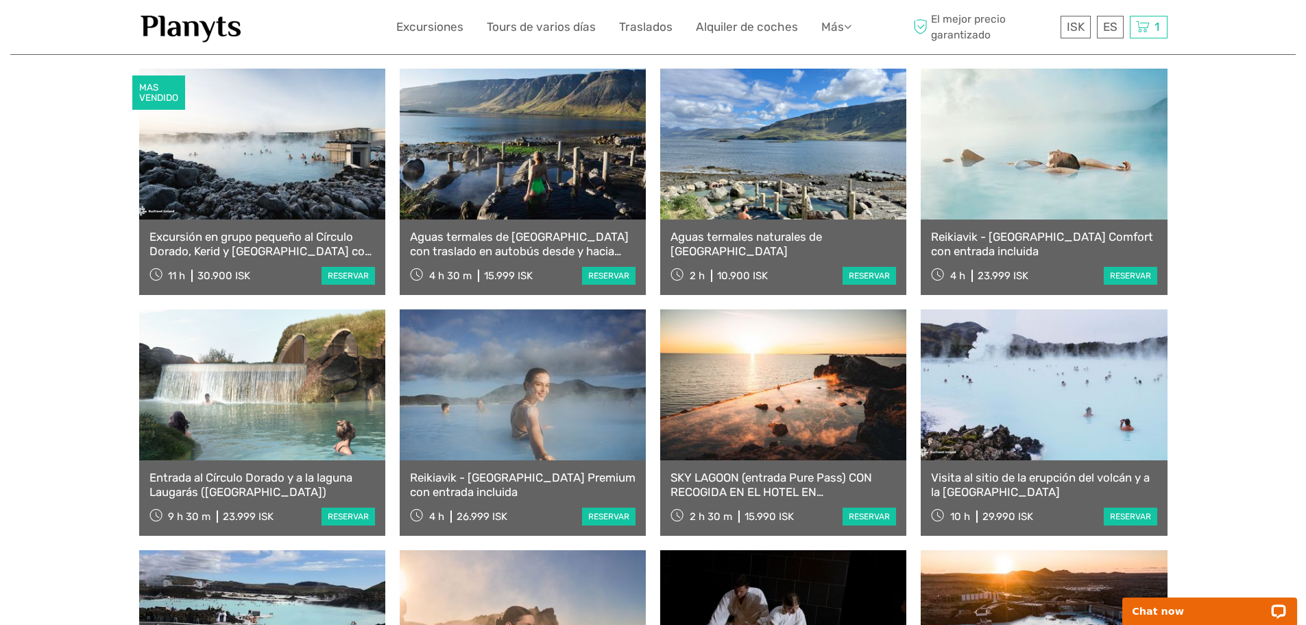
scroll to position [549, 0]
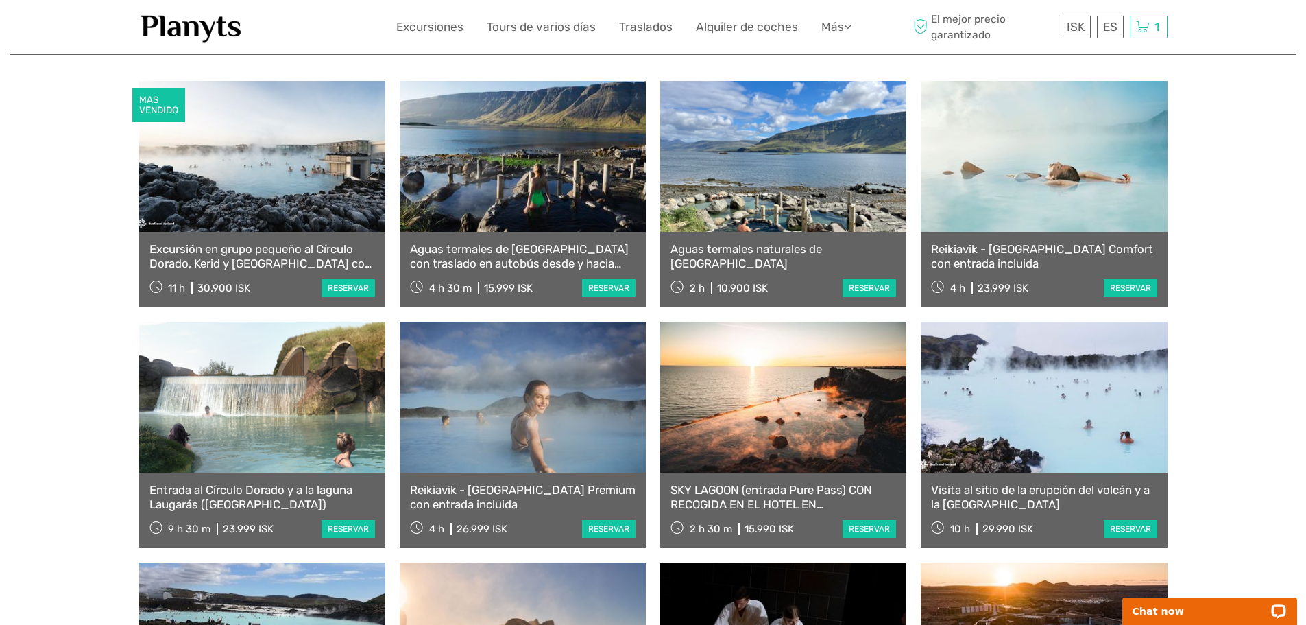
click at [1014, 139] on link at bounding box center [1044, 156] width 246 height 151
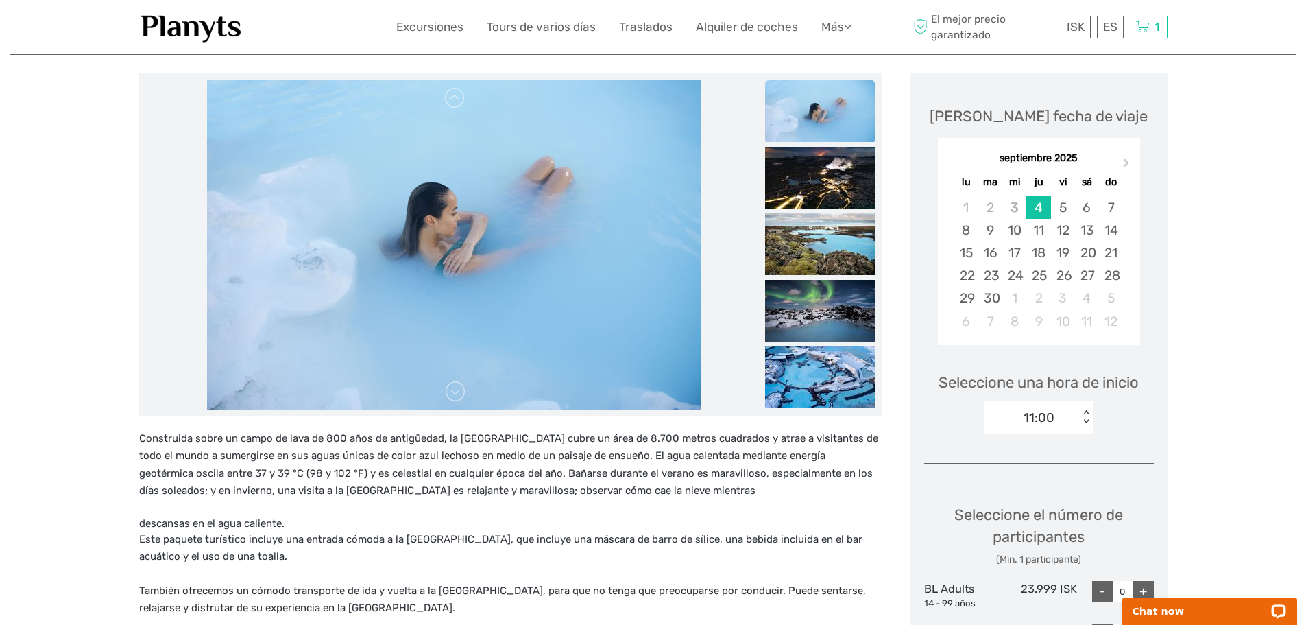
scroll to position [137, 0]
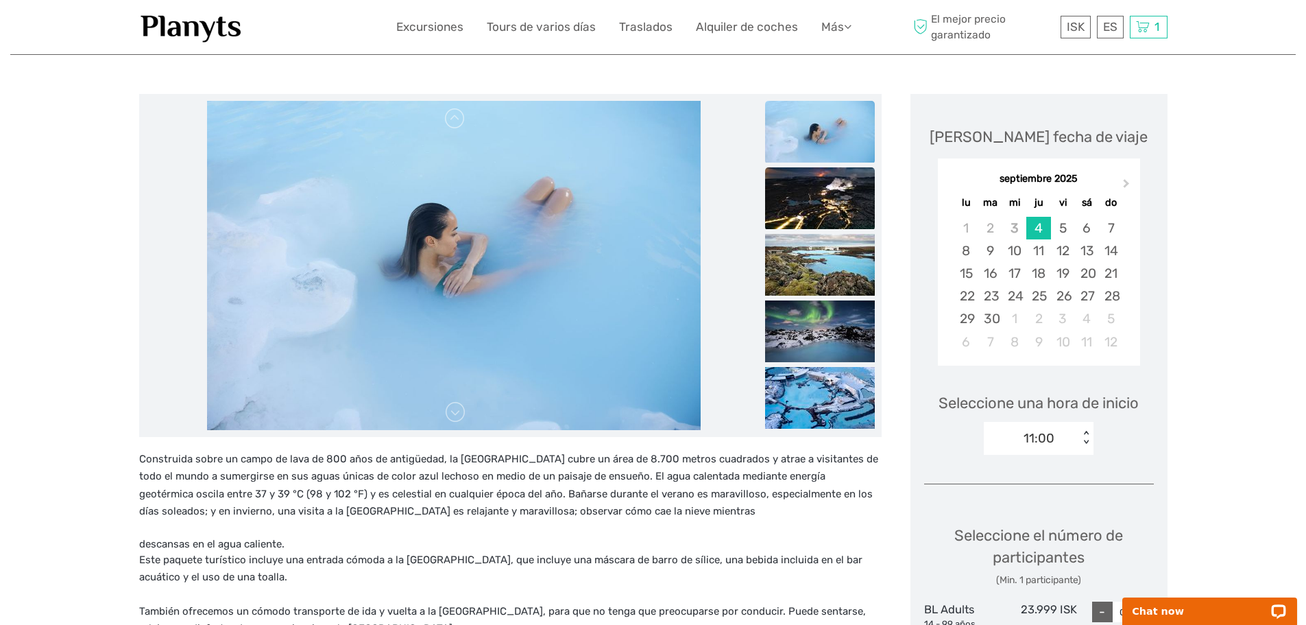
click at [845, 217] on img at bounding box center [820, 198] width 110 height 62
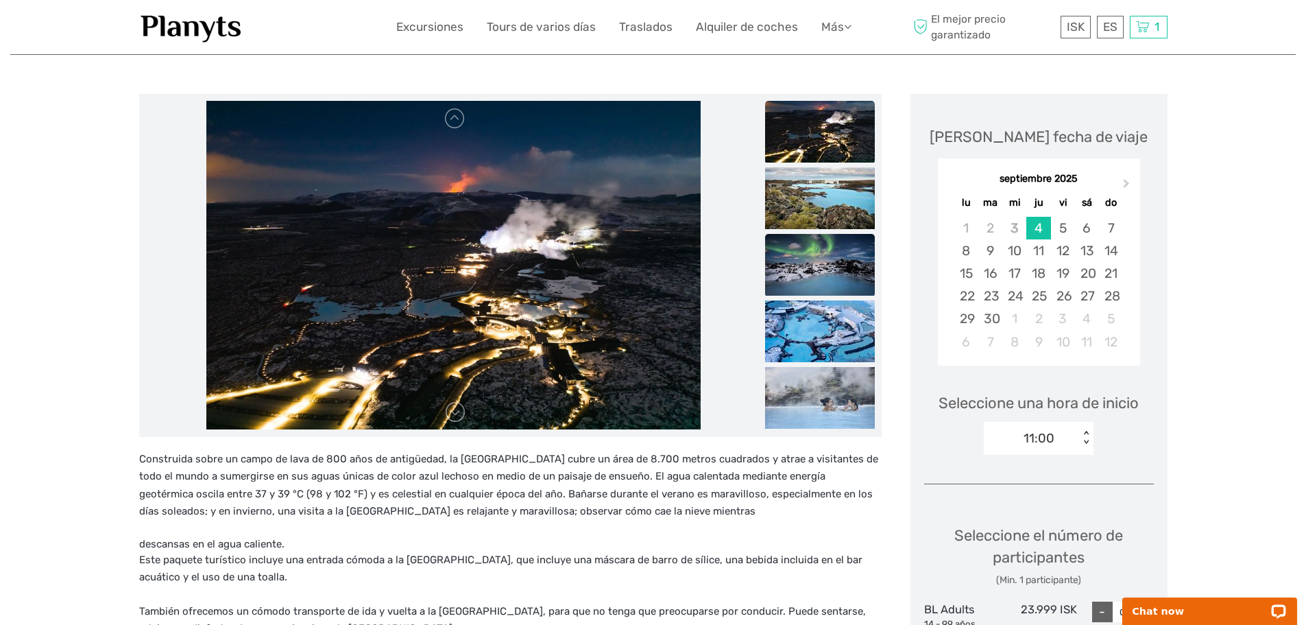
click at [843, 234] on img at bounding box center [820, 265] width 110 height 62
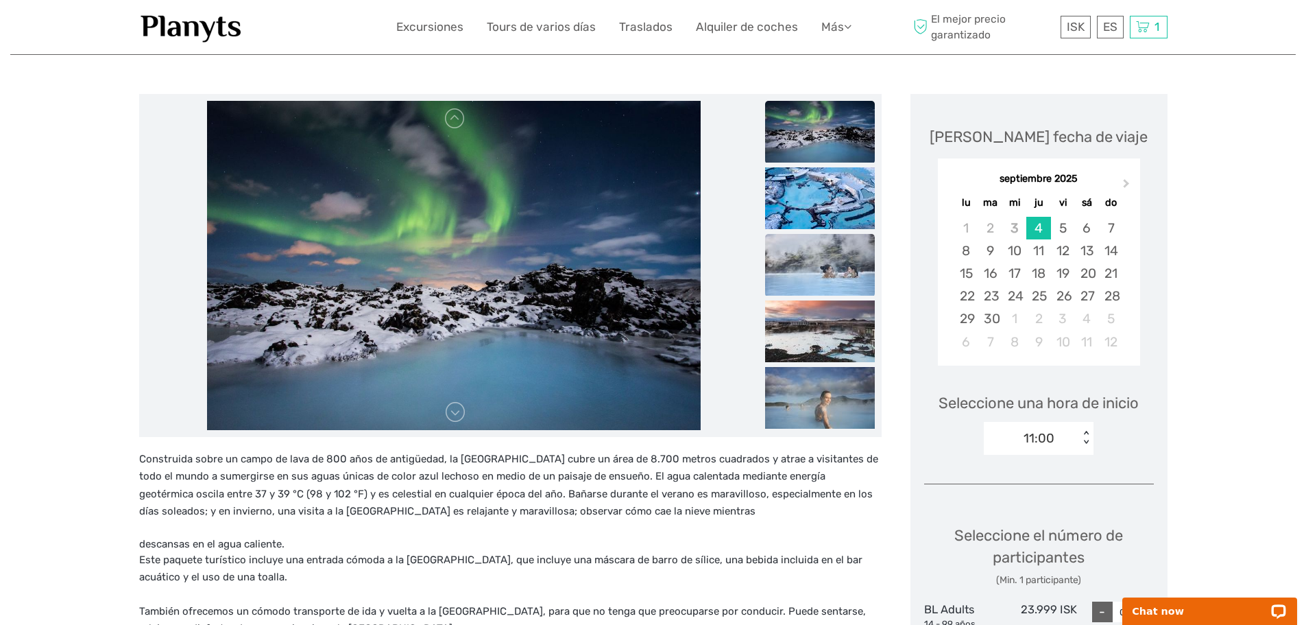
click at [839, 252] on img at bounding box center [820, 265] width 110 height 62
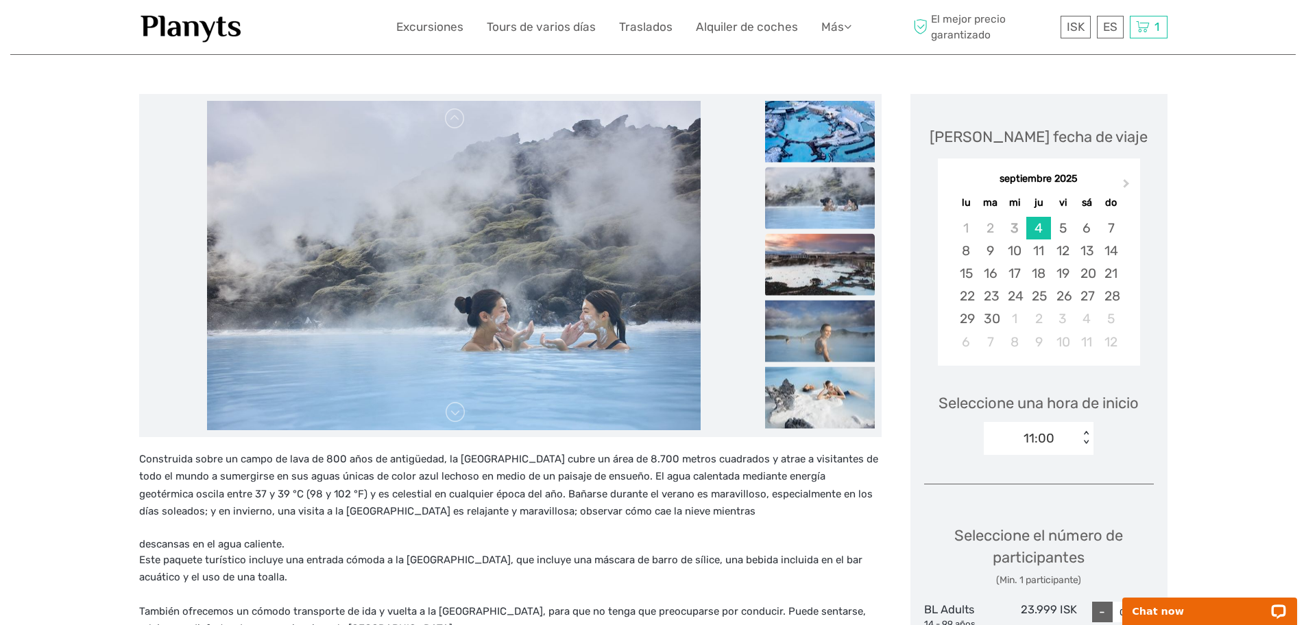
click at [837, 279] on img at bounding box center [820, 264] width 110 height 62
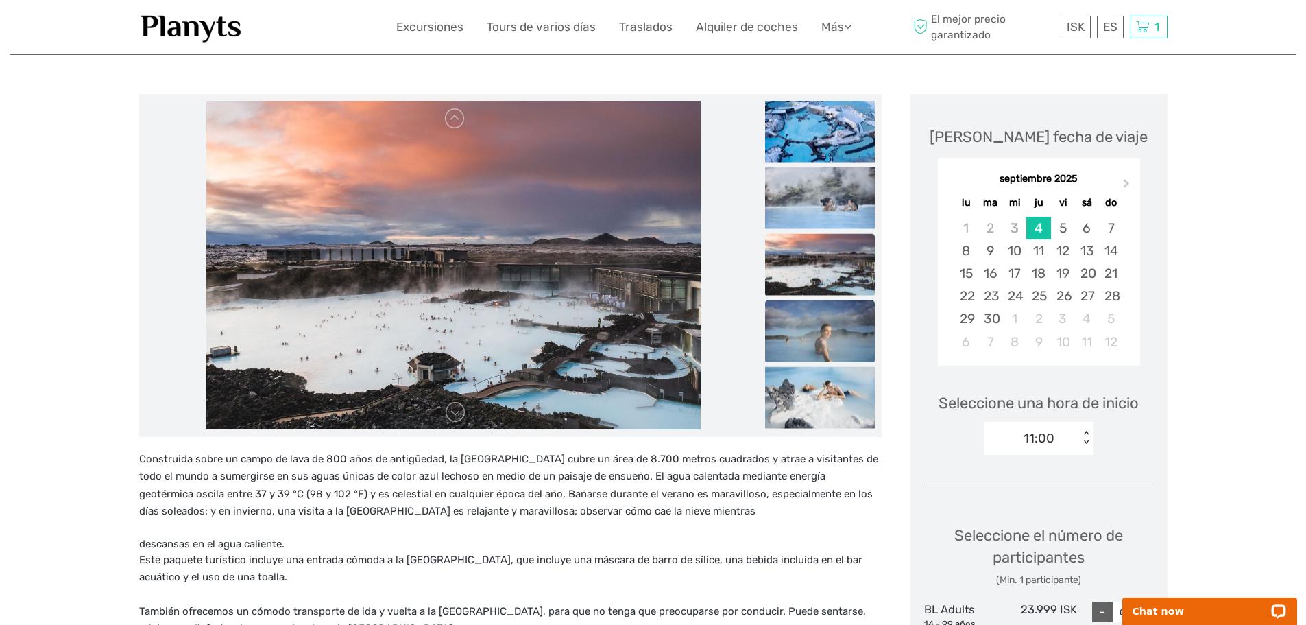
click at [835, 348] on img at bounding box center [820, 331] width 110 height 62
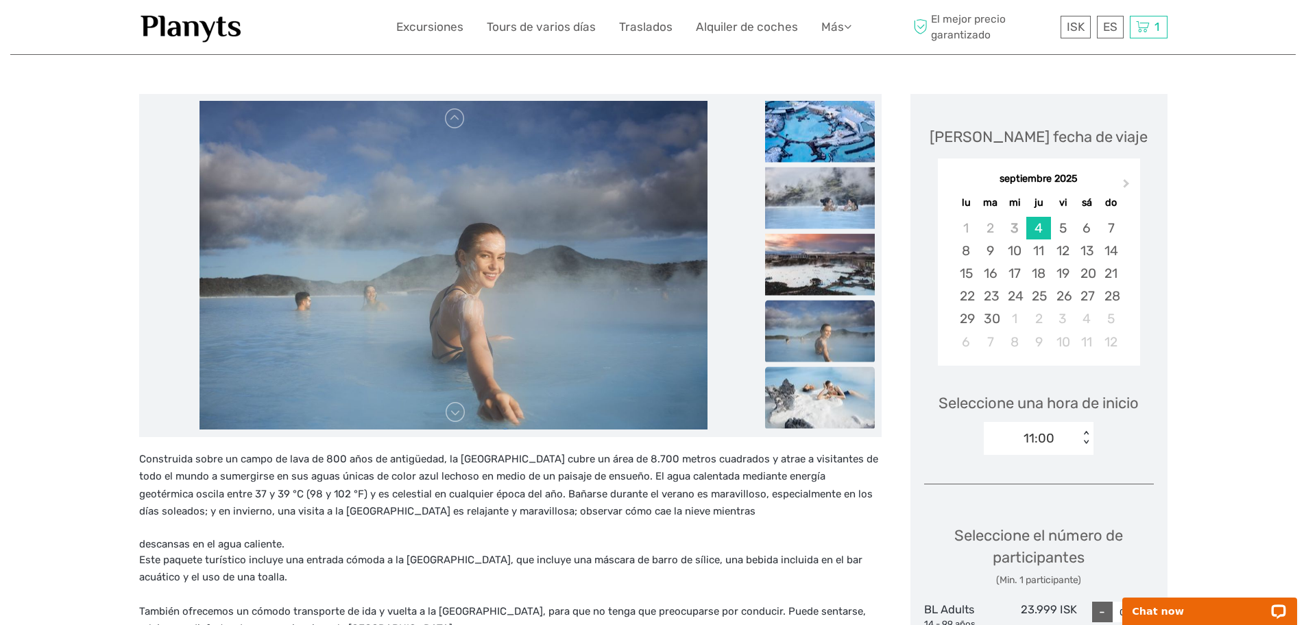
click at [828, 405] on img at bounding box center [820, 397] width 110 height 62
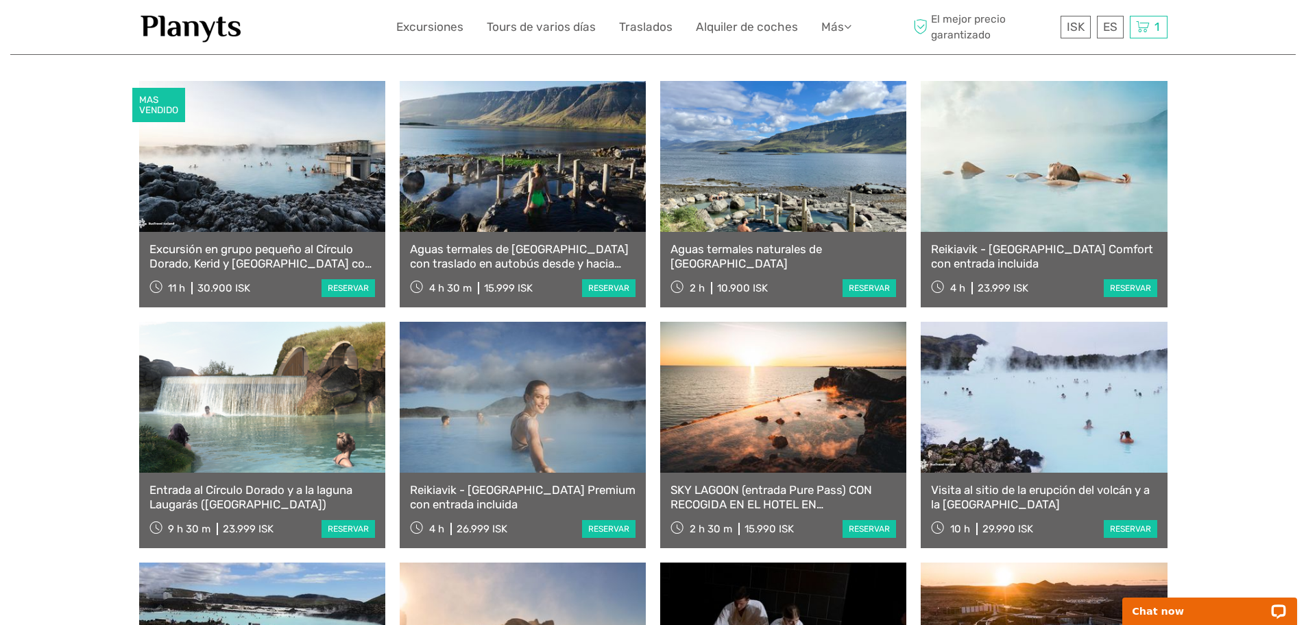
click at [575, 376] on link at bounding box center [523, 397] width 246 height 151
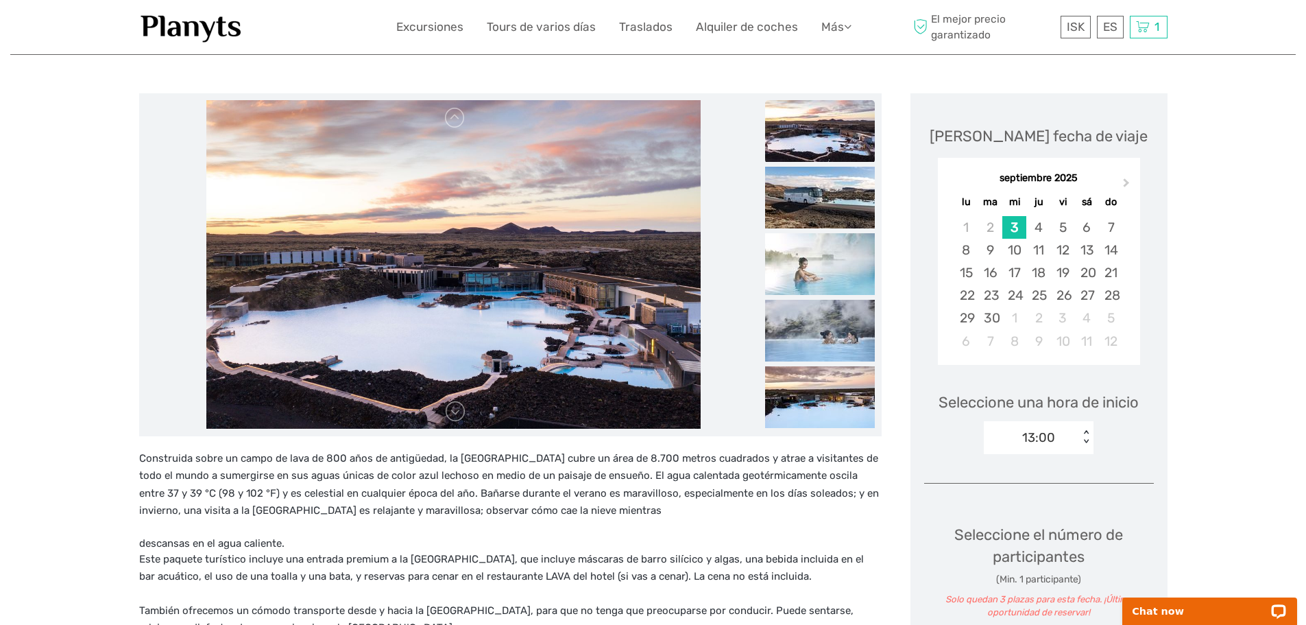
scroll to position [137, 0]
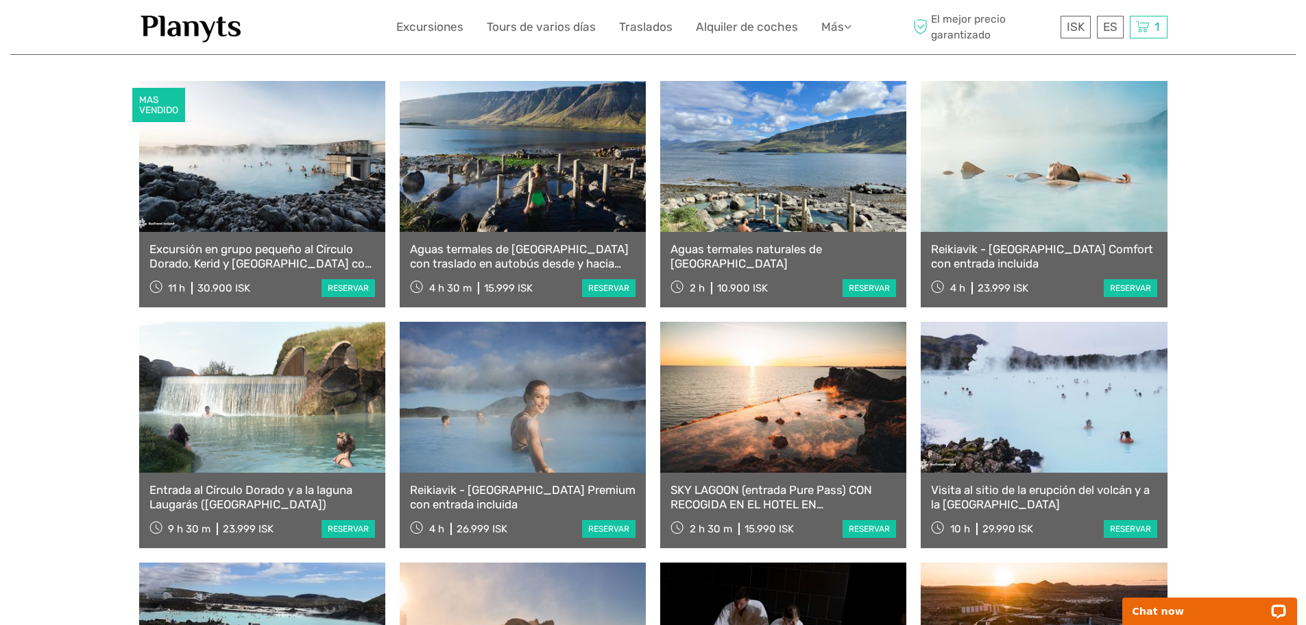
click at [1049, 192] on link at bounding box center [1044, 156] width 246 height 151
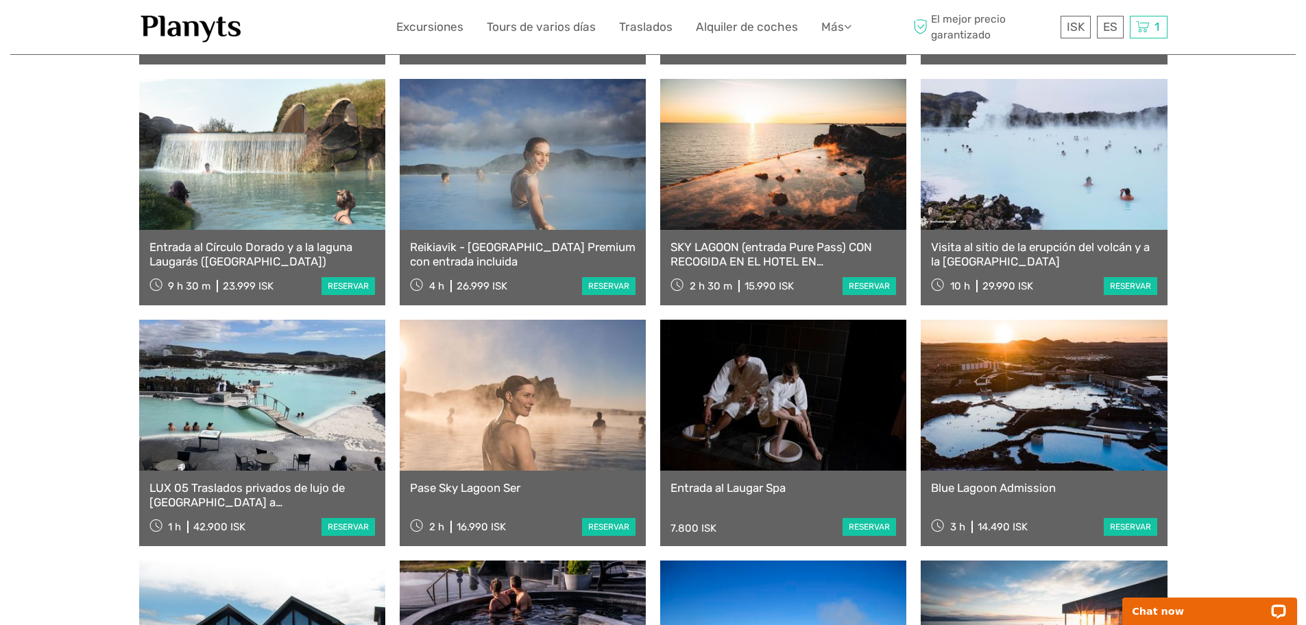
scroll to position [823, 0]
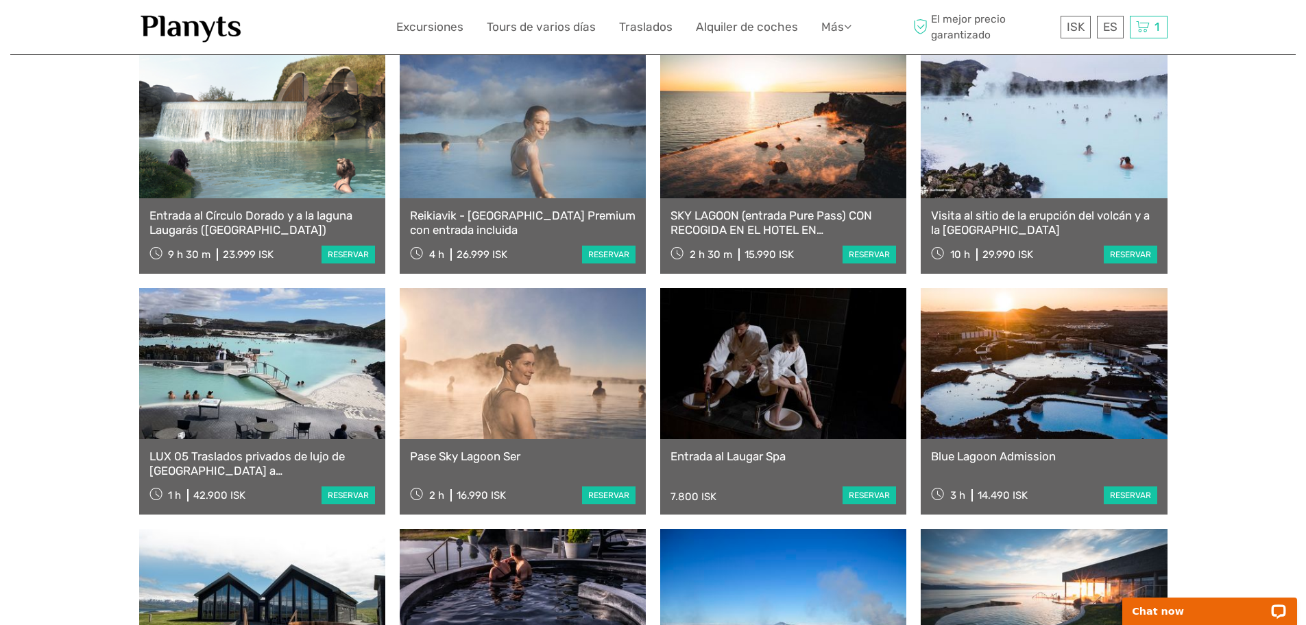
click at [1051, 335] on link at bounding box center [1044, 363] width 246 height 151
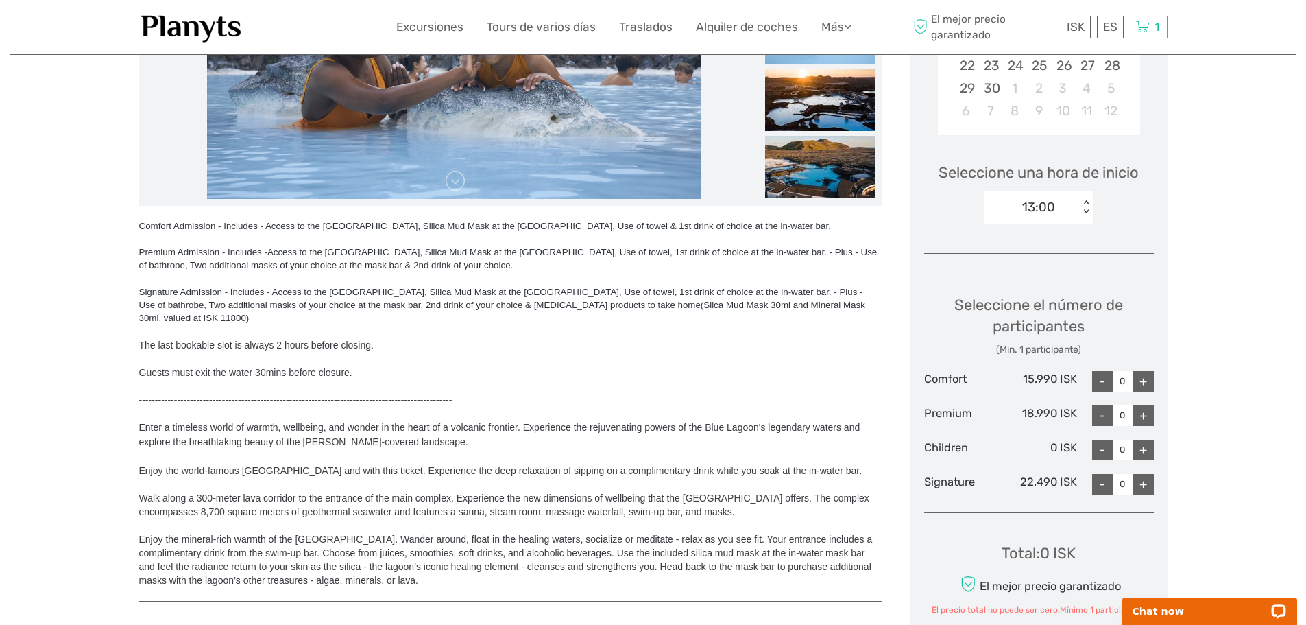
scroll to position [411, 0]
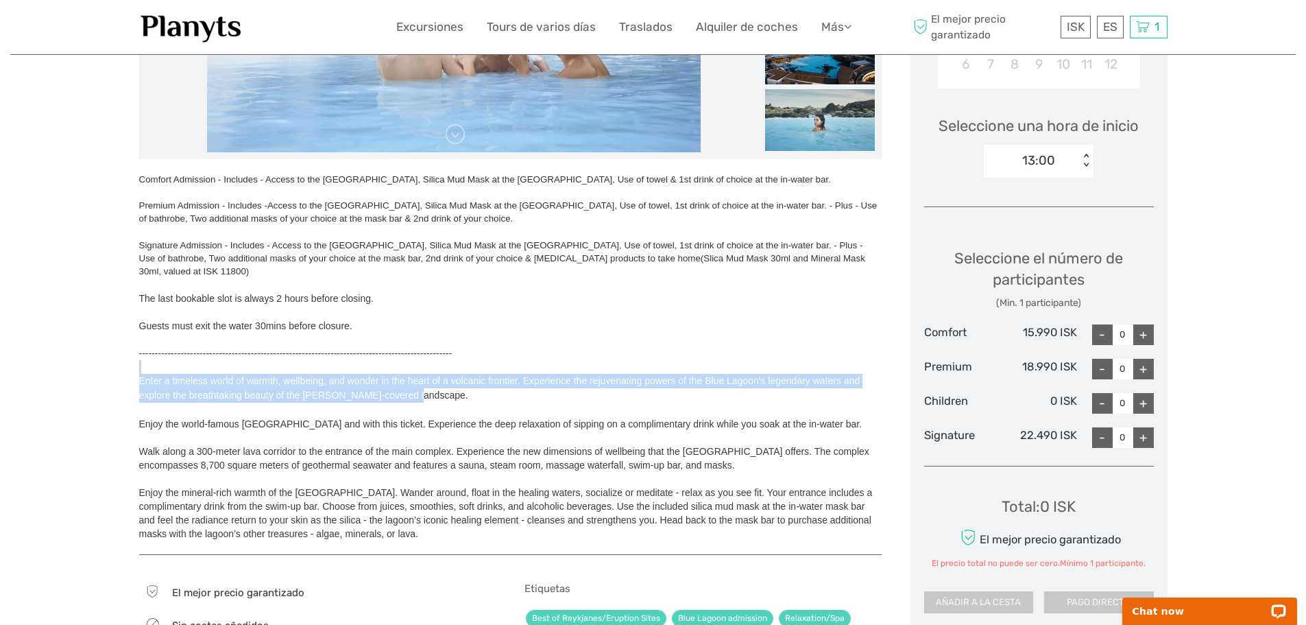
drag, startPoint x: 438, startPoint y: 385, endPoint x: 163, endPoint y: 352, distance: 277.6
click at [163, 352] on div "Comfort Admission - Includes - Access to the Blue Lagoon, Silica Mud Mask at th…" at bounding box center [510, 357] width 743 height 368
copy span "Enter a timeless world of warmth, wellbeing, and wonder in the heart of a volca…"
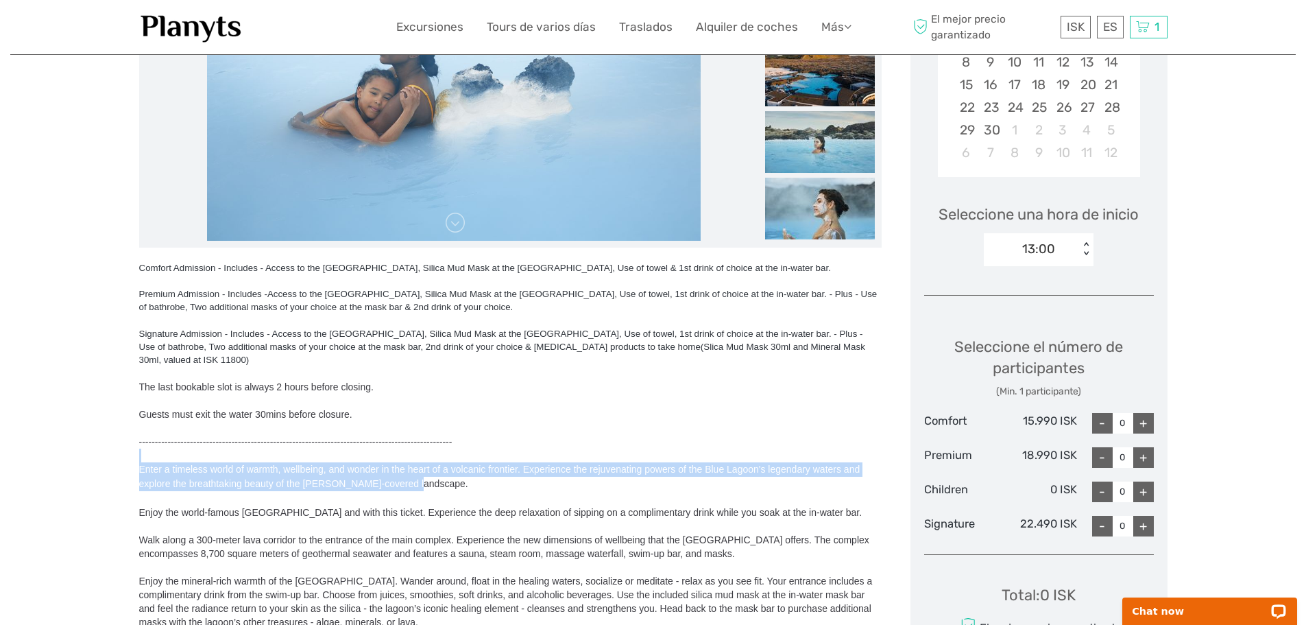
scroll to position [274, 0]
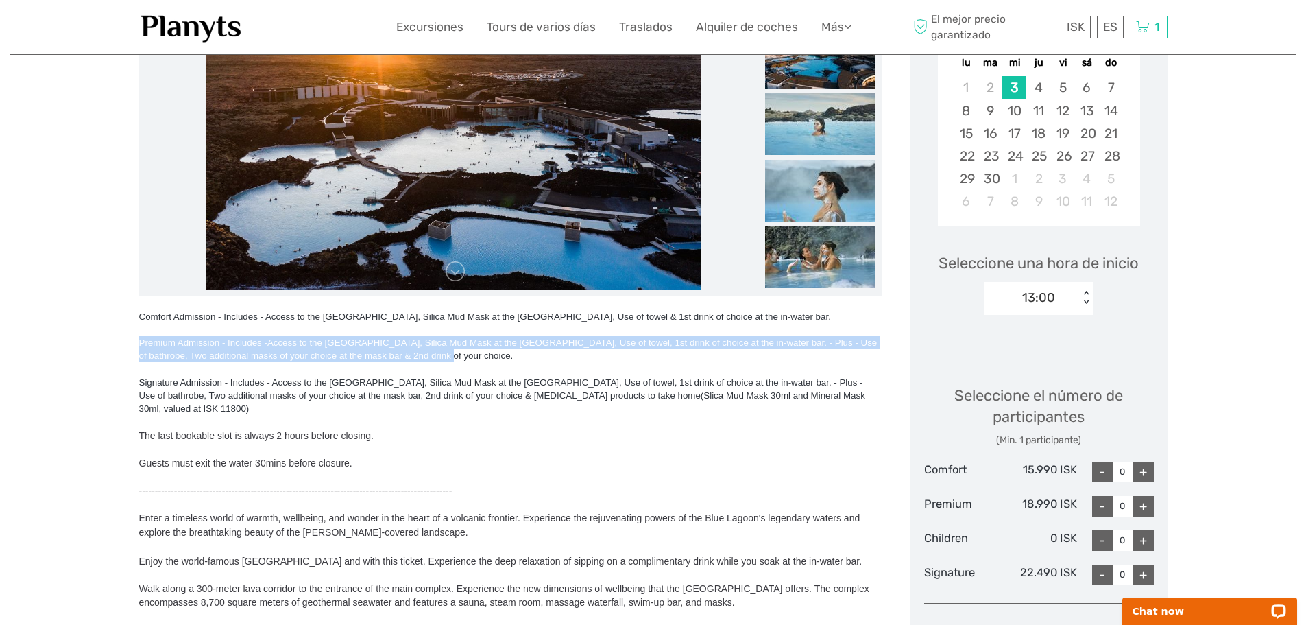
drag, startPoint x: 461, startPoint y: 355, endPoint x: 121, endPoint y: 337, distance: 339.9
click at [121, 337] on div "Región / Punto de partida: Reykjanes / Keflavík Método de transporte: Transport…" at bounding box center [653, 500] width 1286 height 1548
copy div "Premium Admission - Includes - Access to the Blue Lagoon, Silica Mud Mask at th…"
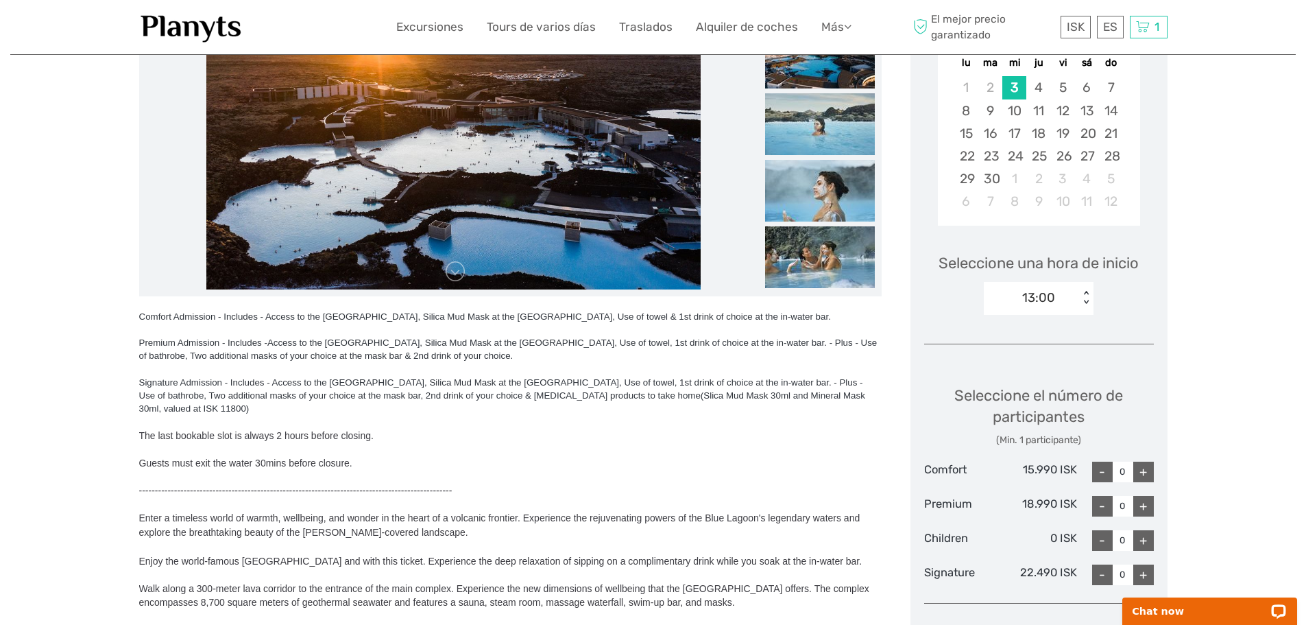
click at [335, 310] on div "Comfort Admission - Includes - Access to the Blue Lagoon, Silica Mud Mask at th…" at bounding box center [510, 316] width 743 height 13
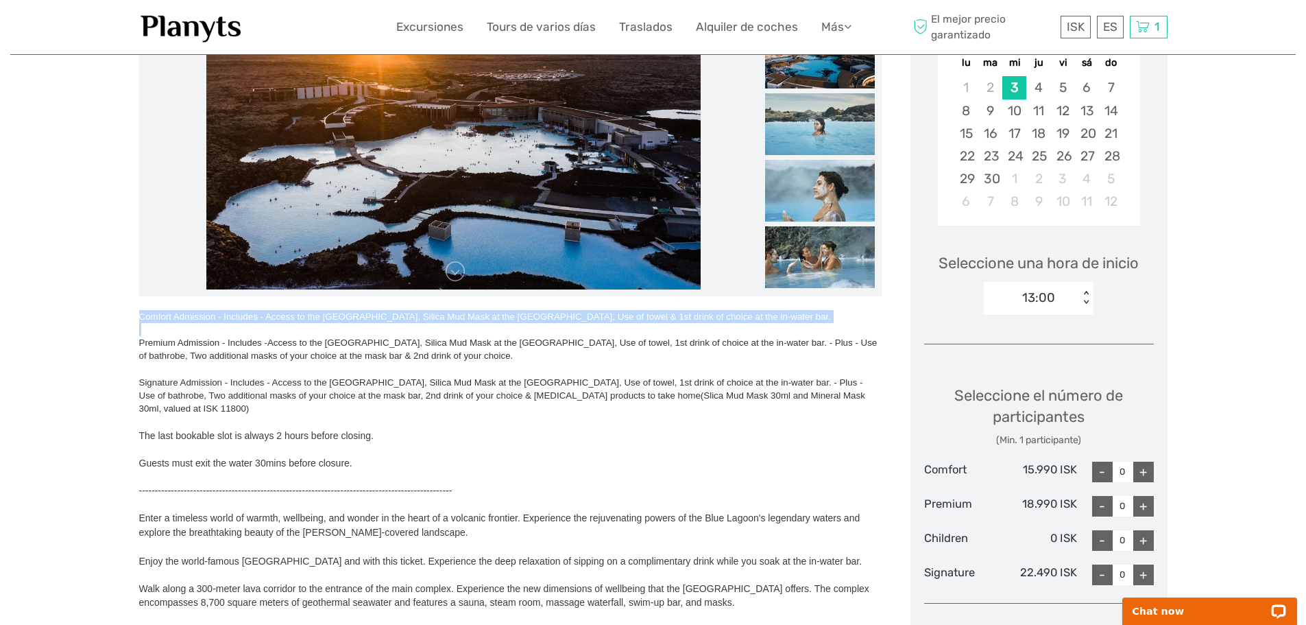
drag, startPoint x: 752, startPoint y: 324, endPoint x: 99, endPoint y: 290, distance: 653.0
click at [99, 290] on div "Región / Punto de partida: Reykjanes / Keflavík Método de transporte: Transport…" at bounding box center [653, 500] width 1286 height 1548
copy div "Comfort Admission - Includes - Access to the Blue Lagoon, Silica Mud Mask at th…"
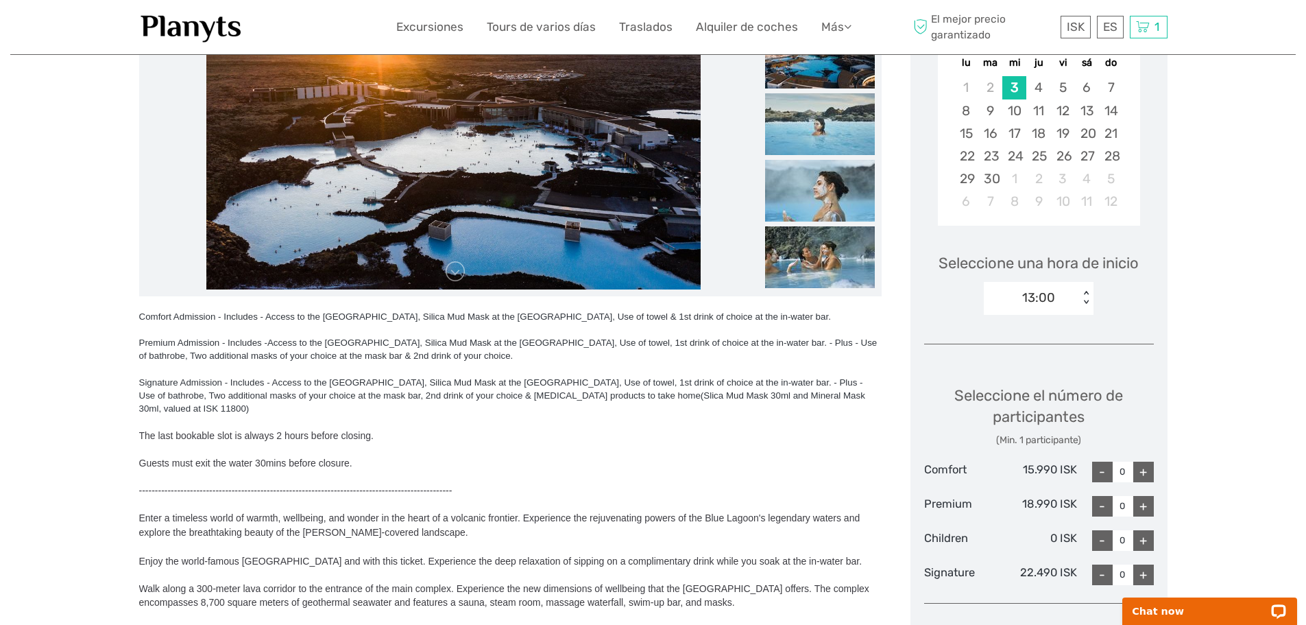
click at [630, 391] on span "Access to the Blue Lagoon, Silica Mud Mask at the Mask Bar, Use of towel, 1st d…" at bounding box center [502, 395] width 726 height 36
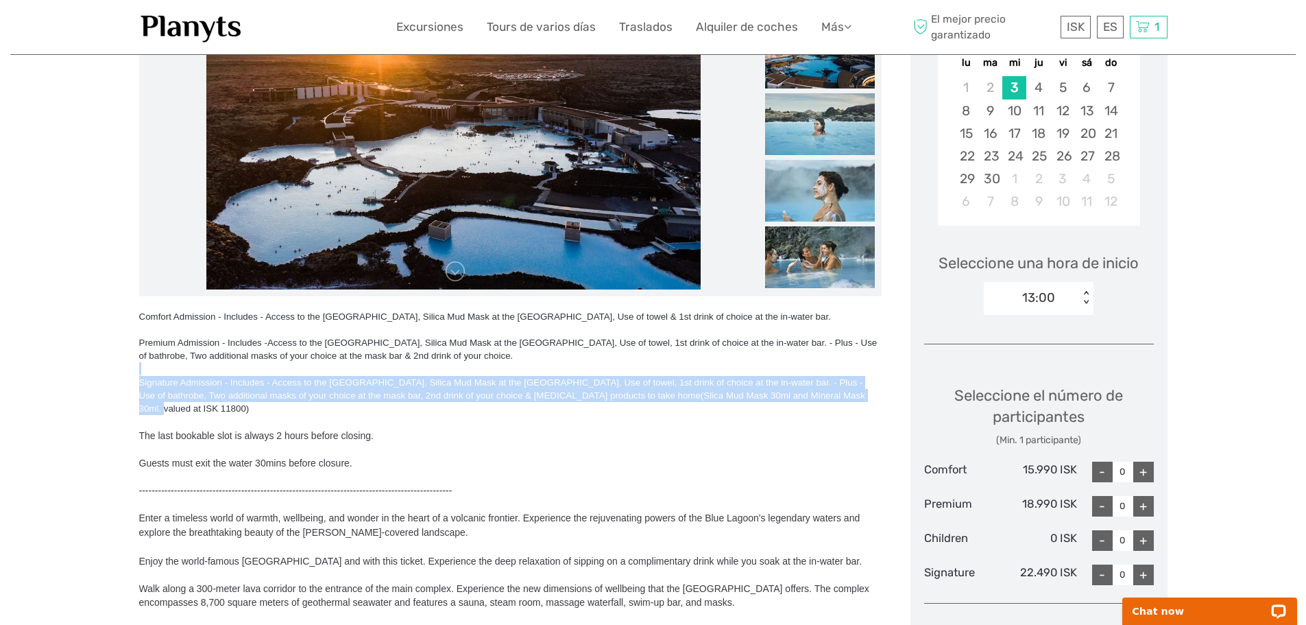
drag, startPoint x: 856, startPoint y: 392, endPoint x: 133, endPoint y: 375, distance: 723.7
click at [133, 375] on div "Región / Punto de partida: Reykjanes / Keflavík Método de transporte: Transport…" at bounding box center [653, 500] width 1286 height 1548
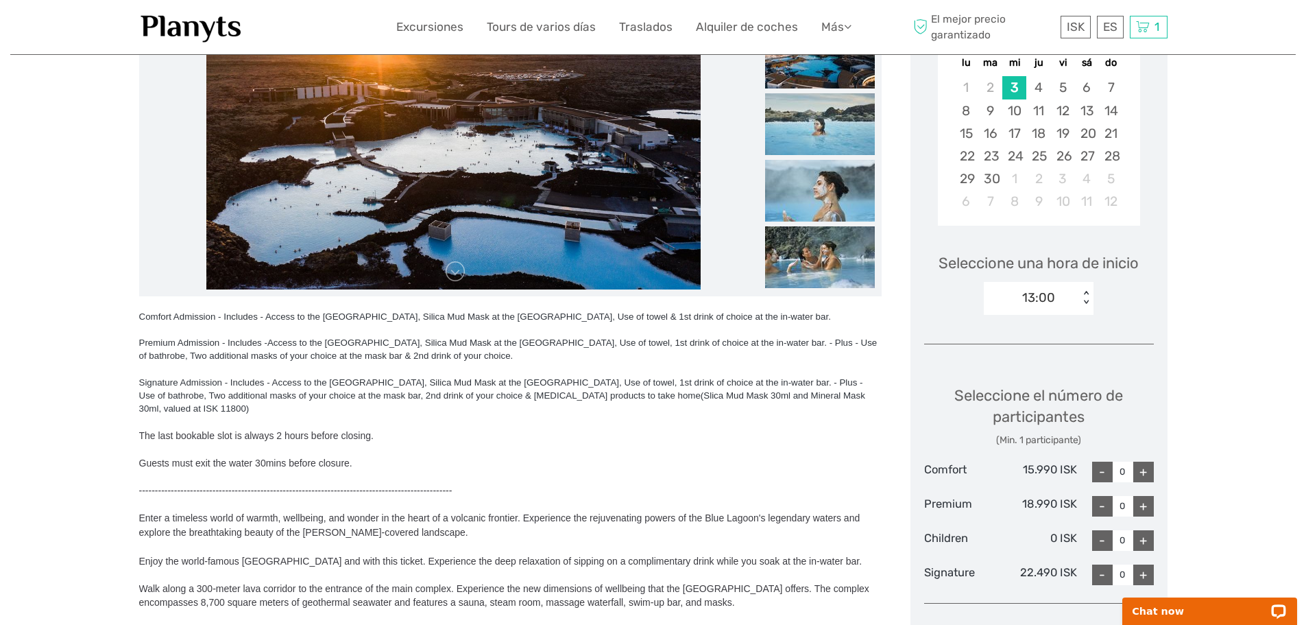
click at [304, 348] on span "Access to the Blue Lagoon, Silica Mud Mask at the Mask Bar, Use of towel, 1st d…" at bounding box center [508, 348] width 739 height 23
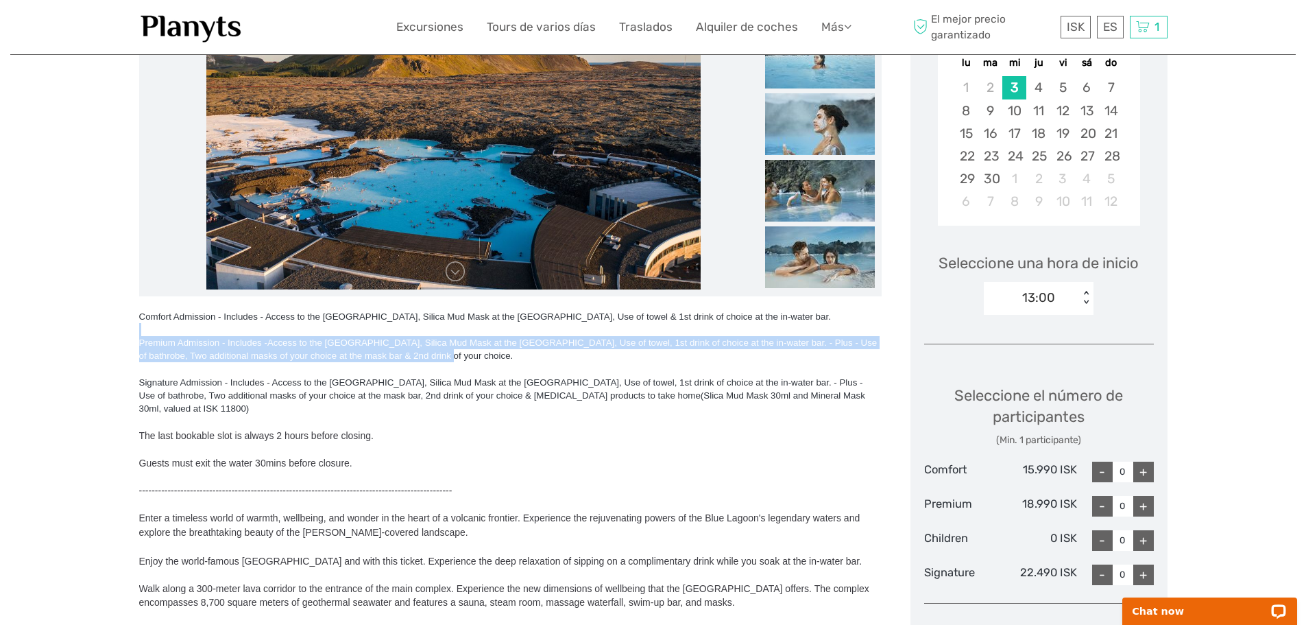
drag, startPoint x: 347, startPoint y: 344, endPoint x: 107, endPoint y: 335, distance: 240.2
click at [107, 335] on div "Región / Punto de partida: Reykjanes / Keflavík Método de transporte: Transport…" at bounding box center [653, 500] width 1286 height 1548
copy div "Premium Admission - Includes - Access to the Blue Lagoon, Silica Mud Mask at th…"
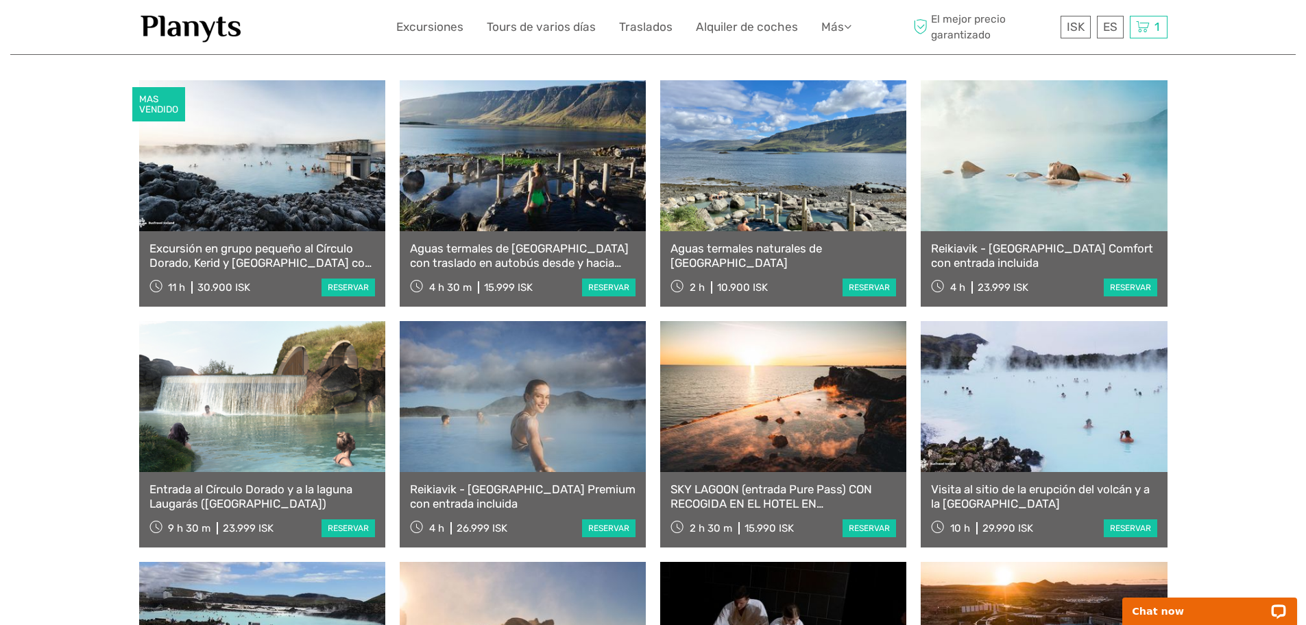
scroll to position [549, 0]
click at [988, 222] on link at bounding box center [1044, 156] width 246 height 151
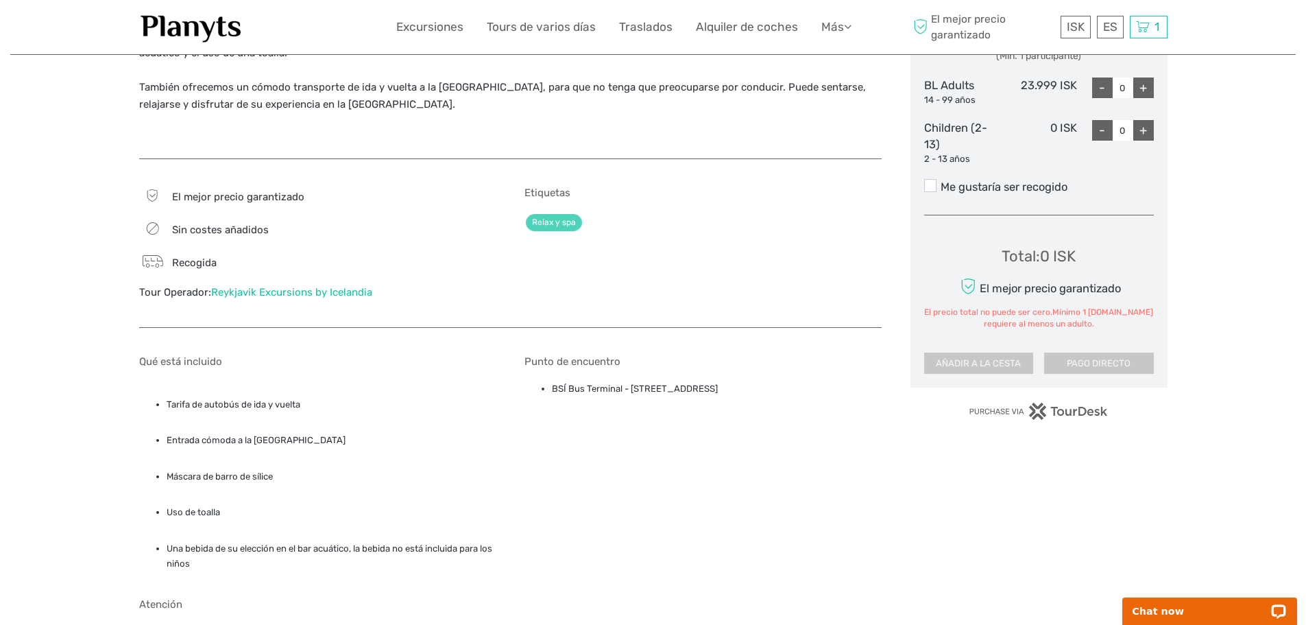
scroll to position [686, 0]
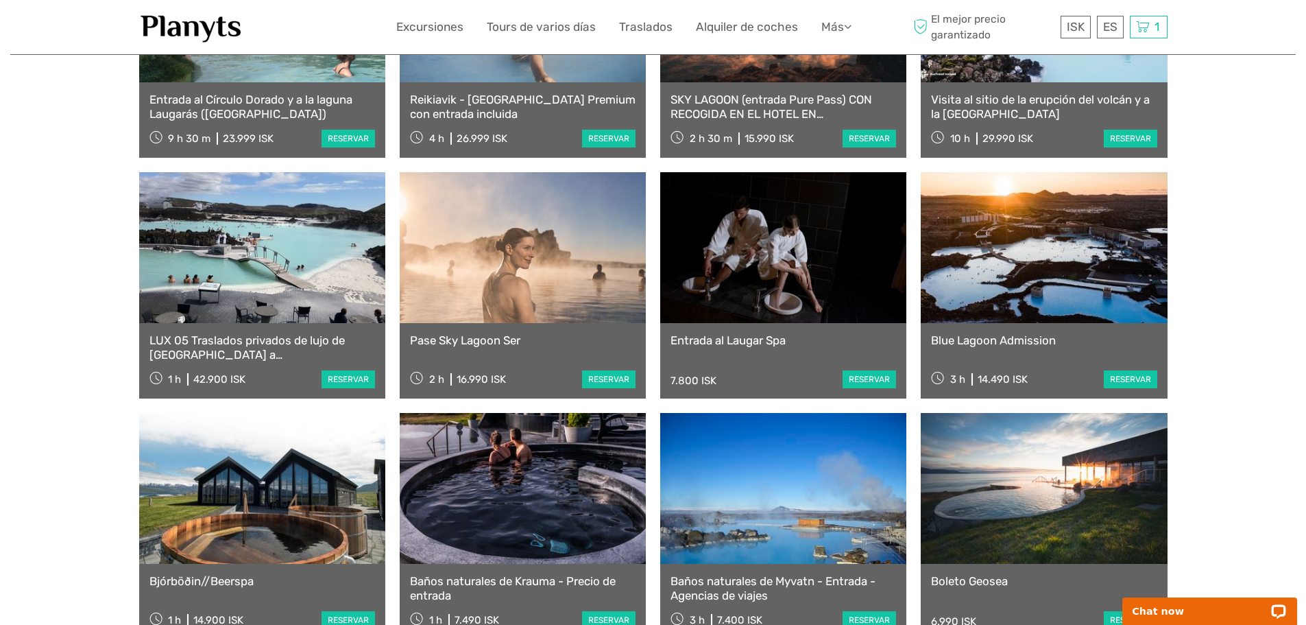
scroll to position [960, 0]
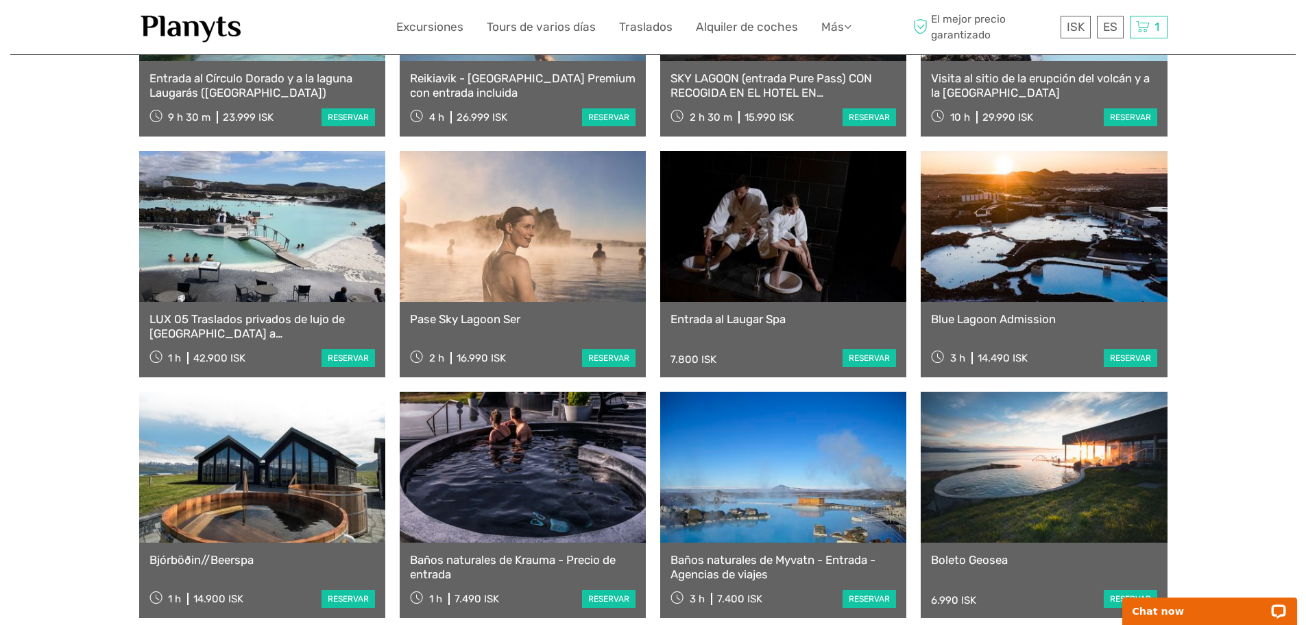
click at [1022, 243] on link at bounding box center [1044, 226] width 246 height 151
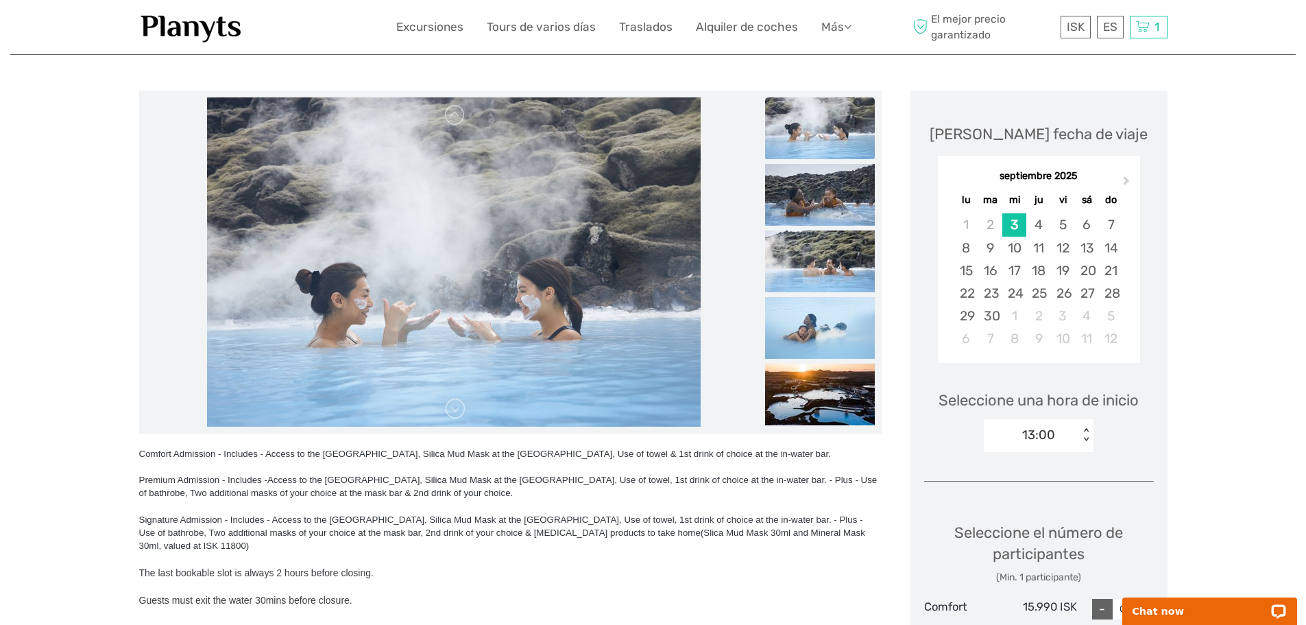
scroll to position [206, 0]
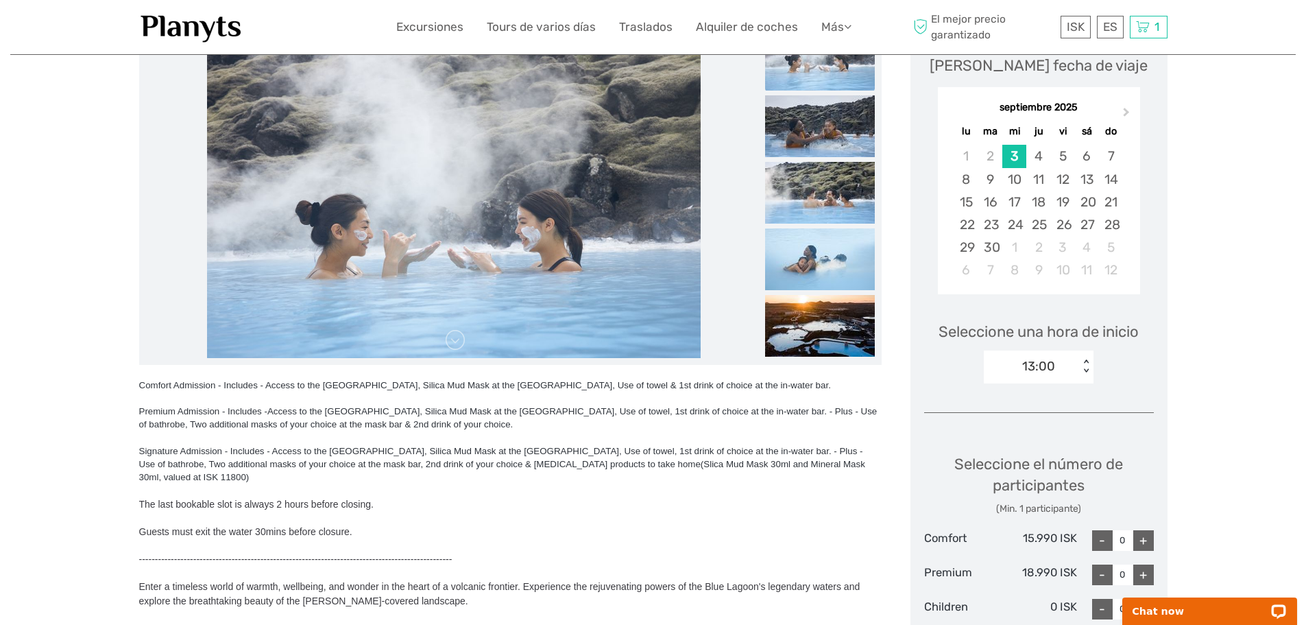
click at [1144, 542] on div "+" at bounding box center [1144, 540] width 21 height 21
type input "2"
click at [1012, 184] on div "10" at bounding box center [1015, 179] width 24 height 23
click at [1066, 366] on div "08:00" at bounding box center [1031, 366] width 95 height 21
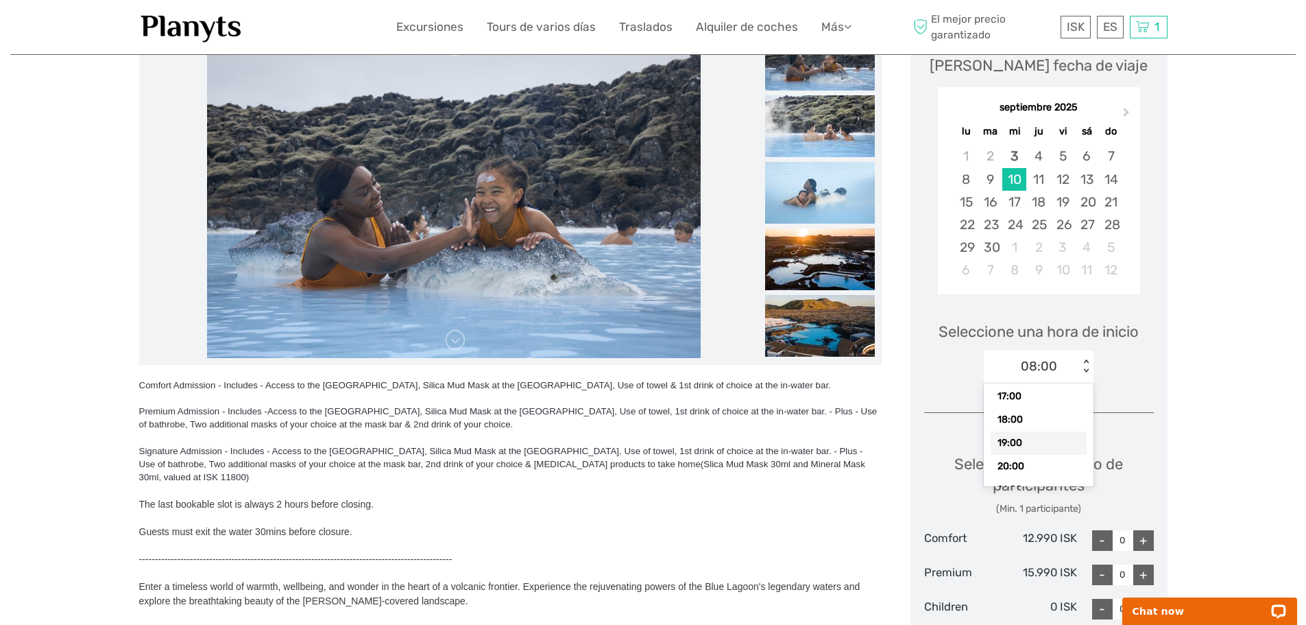
scroll to position [209, 0]
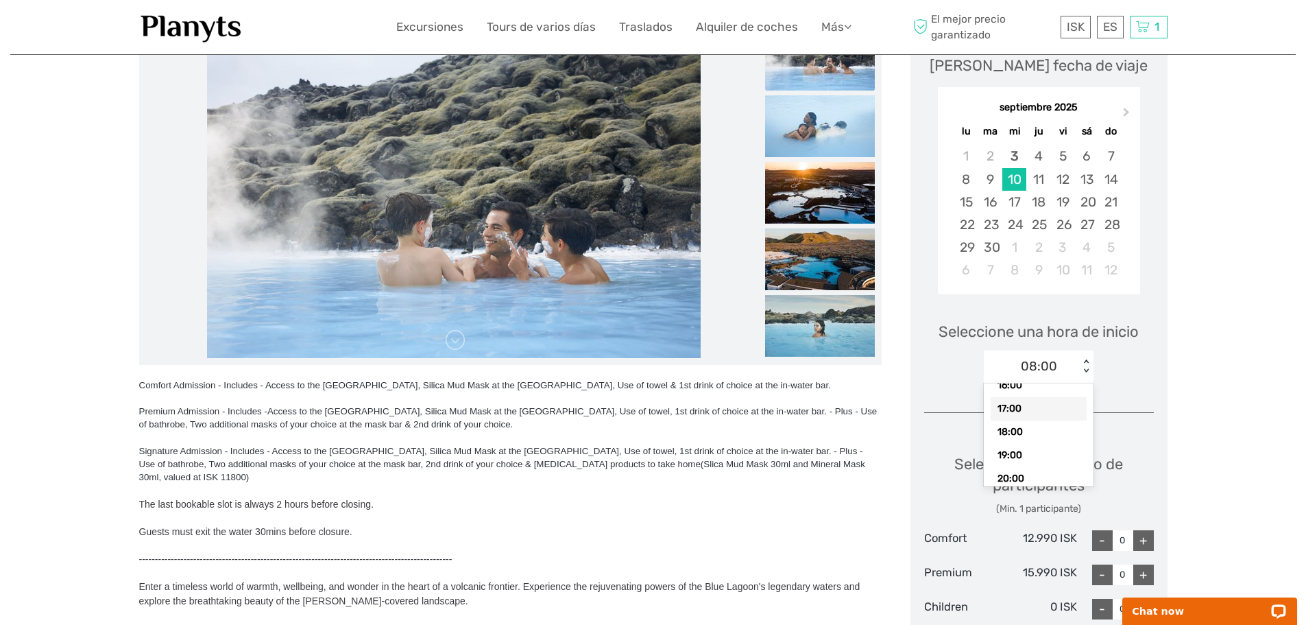
click at [1038, 418] on div "17:00" at bounding box center [1039, 408] width 96 height 23
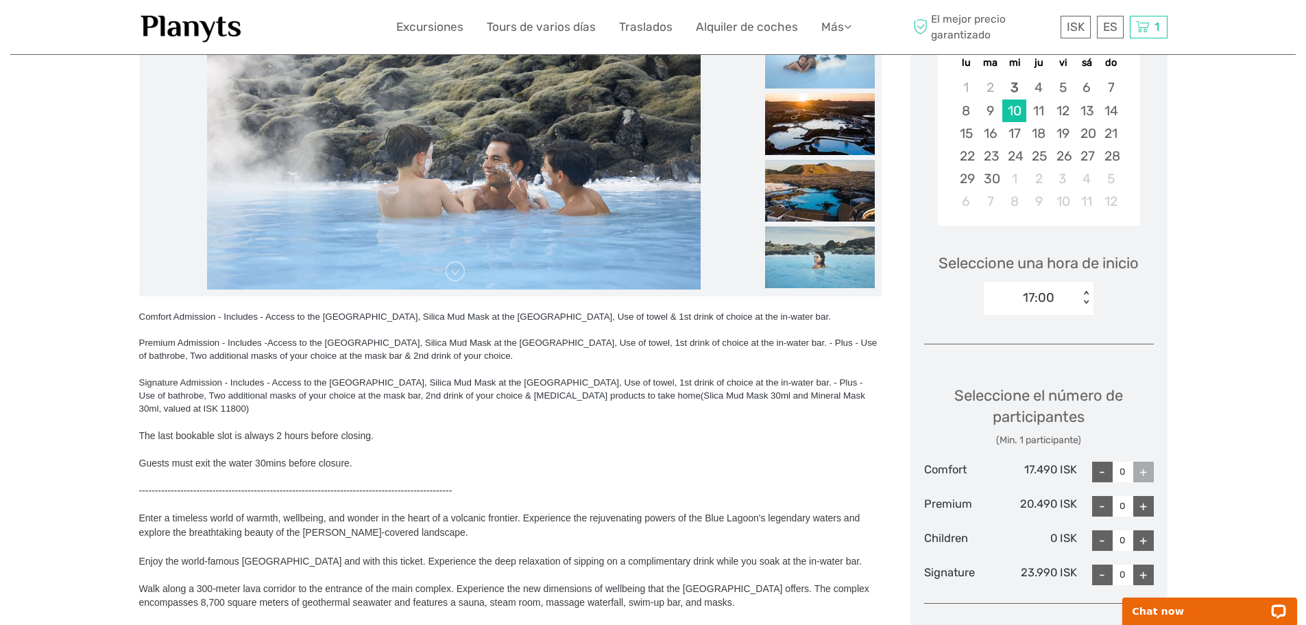
click at [1141, 468] on div "+" at bounding box center [1144, 472] width 21 height 21
click at [1084, 298] on div "< >" at bounding box center [1087, 298] width 12 height 14
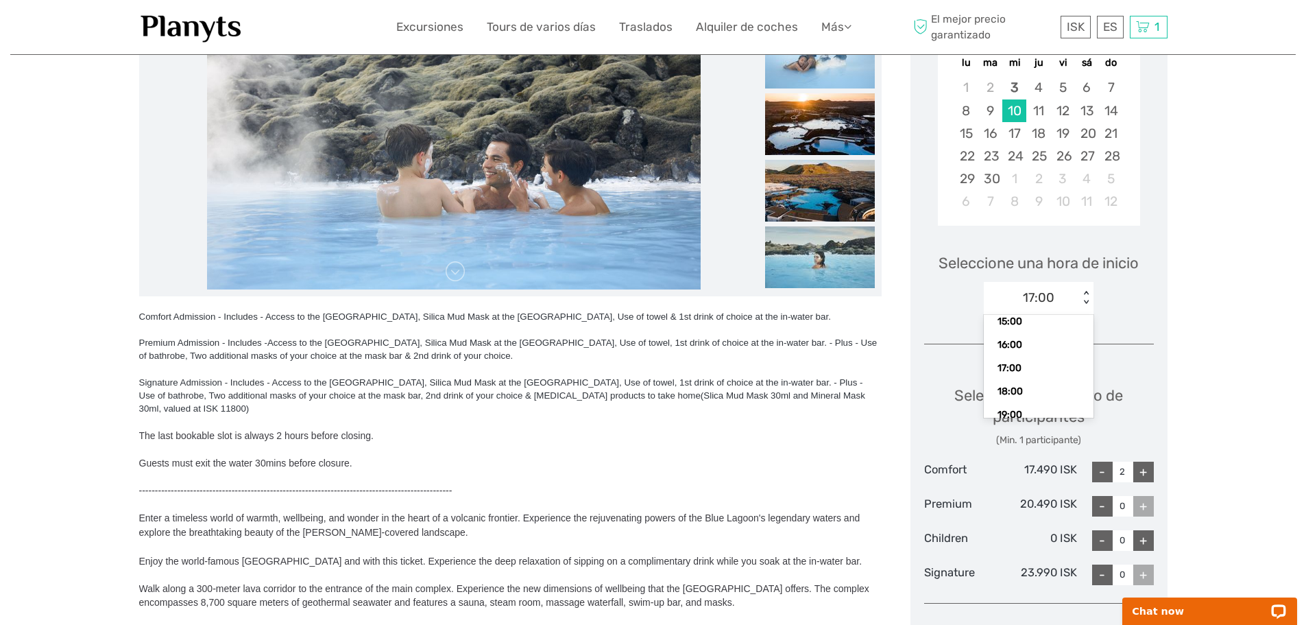
scroll to position [206, 0]
click at [1086, 293] on div "< >" at bounding box center [1087, 298] width 12 height 14
click at [1020, 368] on div "18:00" at bounding box center [1039, 366] width 96 height 23
click at [1126, 336] on div "Elija fecha de viaje Next Month septiembre 2025 lu ma mi ju vi sá do 1 2 3 4 5 …" at bounding box center [1039, 358] width 257 height 811
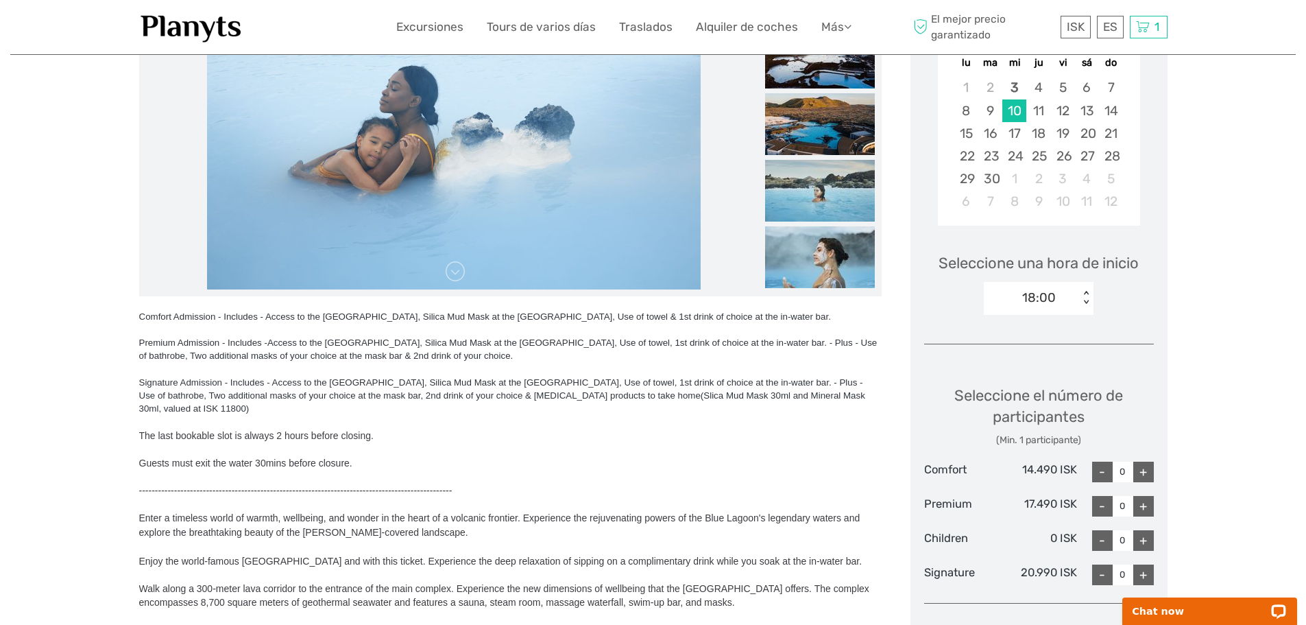
click at [1149, 466] on div "+" at bounding box center [1144, 472] width 21 height 21
type input "2"
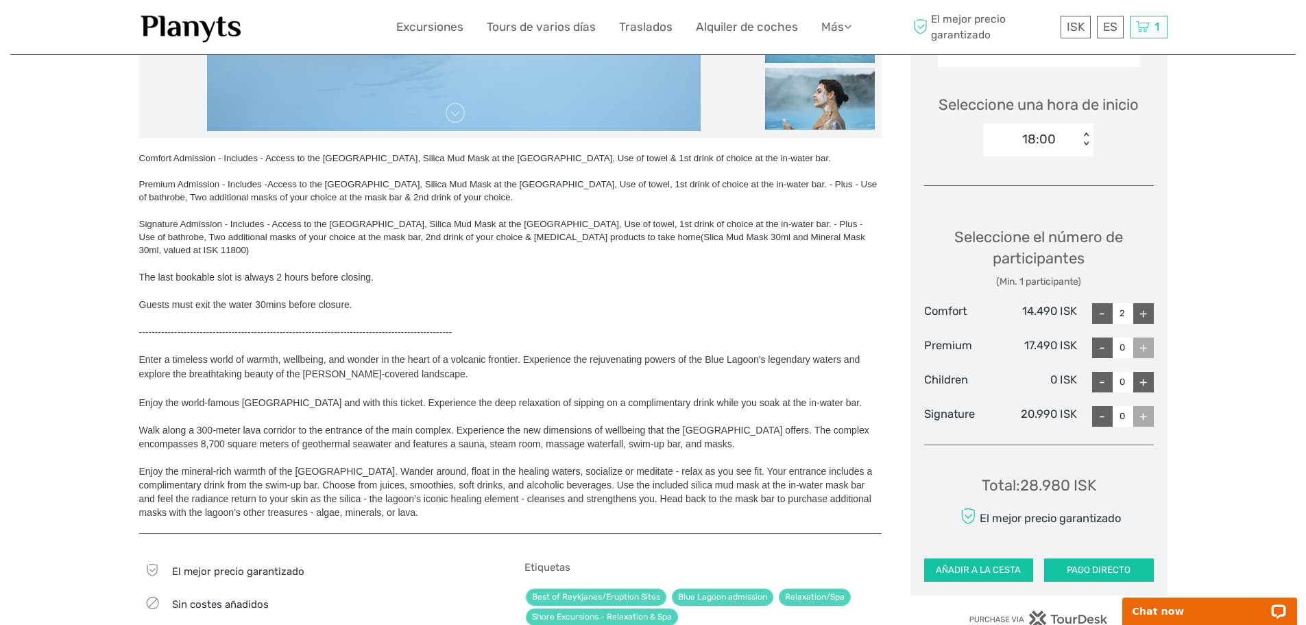
scroll to position [480, 0]
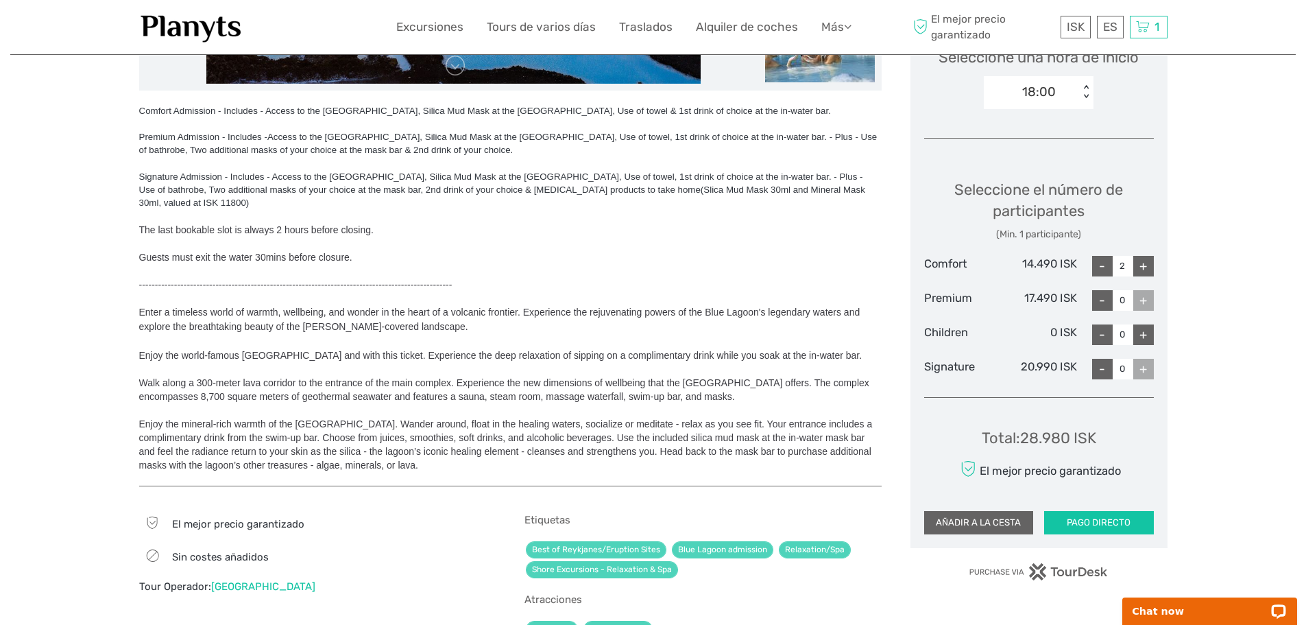
click at [966, 520] on button "AÑADIR A LA CESTA" at bounding box center [979, 522] width 110 height 23
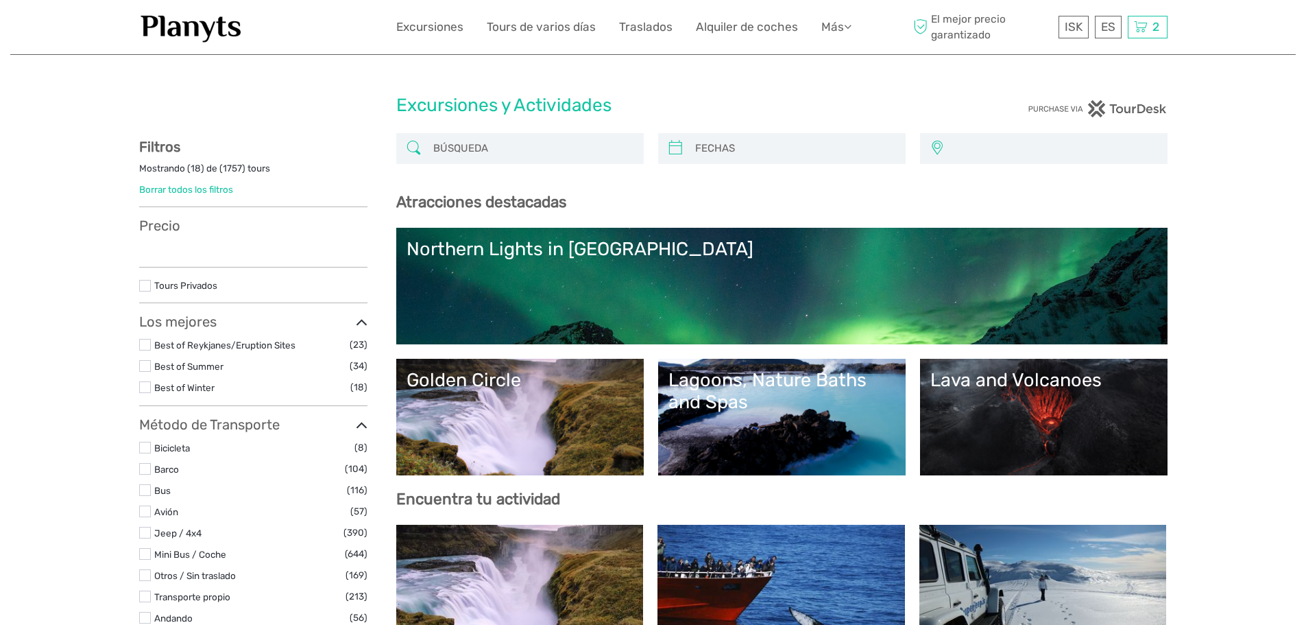
select select
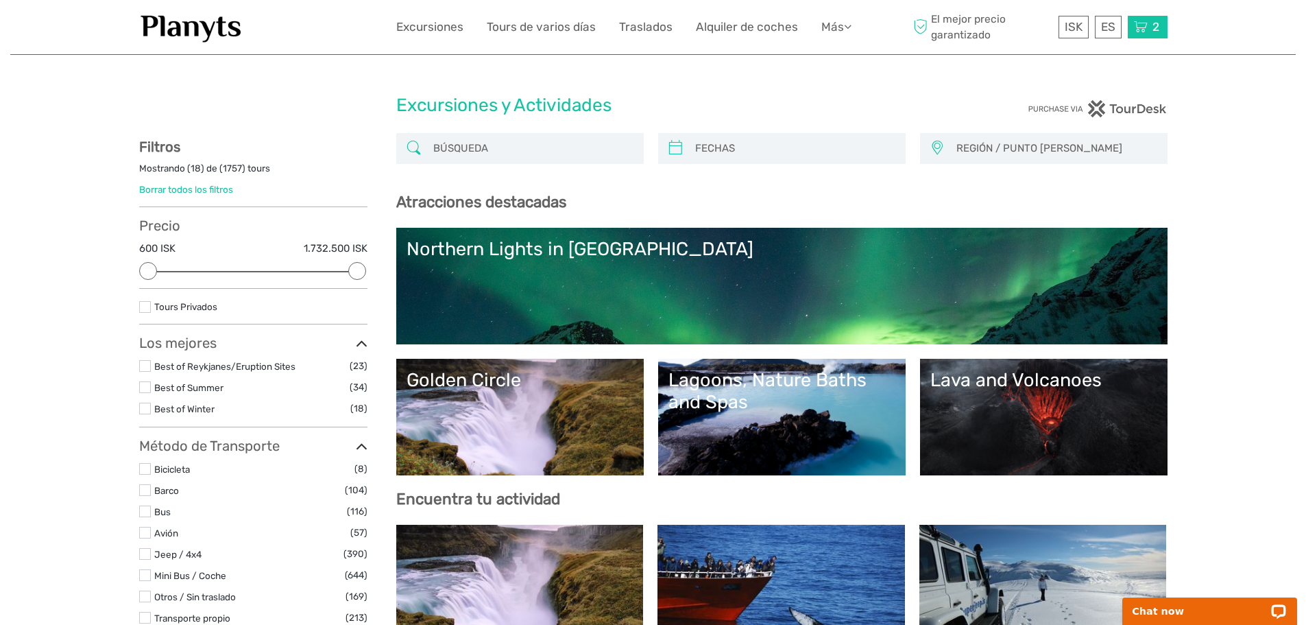
click at [1146, 27] on icon at bounding box center [1141, 27] width 14 height 17
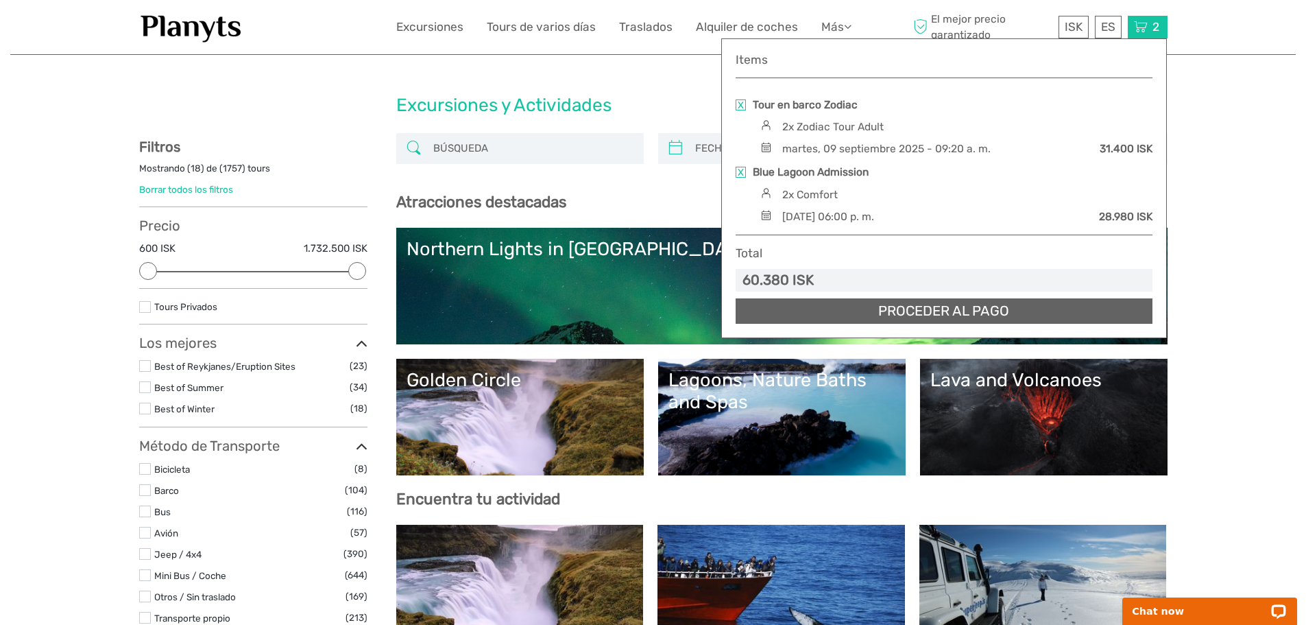
click at [1018, 317] on link "Proceder al pago" at bounding box center [944, 310] width 417 height 25
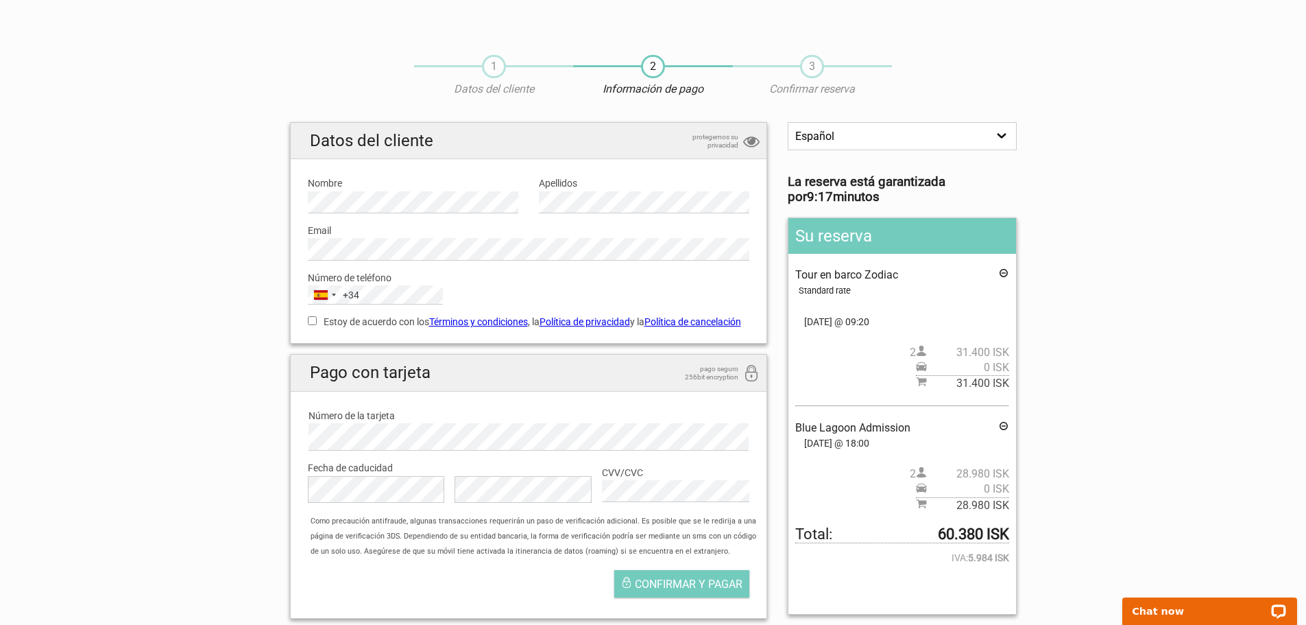
click at [313, 323] on input "Estoy de acuerdo con los Términos y condiciones , la Política de privacidad y l…" at bounding box center [312, 320] width 9 height 9
checkbox input "true"
click at [645, 479] on label "CVV/CVC" at bounding box center [675, 472] width 147 height 15
click at [678, 590] on span "Confirmar y pagar" at bounding box center [689, 583] width 108 height 13
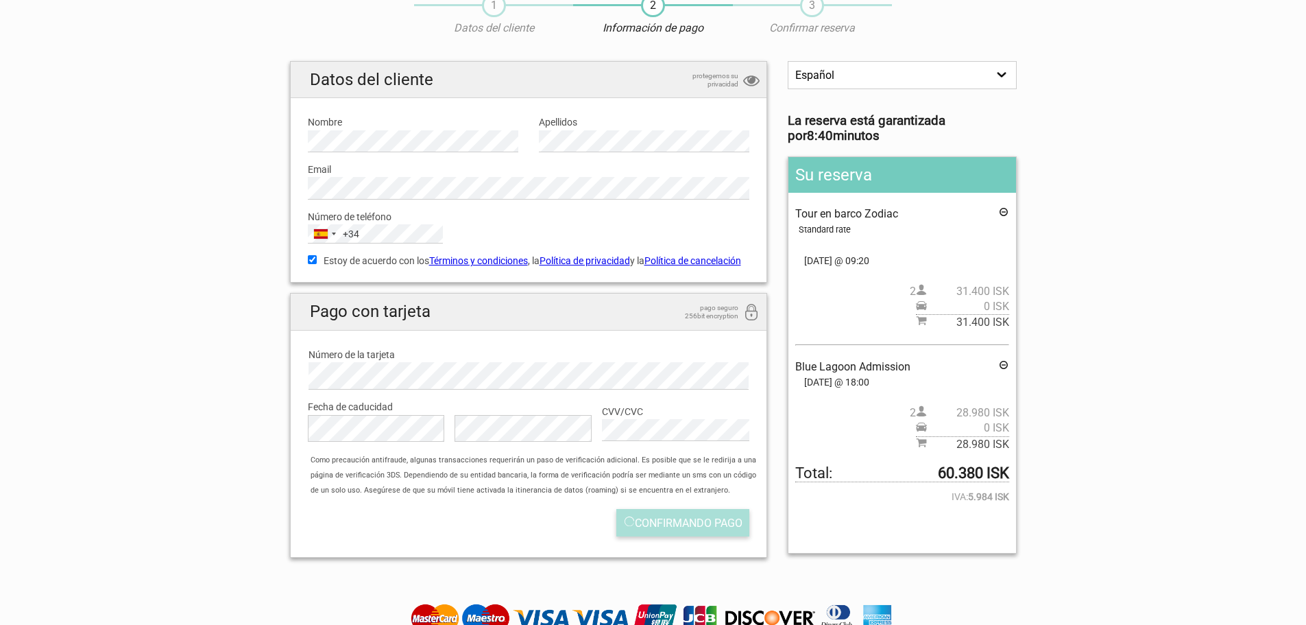
scroll to position [235, 0]
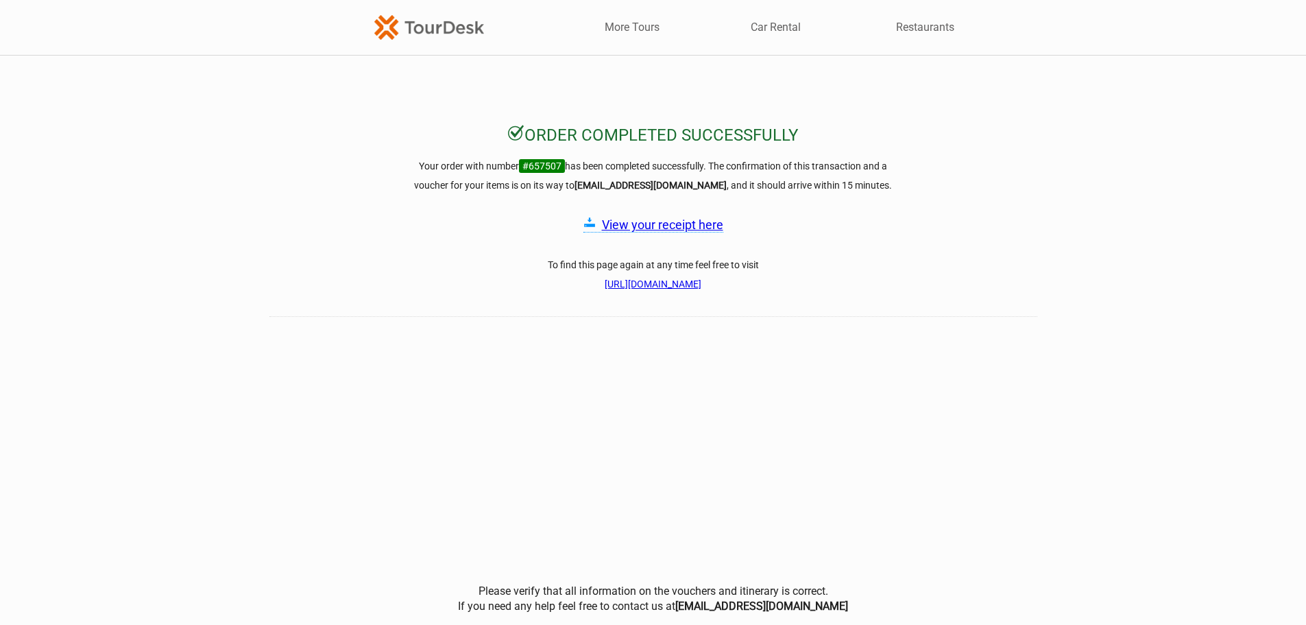
click at [664, 223] on link "View your receipt here" at bounding box center [662, 224] width 121 height 14
click at [680, 280] on link "[URL][DOMAIN_NAME]" at bounding box center [653, 283] width 97 height 11
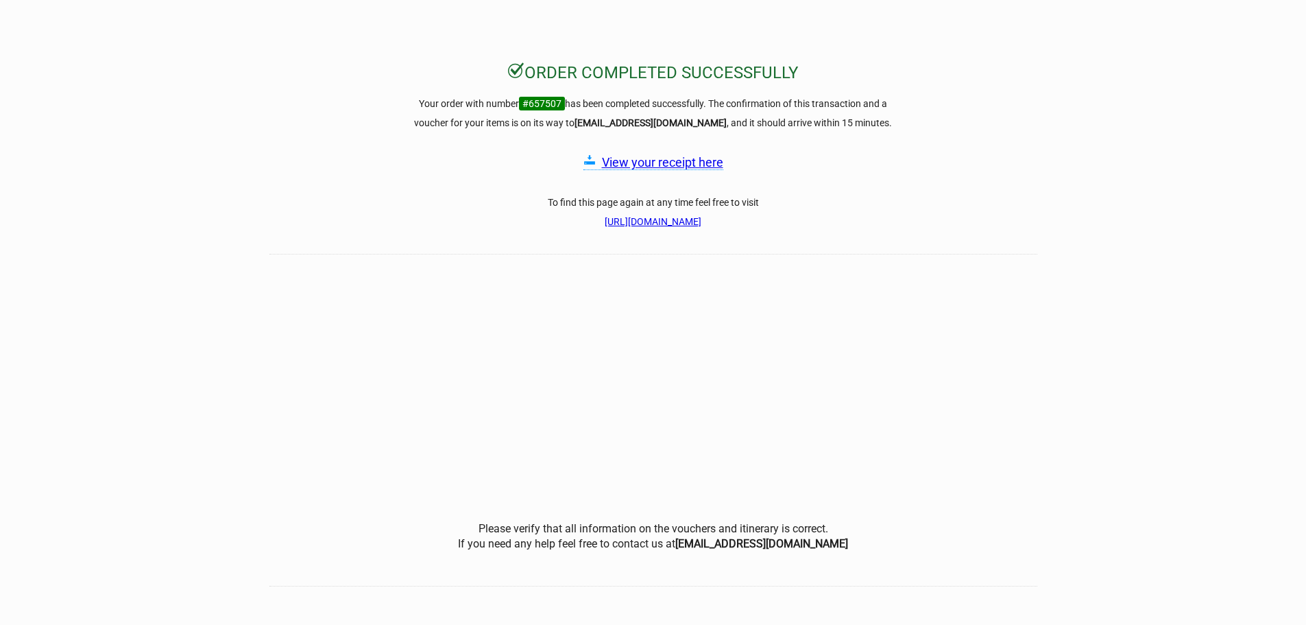
scroll to position [24, 0]
